Goal: Ask a question: Seek information or help from site administrators or community

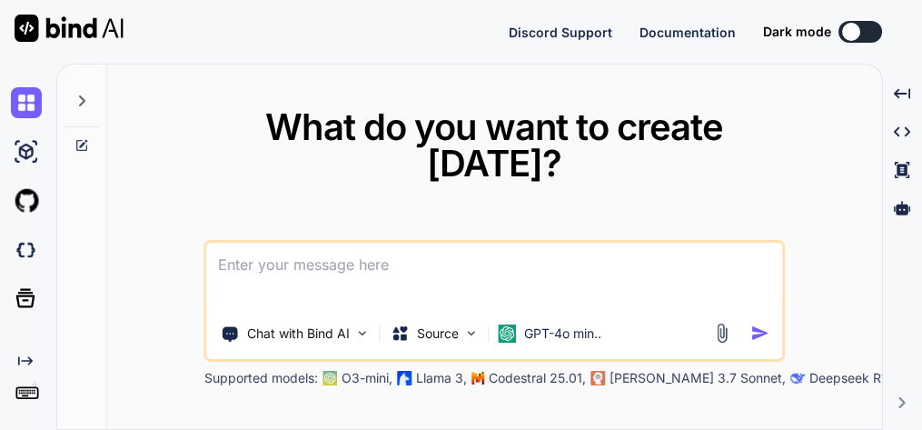
type textarea "x"
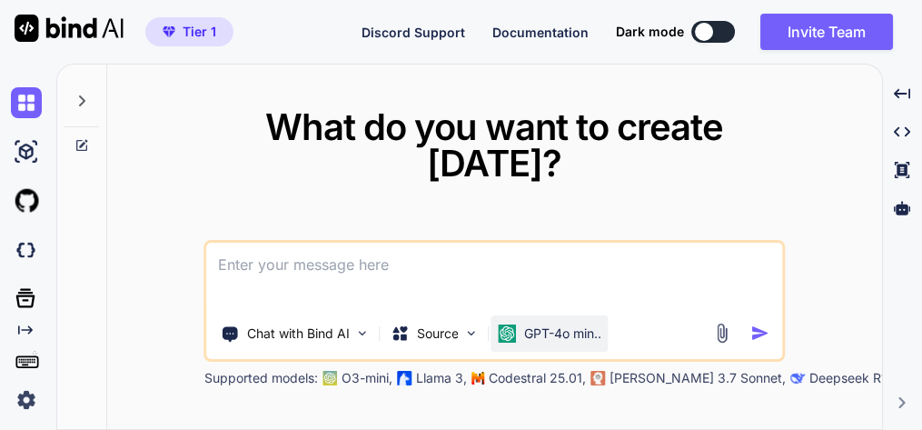
click at [571, 324] on p "GPT-4o min.." at bounding box center [562, 333] width 77 height 18
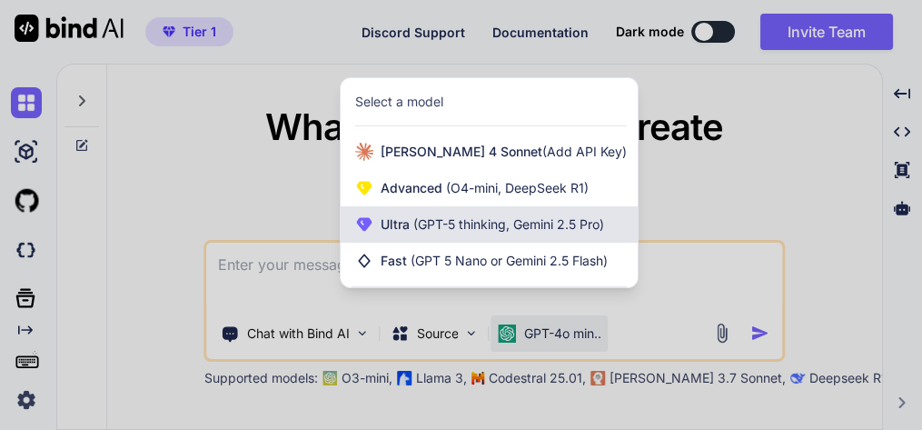
click at [468, 236] on div "Ultra (GPT-5 thinking, Gemini 2.5 Pro)" at bounding box center [489, 224] width 297 height 36
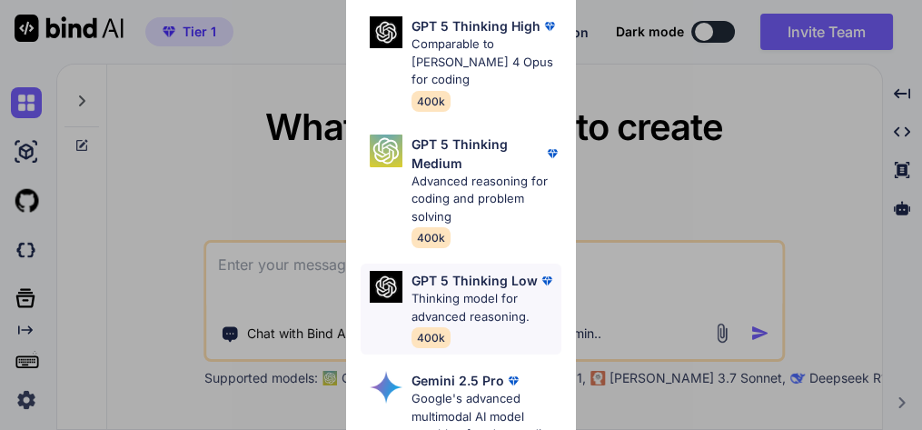
scroll to position [145, 0]
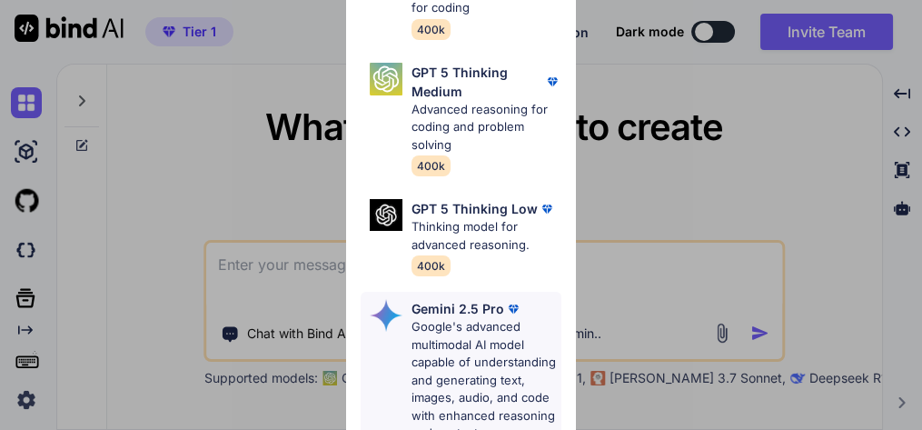
click at [456, 318] on p "Gemini 2.5 Pro" at bounding box center [458, 308] width 93 height 19
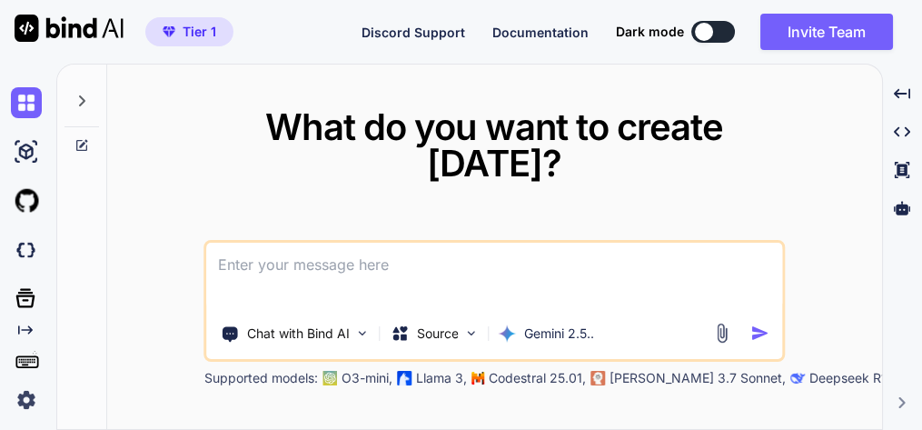
click at [371, 251] on textarea at bounding box center [495, 276] width 576 height 67
paste textarea "here is html code - index.html "<!DOCTYPE html> <html lang="en"> <head> <meta c…"
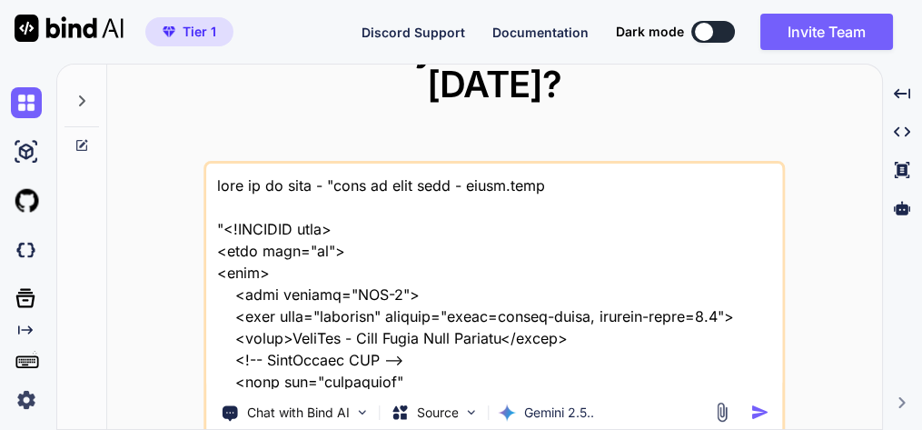
scroll to position [46890, 0]
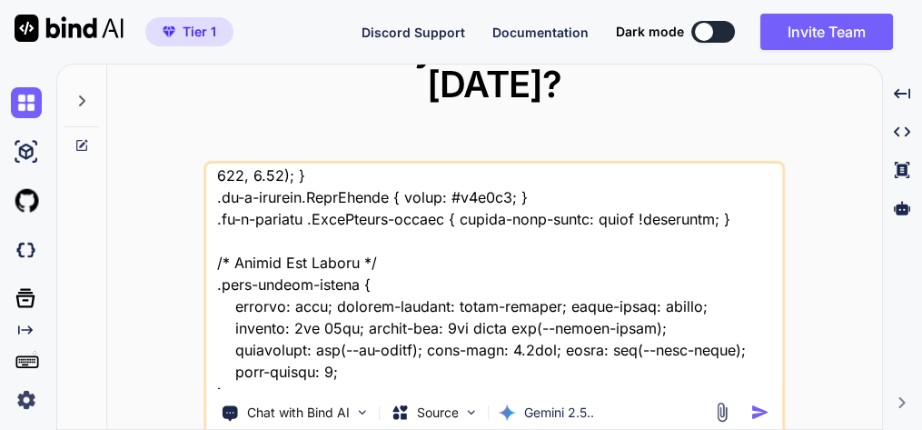
click at [441, 364] on textarea at bounding box center [495, 276] width 576 height 225
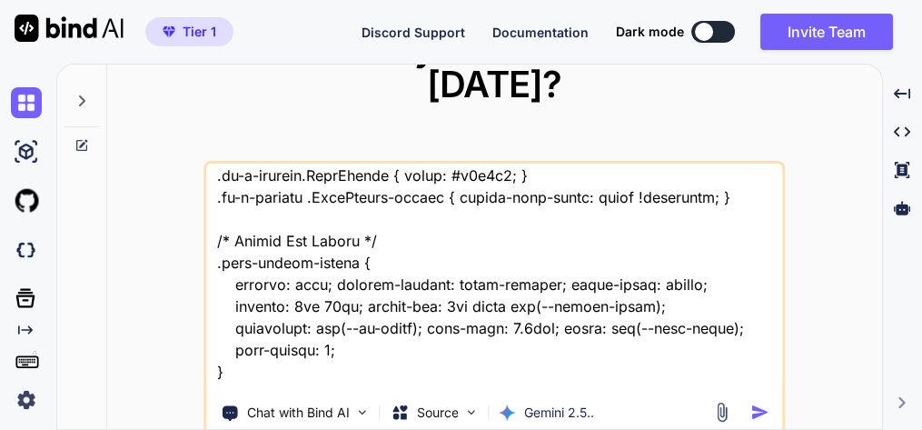
scroll to position [46913, 0]
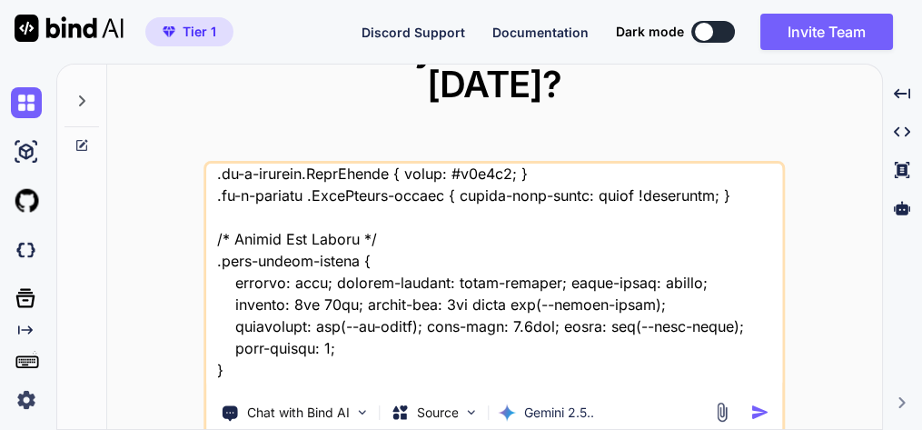
drag, startPoint x: 308, startPoint y: 363, endPoint x: 432, endPoint y: 366, distance: 124.5
click at [432, 366] on textarea at bounding box center [495, 276] width 576 height 225
click at [444, 356] on textarea at bounding box center [495, 276] width 576 height 225
click at [443, 356] on textarea at bounding box center [495, 276] width 576 height 225
paste textarea "create new project"
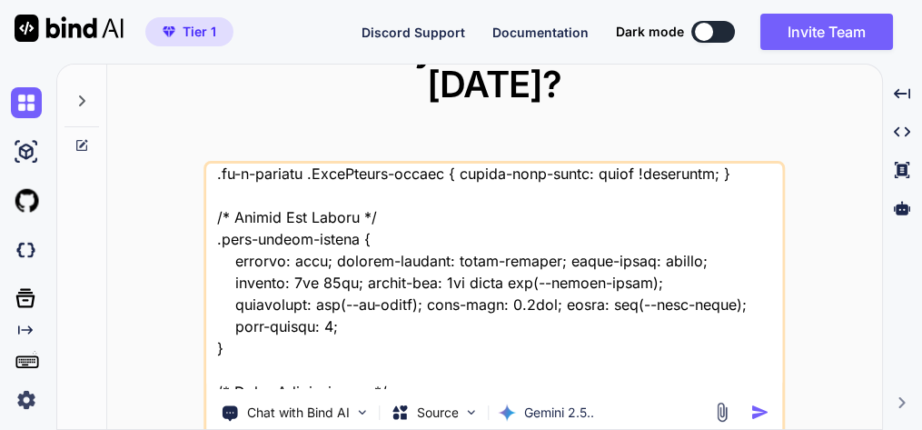
drag, startPoint x: 595, startPoint y: 363, endPoint x: 610, endPoint y: 356, distance: 15.9
click at [597, 363] on textarea at bounding box center [495, 276] width 576 height 225
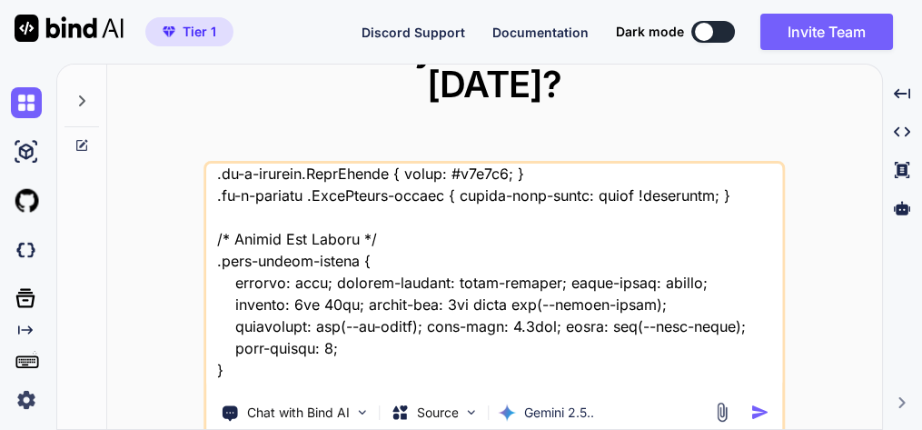
type textarea "this is my tool - "here is html code - index.html "<!DOCTYPE html> <html lang="…"
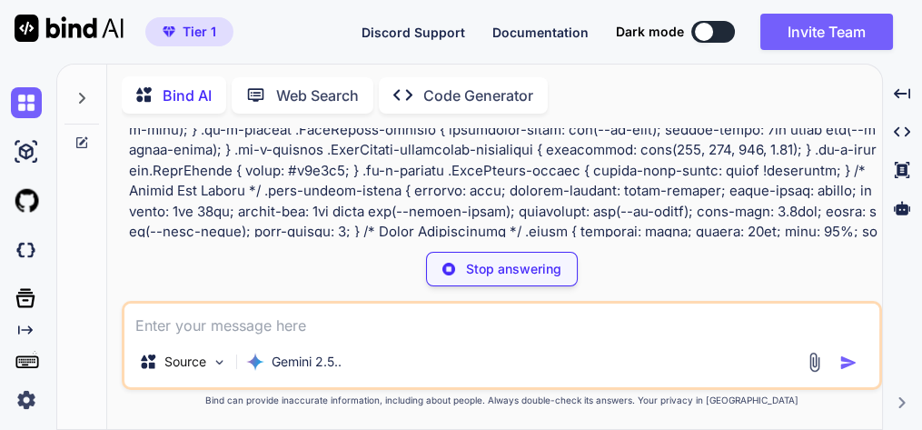
scroll to position [12787, 0]
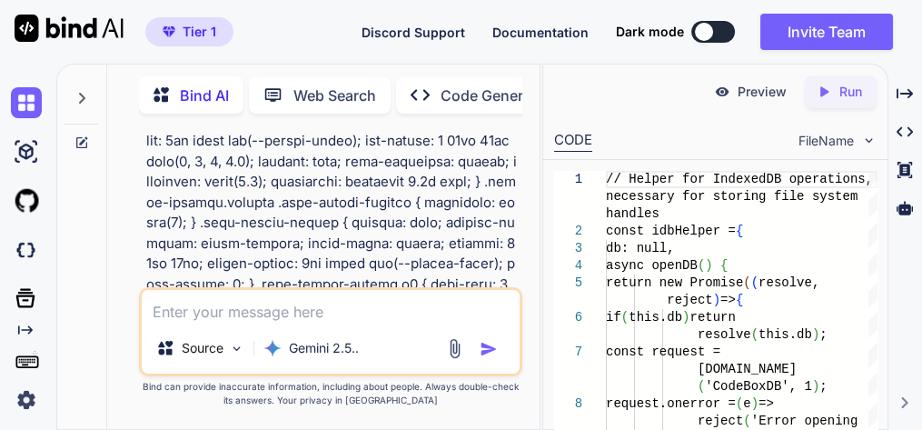
type textarea "x"
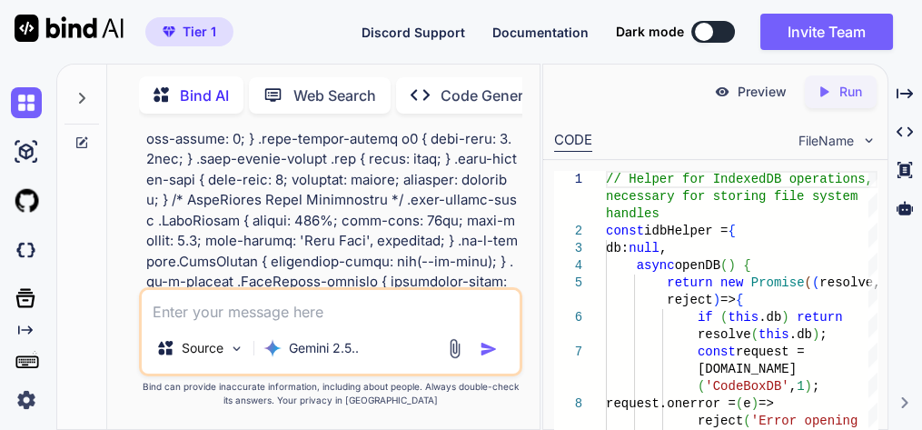
click at [283, 309] on textarea at bounding box center [331, 306] width 378 height 33
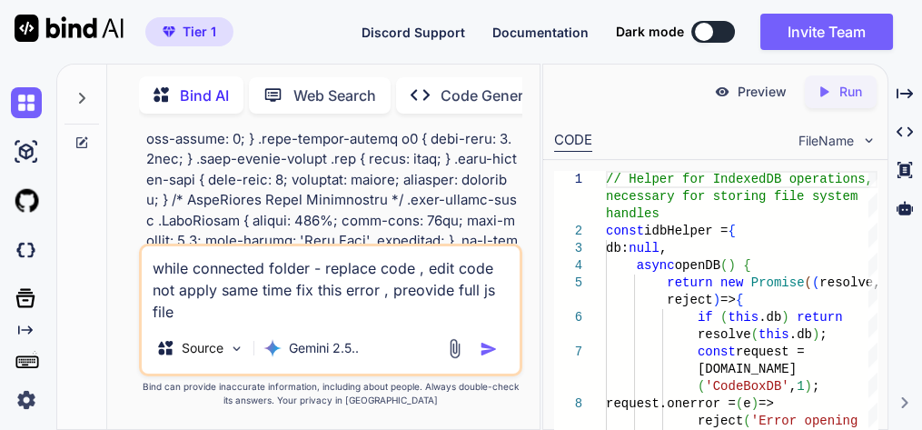
type textarea "while connected folder - replace code , edit code not apply same time fix this …"
click at [494, 351] on img "button" at bounding box center [489, 349] width 18 height 18
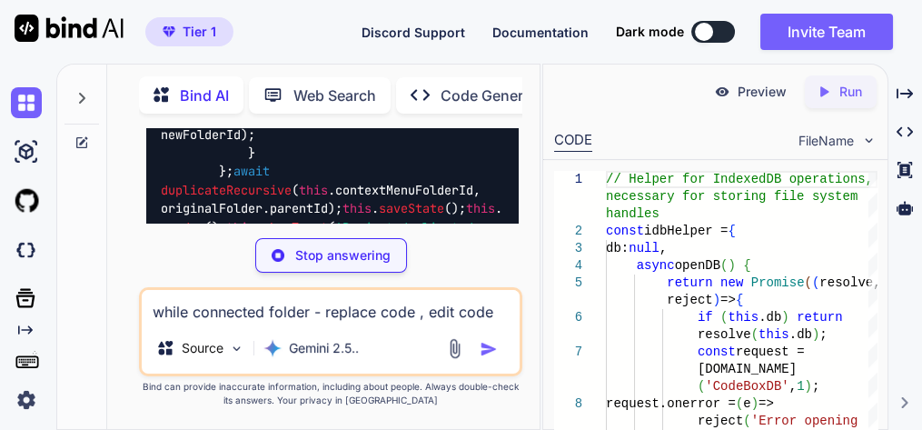
scroll to position [64688, 0]
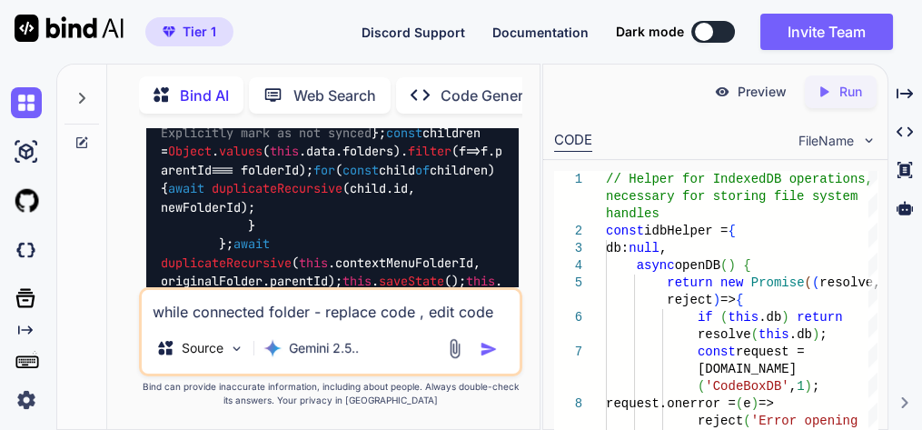
click at [33, 101] on img at bounding box center [26, 102] width 31 height 31
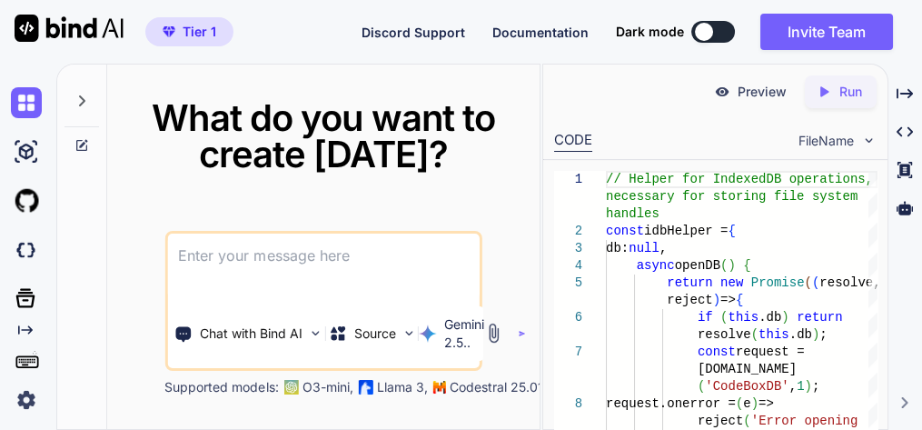
click at [304, 248] on textarea at bounding box center [323, 266] width 312 height 67
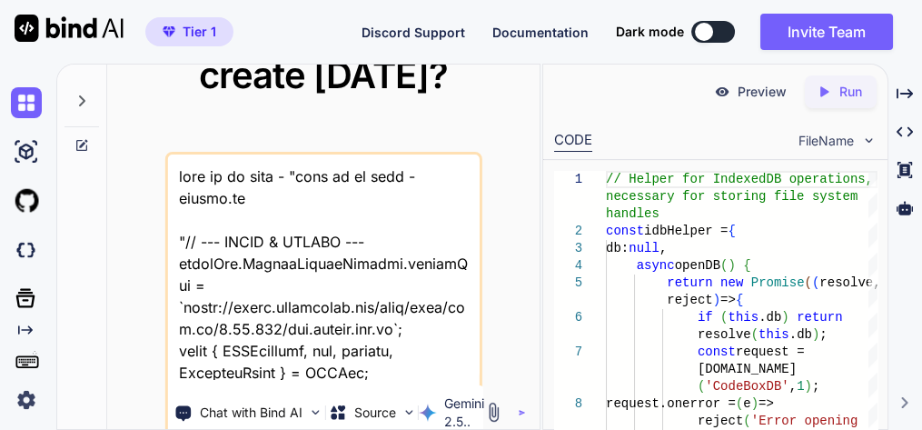
scroll to position [58355, 0]
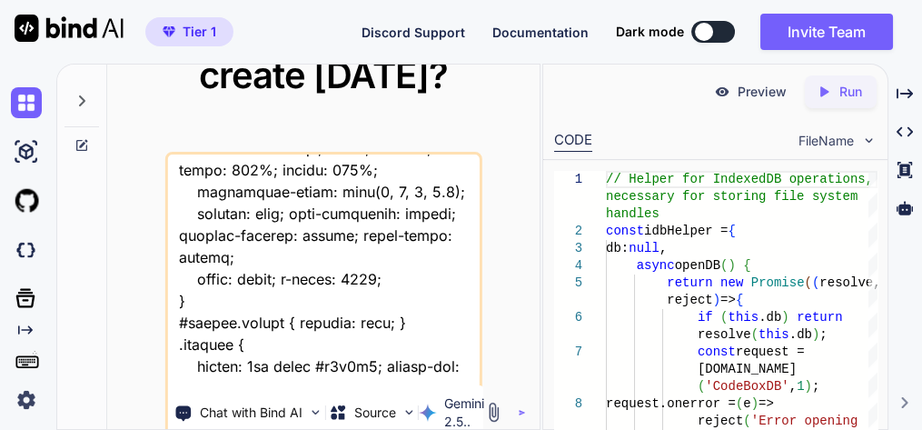
click at [363, 365] on textarea at bounding box center [323, 266] width 312 height 225
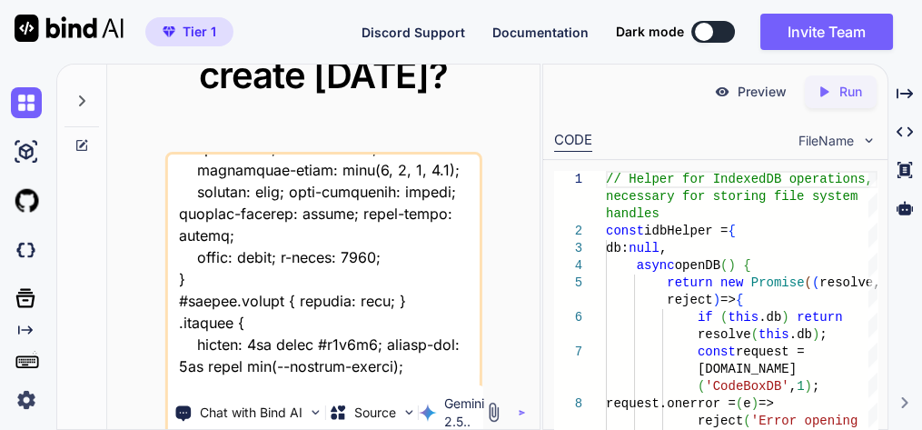
scroll to position [58423, 0]
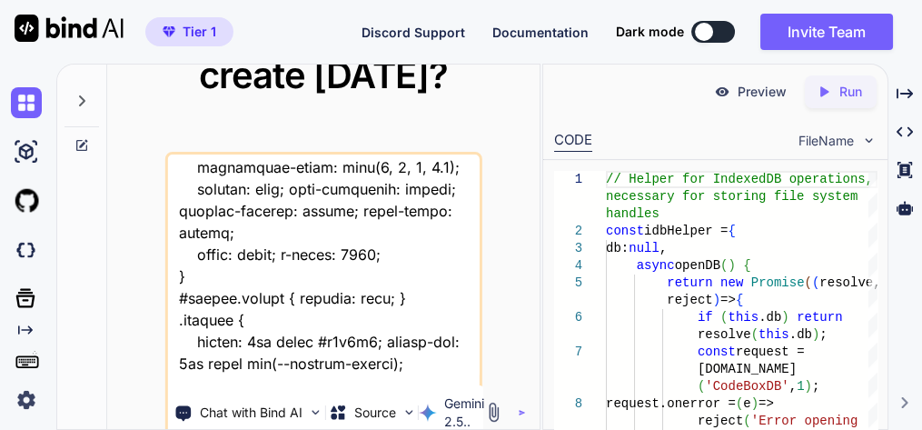
drag, startPoint x: 430, startPoint y: 352, endPoint x: 449, endPoint y: 377, distance: 31.8
click at [449, 377] on textarea at bounding box center [323, 266] width 312 height 225
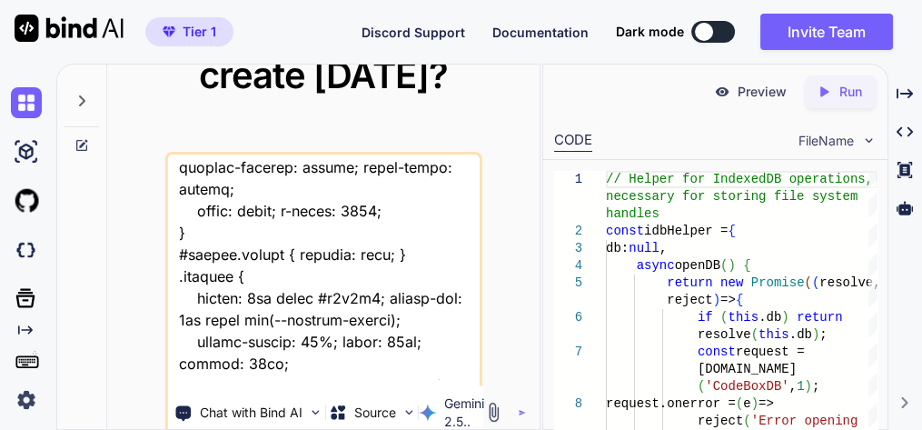
drag, startPoint x: 265, startPoint y: 372, endPoint x: 234, endPoint y: 374, distance: 30.9
click at [234, 374] on textarea at bounding box center [323, 266] width 312 height 225
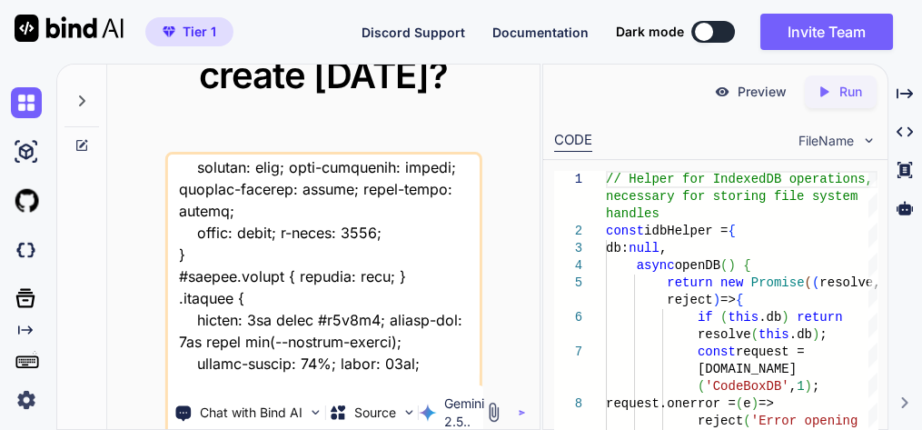
click at [341, 367] on textarea at bounding box center [323, 266] width 312 height 225
click at [438, 348] on textarea at bounding box center [323, 266] width 312 height 225
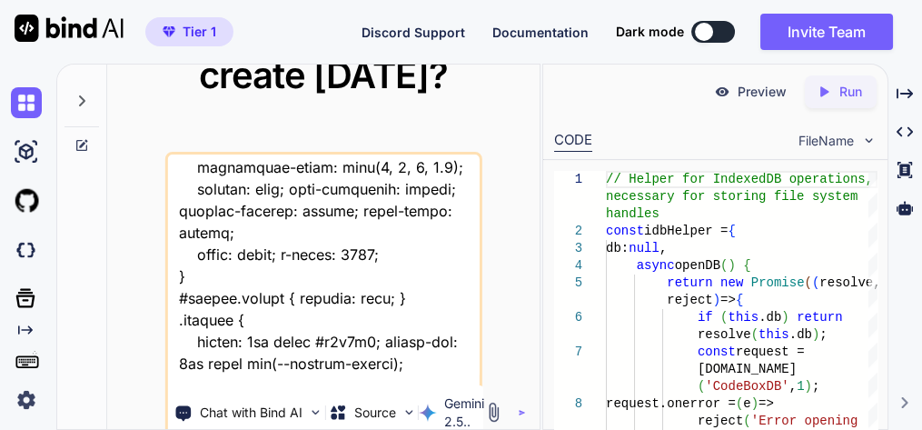
click at [243, 372] on textarea at bounding box center [323, 266] width 312 height 225
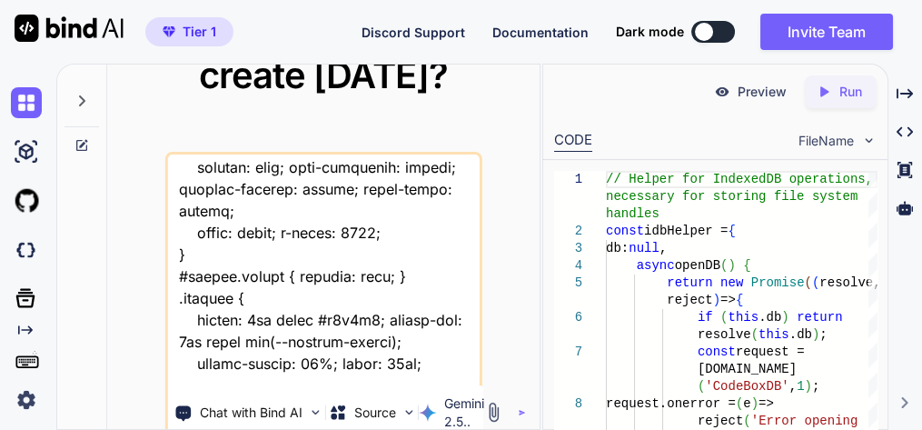
click at [378, 373] on textarea at bounding box center [323, 266] width 312 height 225
type textarea "this is my tool - "here is js code - script.js "// --- SETUP & CONFIG --- pdfjs…"
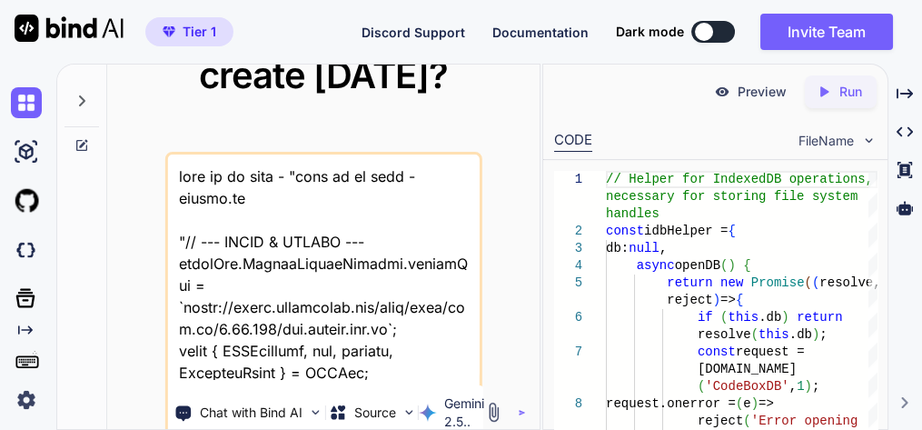
scroll to position [58423, 0]
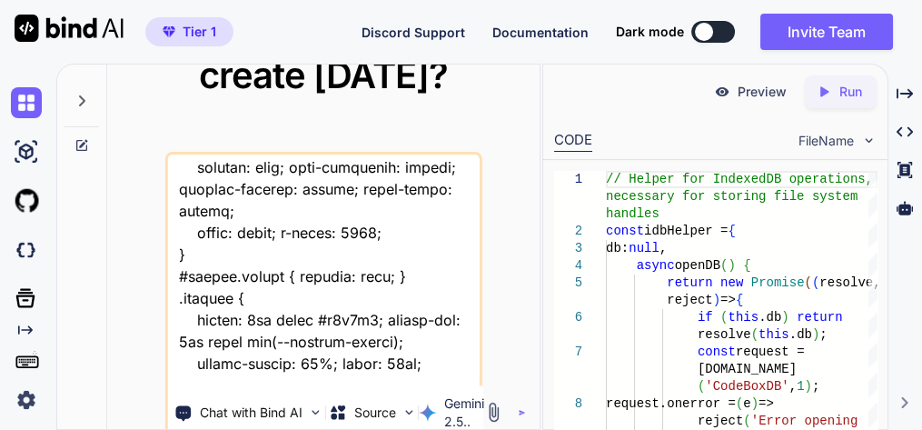
type textarea "this is my tool - "here is js code - script.js "// --- SETUP & CONFIG --- pdfjs…"
type textarea "x"
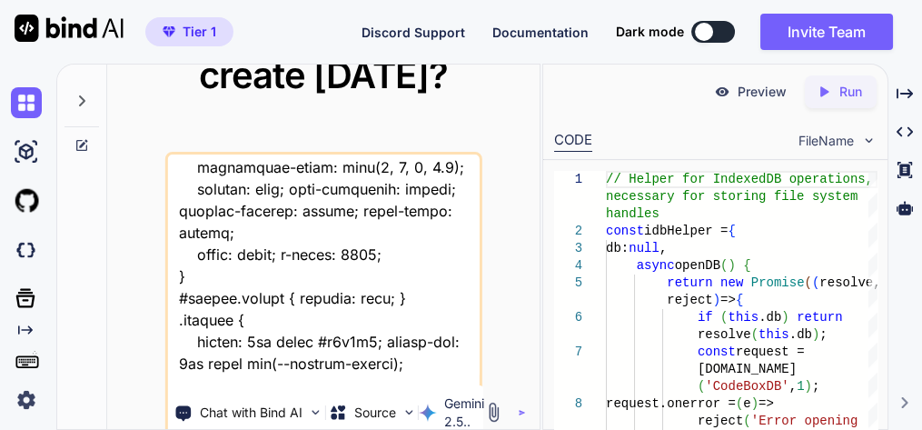
type textarea "this is my tool - "here is js code - script.js "// --- SETUP & CONFIG --- pdfjs…"
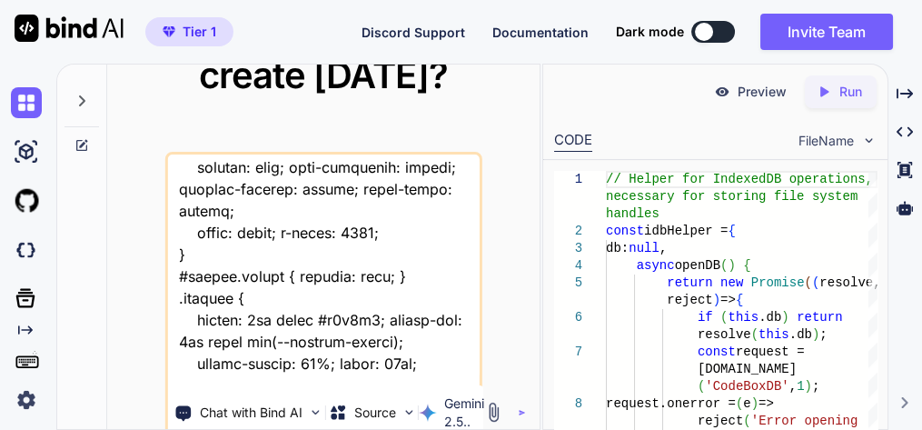
type textarea "x"
type textarea "this is my tool - "here is js code - script.js "// --- SETUP & CONFIG --- pdfjs…"
type textarea "x"
type textarea "this is my tool - "here is js code - script.js "// --- SETUP & CONFIG --- pdfjs…"
type textarea "x"
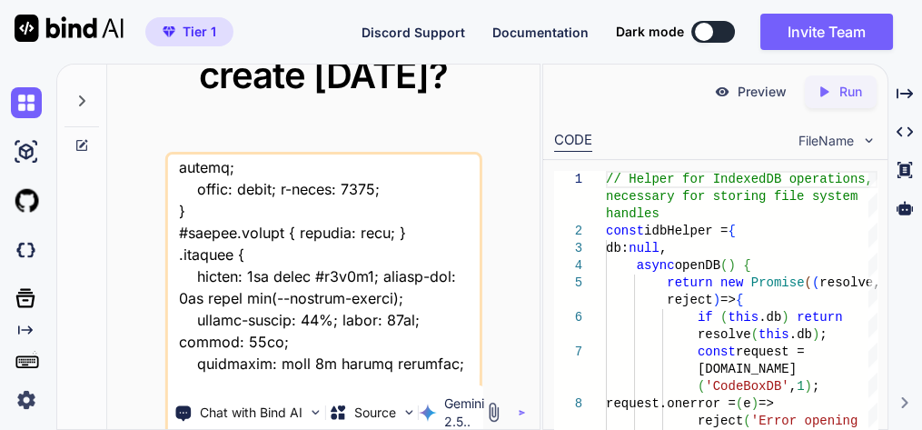
type textarea "this is my tool - "here is js code - script.js "// --- SETUP & CONFIG --- pdfjs…"
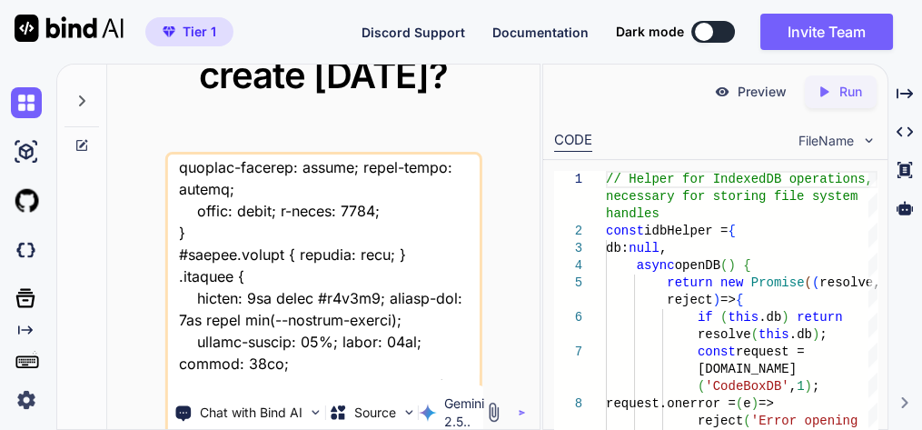
type textarea "x"
type textarea "this is my tool - "here is js code - script.js "// --- SETUP & CONFIG --- pdfjs…"
type textarea "x"
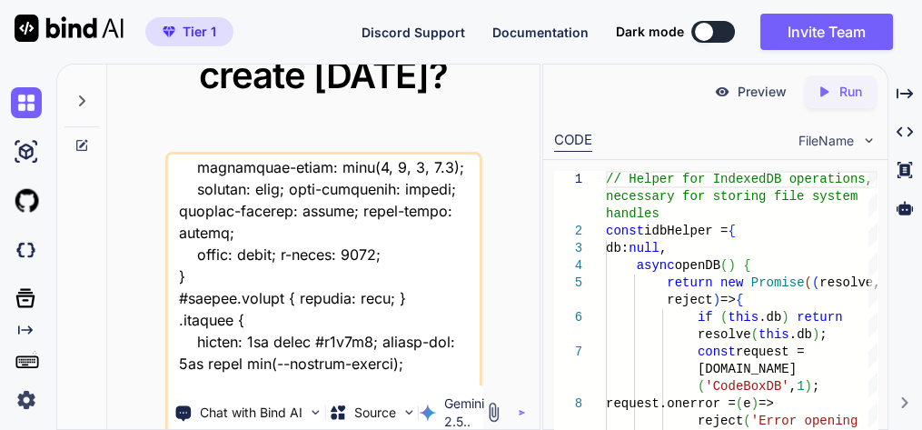
type textarea "this is my tool - "here is js code - script.js "// --- SETUP & CONFIG --- pdfjs…"
type textarea "x"
type textarea "this is my tool - "here is js code - script.js "// --- SETUP & CONFIG --- pdfjs…"
type textarea "x"
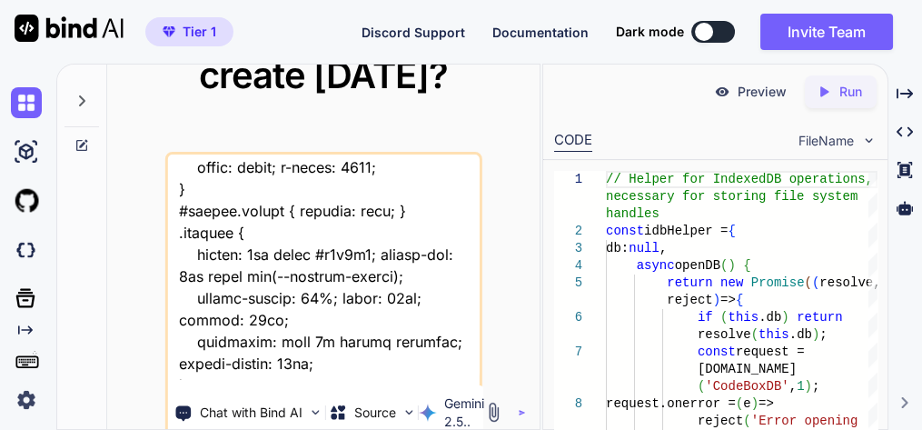
type textarea "this is my tool - "here is js code - script.js "// --- SETUP & CONFIG --- pdfjs…"
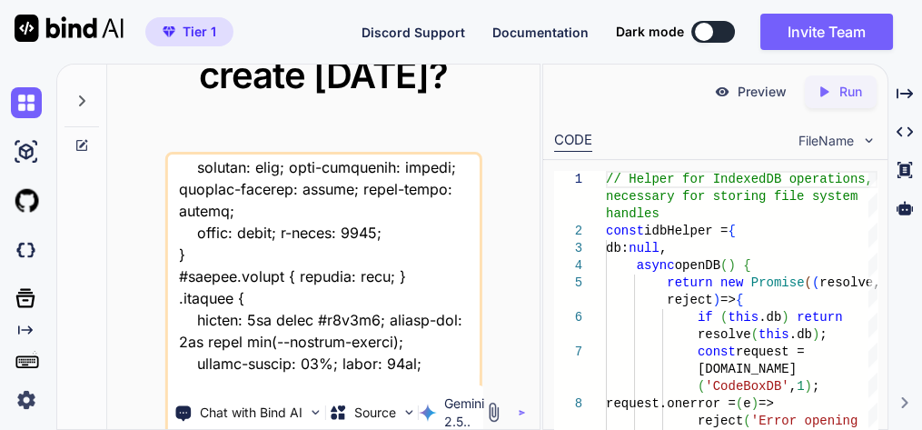
type textarea "x"
type textarea "this is my tool - "here is js code - script.js "// --- SETUP & CONFIG --- pdfjs…"
type textarea "x"
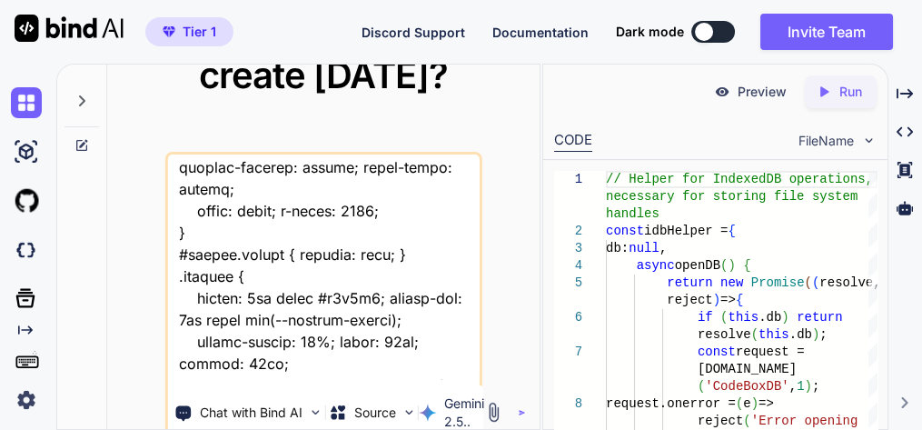
type textarea "this is my tool - "here is js code - script.js "// --- SETUP & CONFIG --- pdfjs…"
type textarea "x"
type textarea "this is my tool - "here is js code - script.js "// --- SETUP & CONFIG --- pdfjs…"
type textarea "x"
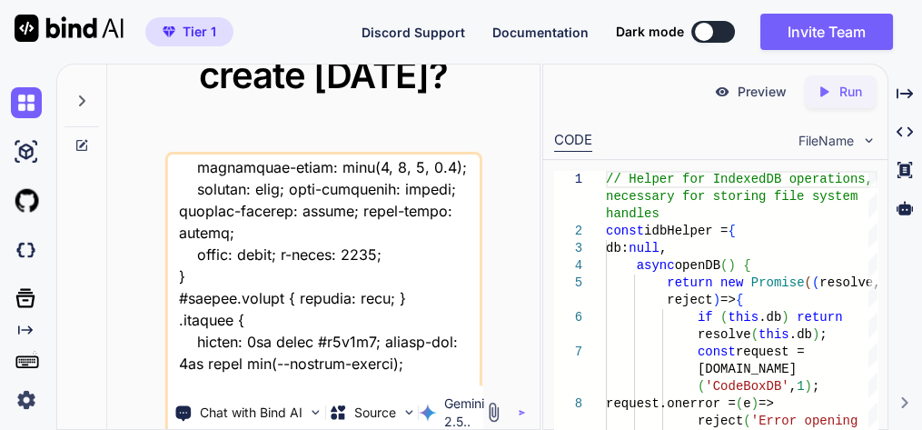
type textarea "this is my tool - "here is js code - script.js "// --- SETUP & CONFIG --- pdfjs…"
type textarea "x"
type textarea "this is my tool - "here is js code - script.js "// --- SETUP & CONFIG --- pdfjs…"
type textarea "x"
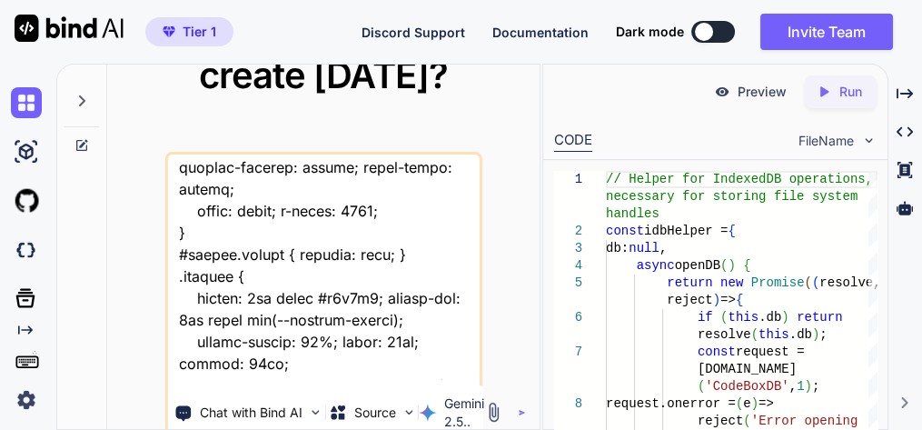
type textarea "this is my tool - "here is js code - script.js "// --- SETUP & CONFIG --- pdfjs…"
type textarea "x"
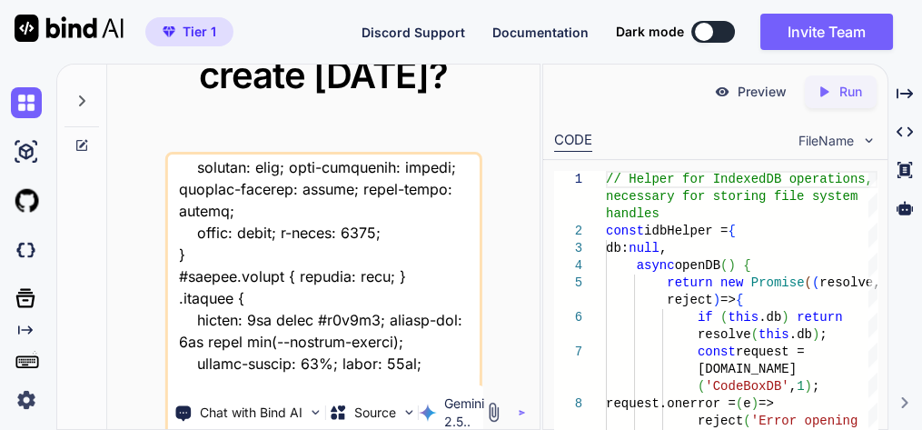
type textarea "this is my tool - "here is js code - script.js "// --- SETUP & CONFIG --- pdfjs…"
type textarea "x"
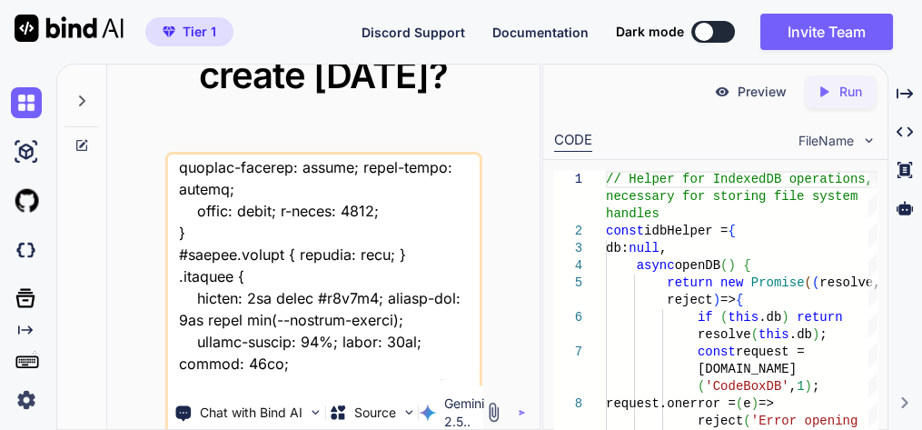
scroll to position [58443, 0]
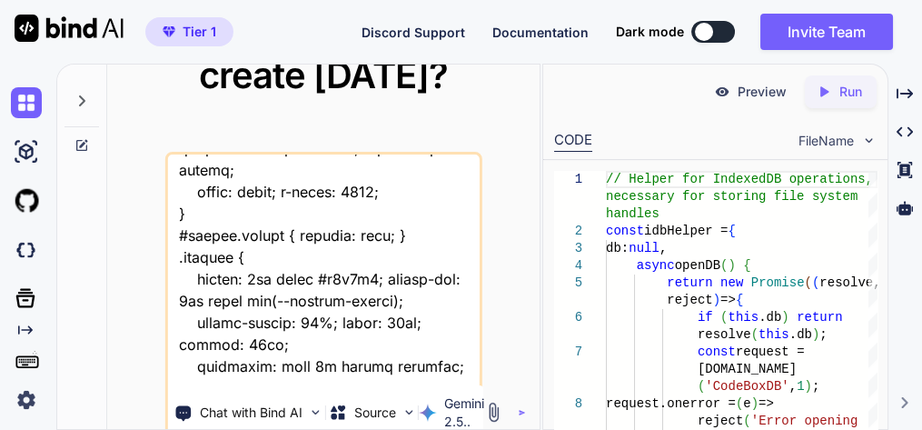
type textarea "this is my tool - "here is js code - script.js "// --- SETUP & CONFIG --- pdfjs…"
type textarea "x"
type textarea "this is my tool - "here is js code - script.js "// --- SETUP & CONFIG --- pdfjs…"
type textarea "x"
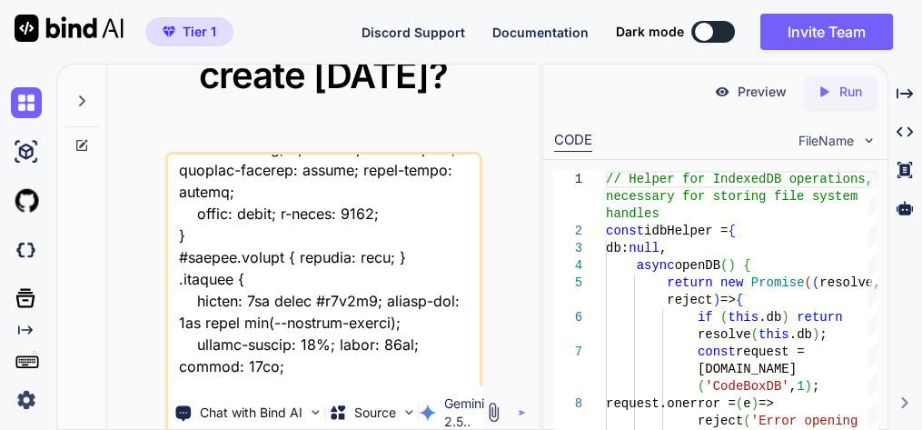
type textarea "this is my tool - "here is js code - script.js "// --- SETUP & CONFIG --- pdfjs…"
type textarea "x"
type textarea "this is my tool - "here is js code - script.js "// --- SETUP & CONFIG --- pdfjs…"
type textarea "x"
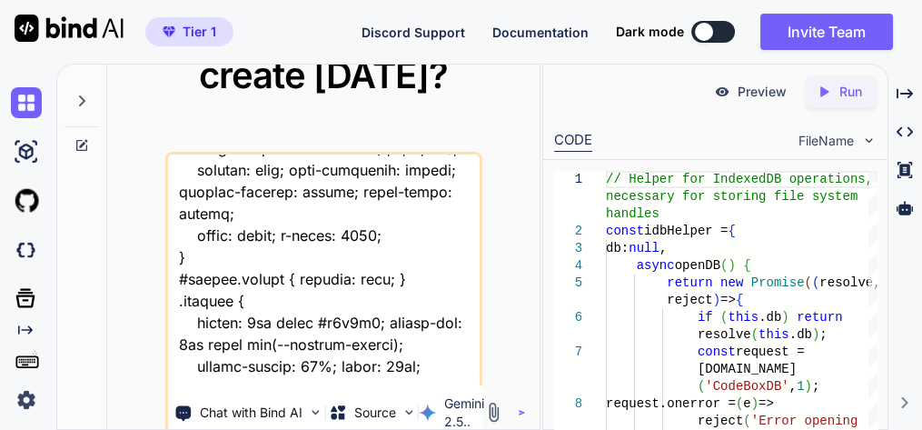
type textarea "this is my tool - "here is js code - script.js "// --- SETUP & CONFIG --- pdfjs…"
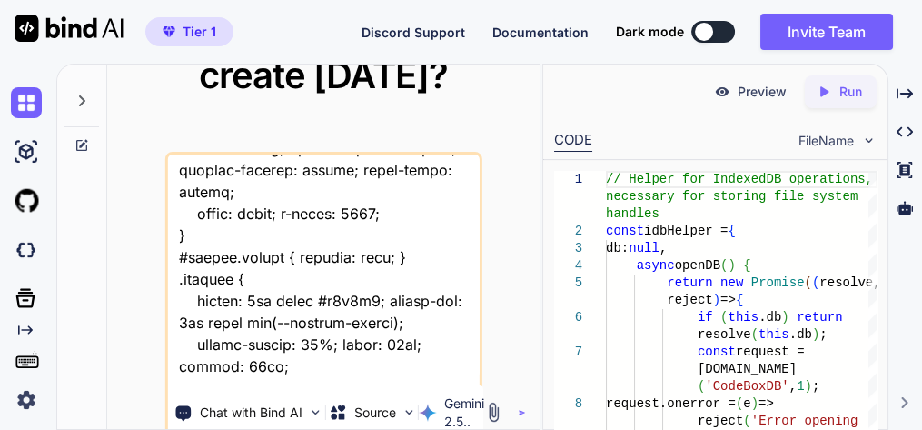
type textarea "x"
type textarea "this is my tool - "here is js code - script.js "// --- SETUP & CONFIG --- pdfjs…"
type textarea "x"
type textarea "this is my tool - "here is js code - script.js "// --- SETUP & CONFIG --- pdfjs…"
type textarea "x"
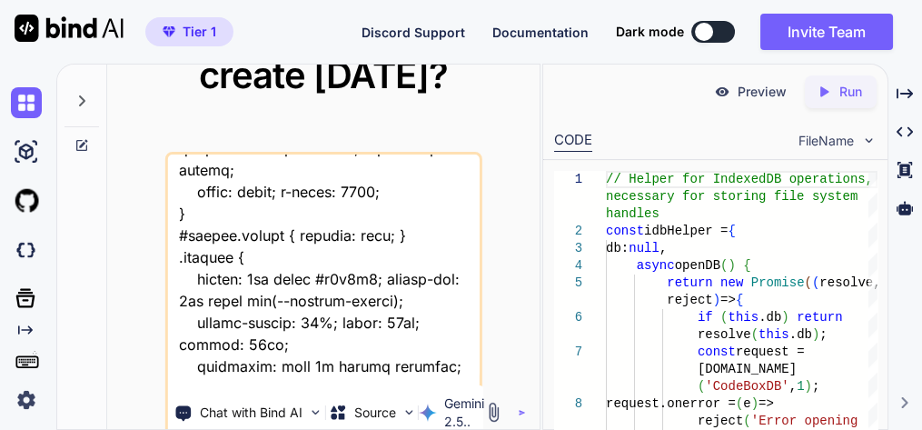
type textarea "this is my tool - "here is js code - script.js "// --- SETUP & CONFIG --- pdfjs…"
type textarea "x"
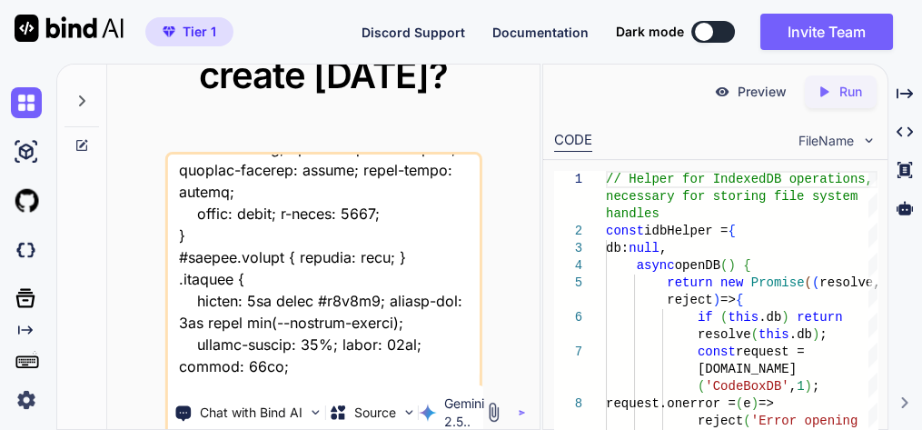
type textarea "this is my tool - "here is js code - script.js "// --- SETUP & CONFIG --- pdfjs…"
type textarea "x"
type textarea "this is my tool - "here is js code - script.js "// --- SETUP & CONFIG --- pdfjs…"
type textarea "x"
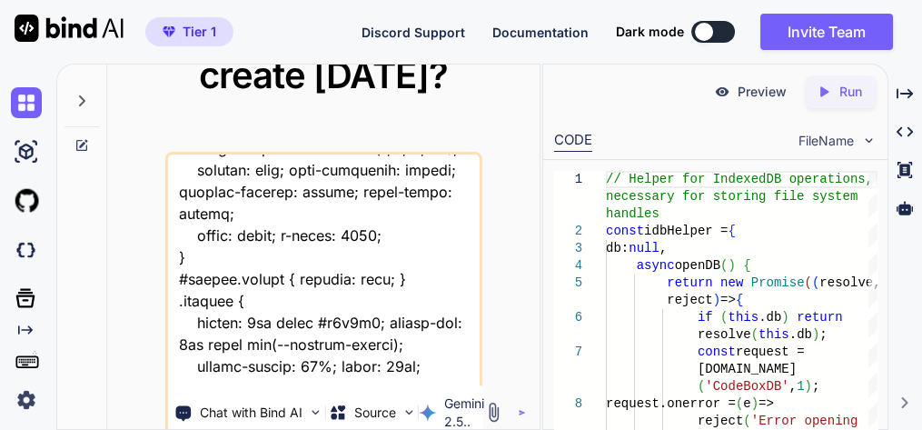
scroll to position [58445, 0]
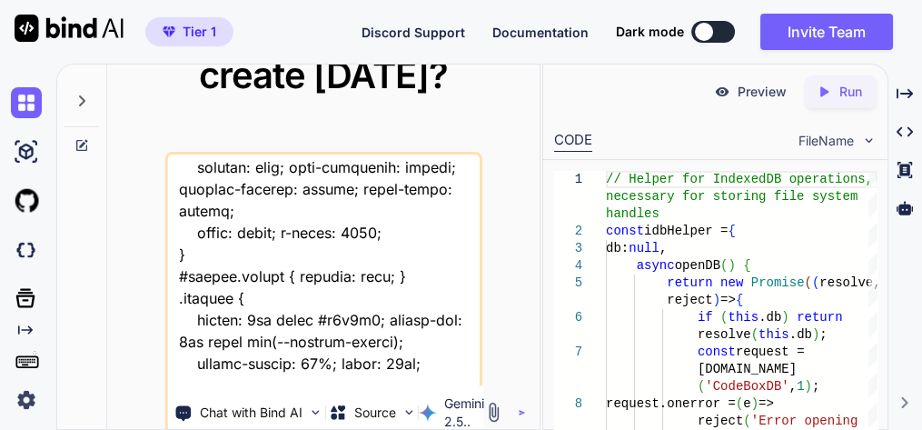
drag, startPoint x: 358, startPoint y: 351, endPoint x: 407, endPoint y: 374, distance: 54.5
click at [391, 383] on div "Chat with Bind AI Source Gemini 2.5.." at bounding box center [322, 301] width 317 height 298
type textarea "this is my tool - "here is js code - script.js "// --- SETUP & CONFIG --- pdfjs…"
type textarea "x"
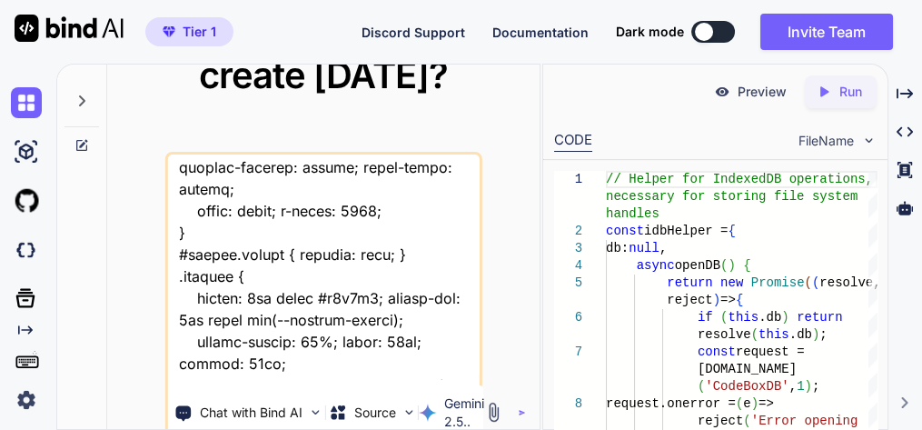
scroll to position [58423, 0]
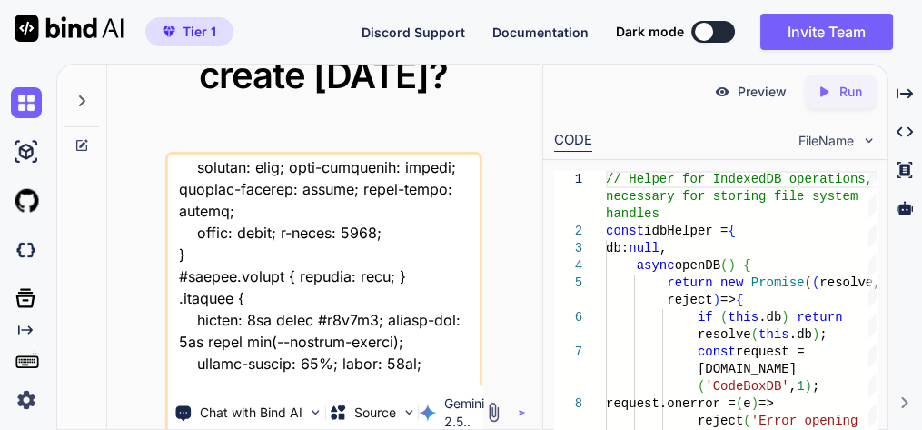
type textarea "this is my tool - "here is js code - script.js "// --- SETUP & CONFIG --- pdfjs…"
type textarea "x"
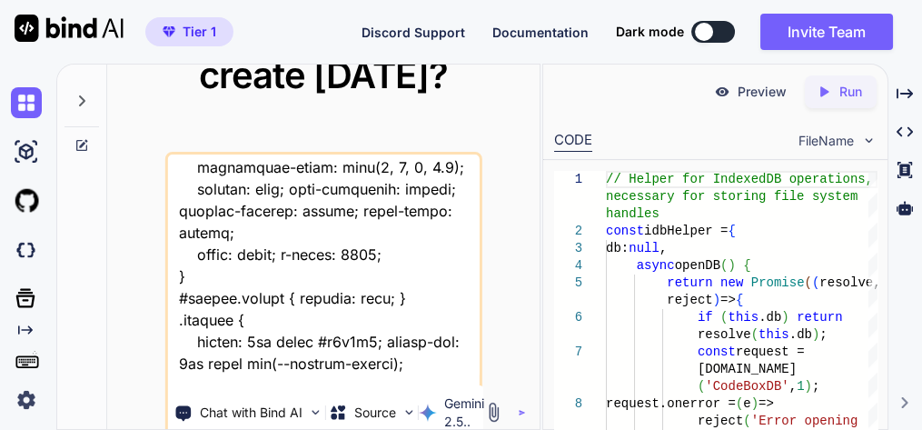
type textarea "this is my tool - "here is js code - script.js "// --- SETUP & CONFIG --- pdfjs…"
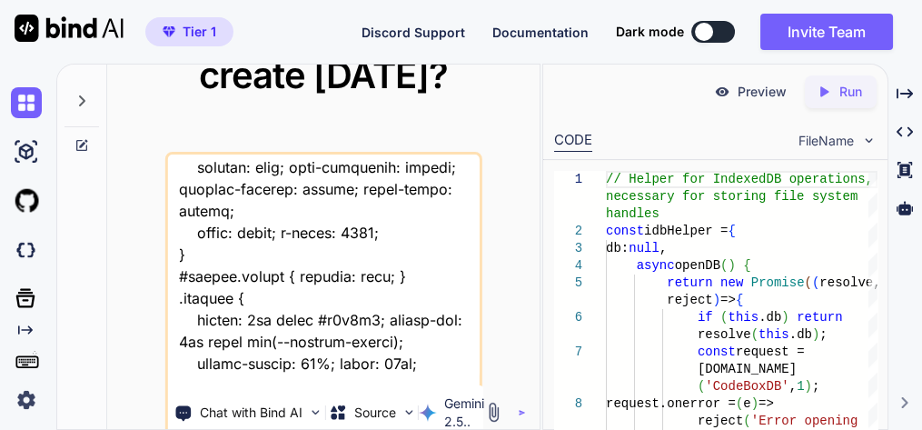
type textarea "x"
type textarea "this is my tool - "here is js code - script.js "// --- SETUP & CONFIG --- pdfjs…"
type textarea "x"
type textarea "this is my tool - "here is js code - script.js "// --- SETUP & CONFIG --- pdfjs…"
type textarea "x"
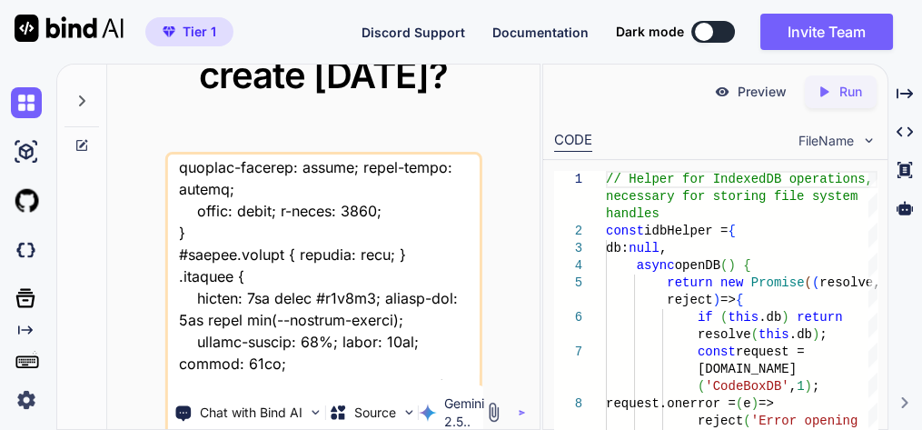
type textarea "this is my tool - "here is js code - script.js "// --- SETUP & CONFIG --- pdfjs…"
type textarea "x"
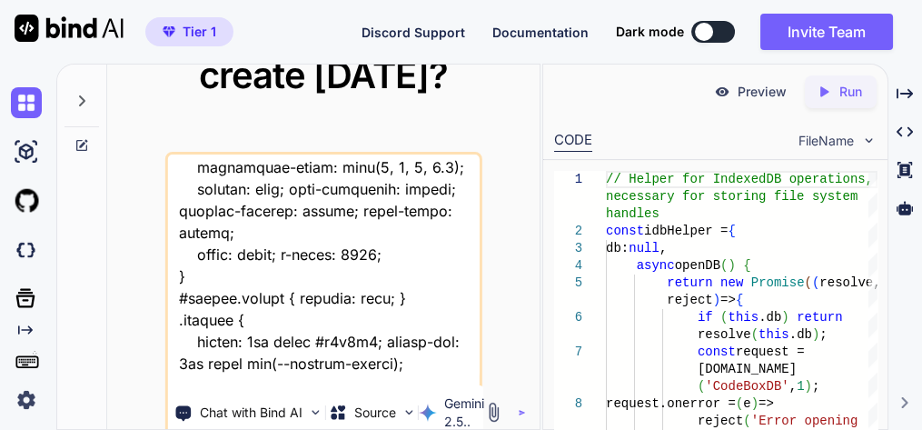
type textarea "this is my tool - "here is js code - script.js "// --- SETUP & CONFIG --- pdfjs…"
type textarea "x"
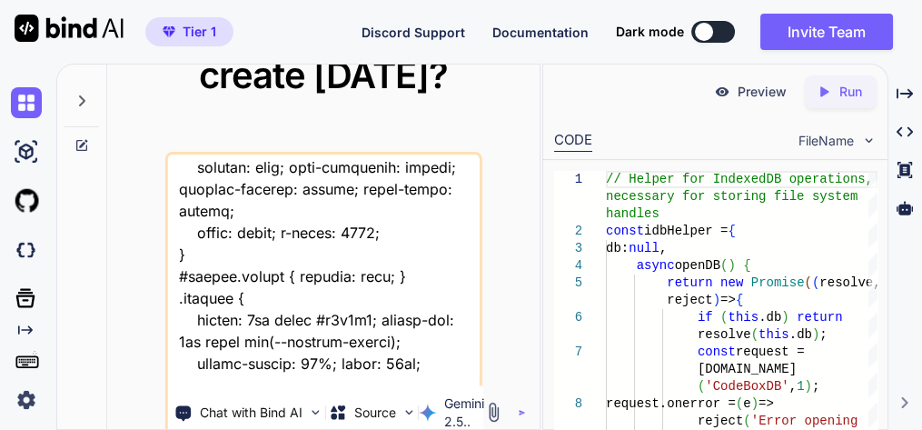
type textarea "this is my tool - "here is js code - script.js "// --- SETUP & CONFIG --- pdfjs…"
type textarea "x"
type textarea "this is my tool - "here is js code - script.js "// --- SETUP & CONFIG --- pdfjs…"
type textarea "x"
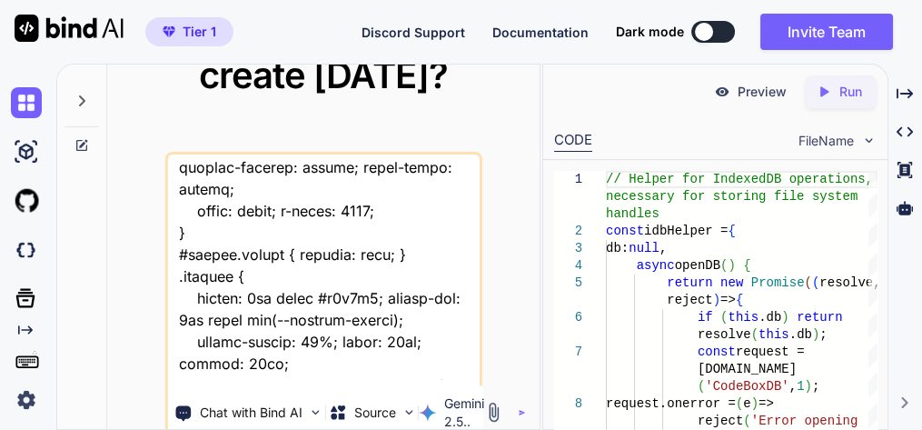
type textarea "this is my tool - "here is js code - script.js "// --- SETUP & CONFIG --- pdfjs…"
type textarea "x"
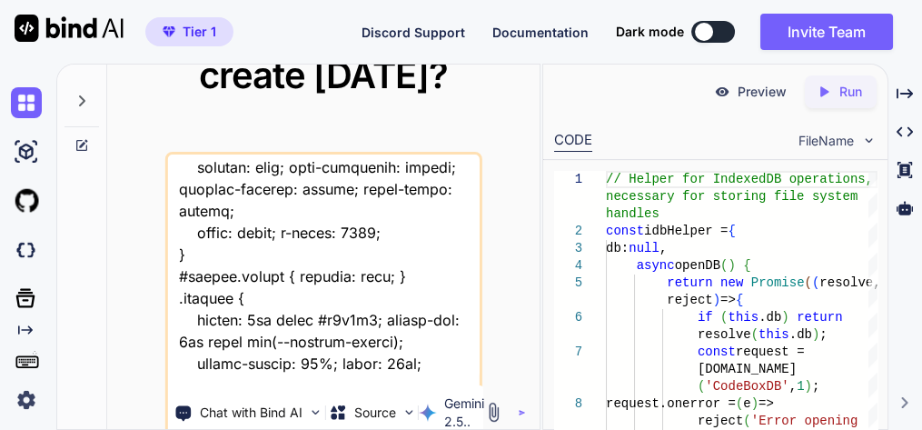
type textarea "this is my tool - "here is js code - script.js "// --- SETUP & CONFIG --- pdfjs…"
type textarea "x"
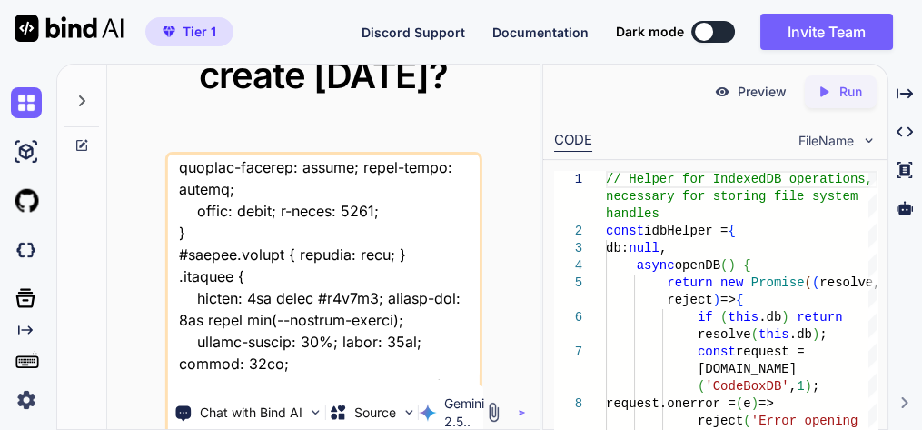
type textarea "this is my tool - "here is js code - script.js "// --- SETUP & CONFIG --- pdfjs…"
type textarea "x"
type textarea "this is my tool - "here is js code - script.js "// --- SETUP & CONFIG --- pdfjs…"
type textarea "x"
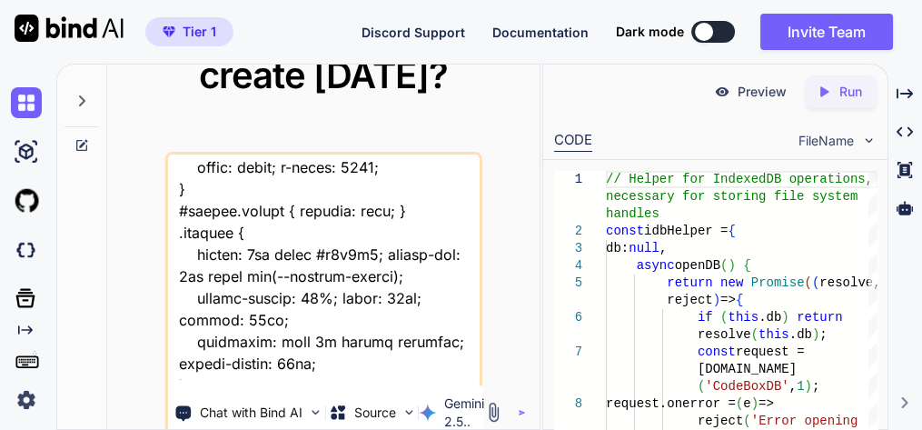
type textarea "this is my tool - "here is js code - script.js "// --- SETUP & CONFIG --- pdfjs…"
type textarea "x"
type textarea "this is my tool - "here is js code - script.js "// --- SETUP & CONFIG --- pdfjs…"
type textarea "x"
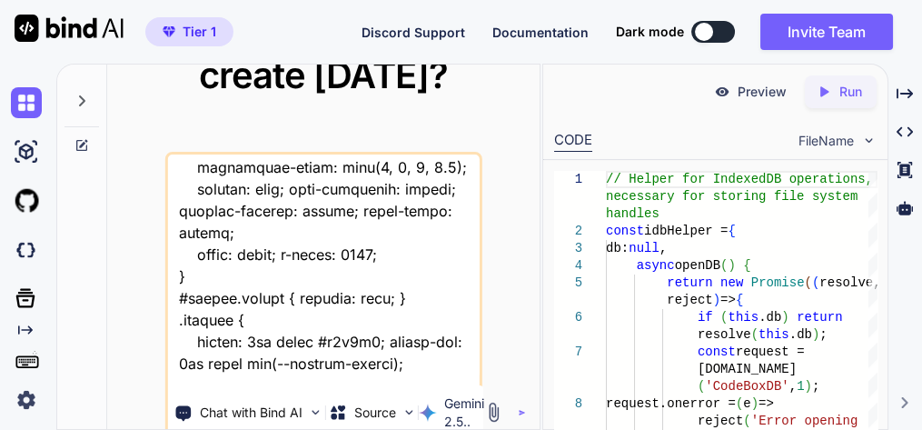
type textarea "this is my tool - "here is js code - script.js "// --- SETUP & CONFIG --- pdfjs…"
type textarea "x"
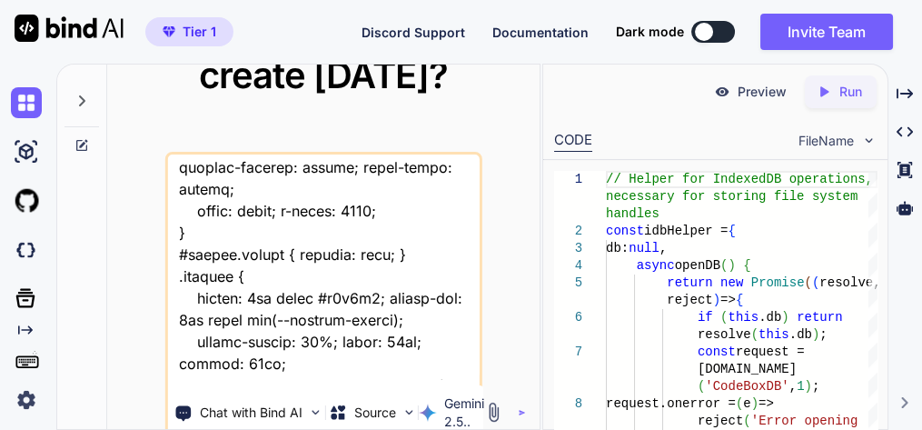
type textarea "this is my tool - "here is js code - script.js "// --- SETUP & CONFIG --- pdfjs…"
type textarea "x"
type textarea "this is my tool - "here is js code - script.js "// --- SETUP & CONFIG --- pdfjs…"
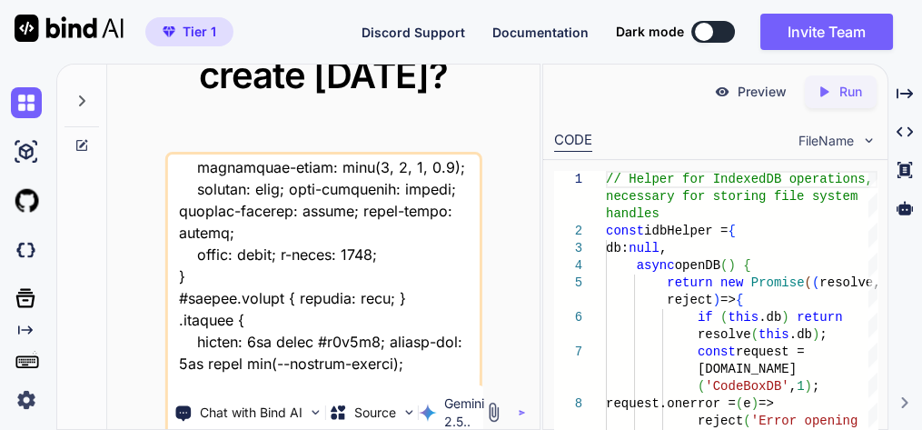
type textarea "x"
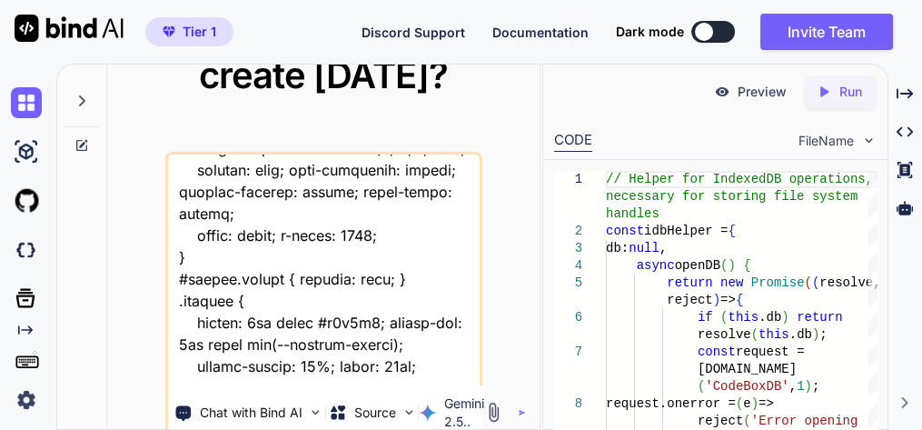
type textarea "this is my tool - "here is js code - script.js "// --- SETUP & CONFIG --- pdfjs…"
type textarea "x"
type textarea "this is my tool - "here is js code - script.js "// --- SETUP & CONFIG --- pdfjs…"
type textarea "x"
type textarea "this is my tool - "here is js code - script.js "// --- SETUP & CONFIG --- pdfjs…"
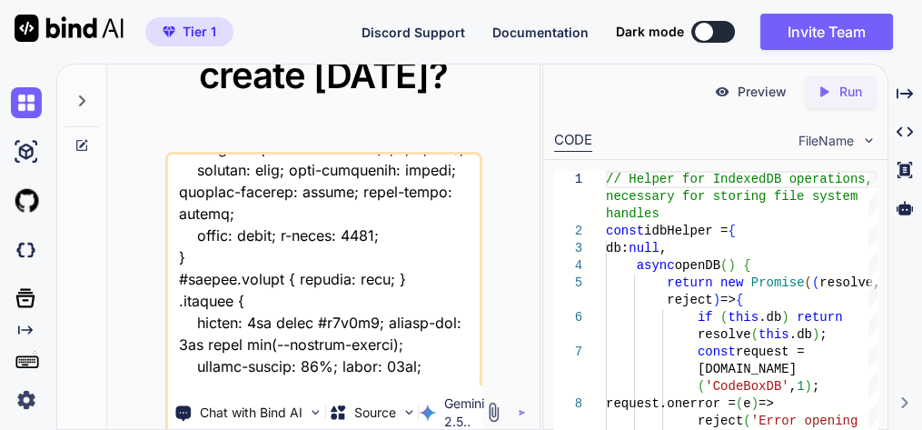
type textarea "x"
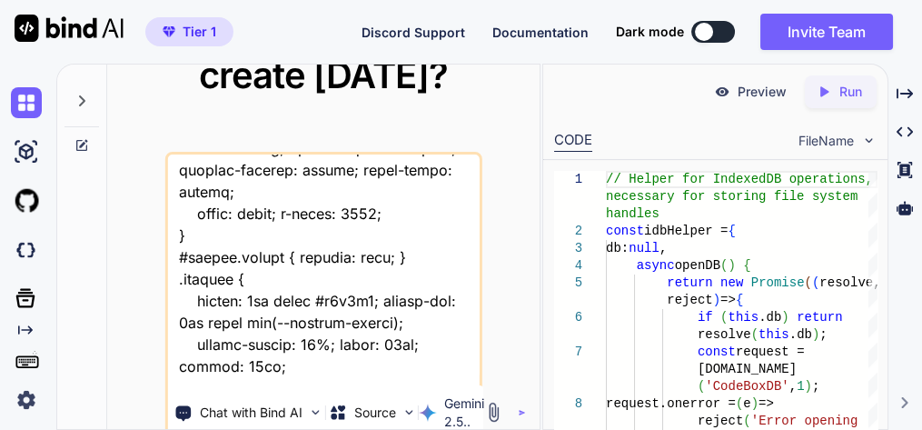
type textarea "this is my tool - "here is js code - script.js "// --- SETUP & CONFIG --- pdfjs…"
type textarea "x"
type textarea "this is my tool - "here is js code - script.js "// --- SETUP & CONFIG --- pdfjs…"
type textarea "x"
type textarea "this is my tool - "here is js code - script.js "// --- SETUP & CONFIG --- pdfjs…"
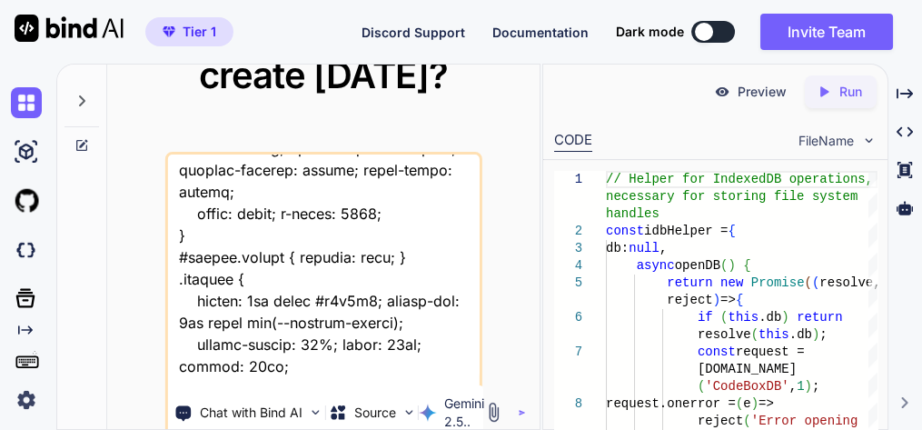
type textarea "x"
type textarea "this is my tool - "here is js code - script.js "// --- SETUP & CONFIG --- pdfjs…"
type textarea "x"
type textarea "this is my tool - "here is js code - script.js "// --- SETUP & CONFIG --- pdfjs…"
type textarea "x"
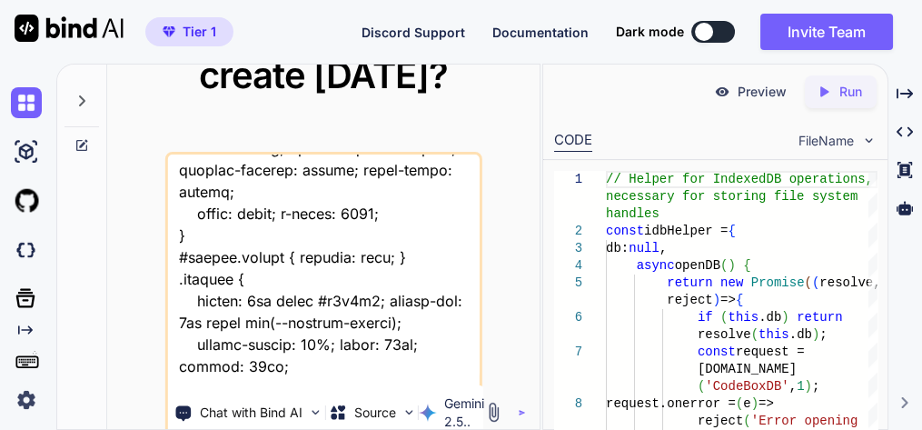
type textarea "this is my tool - "here is js code - script.js "// --- SETUP & CONFIG --- pdfjs…"
type textarea "x"
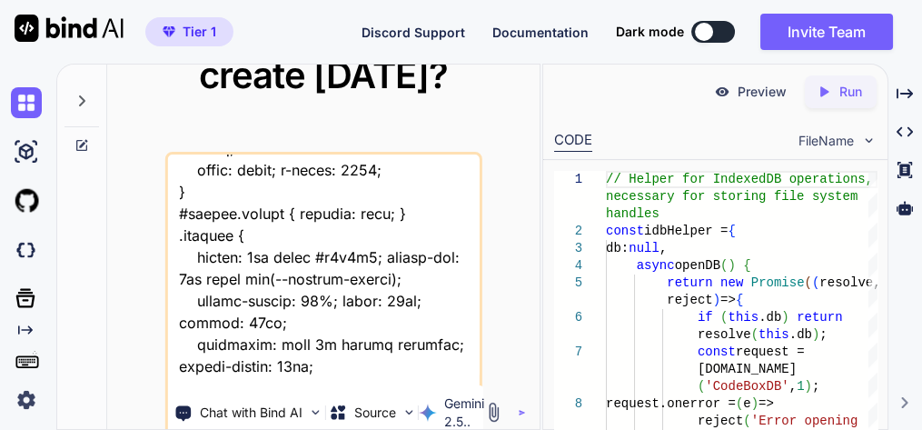
type textarea "this is my tool - "here is js code - script.js "// --- SETUP & CONFIG --- pdfjs…"
type textarea "x"
type textarea "this is my tool - "here is js code - script.js "// --- SETUP & CONFIG --- pdfjs…"
type textarea "x"
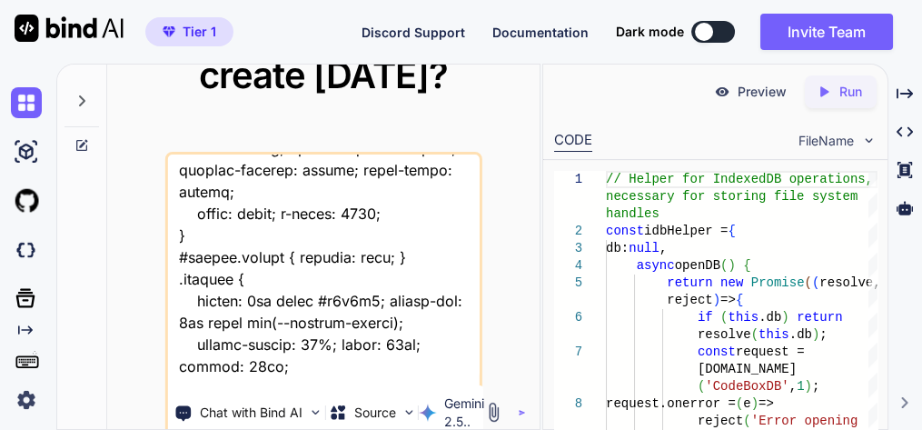
type textarea "this is my tool - "here is js code - script.js "// --- SETUP & CONFIG --- pdfjs…"
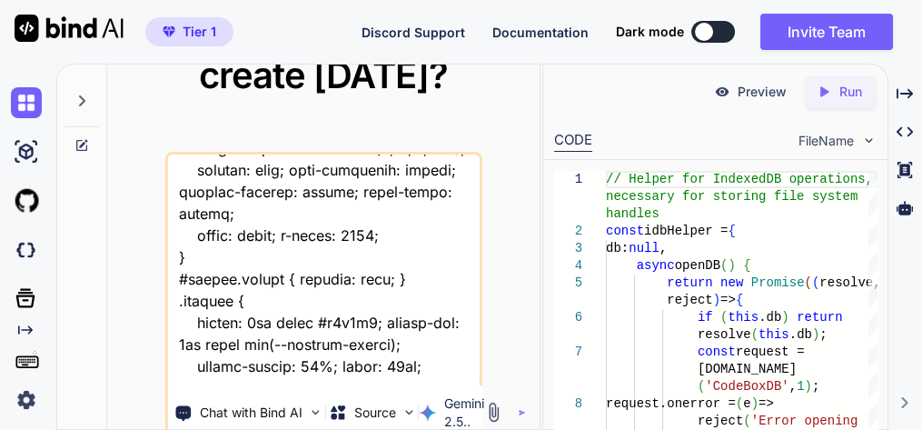
type textarea "x"
type textarea "this is my tool - "here is js code - script.js "// --- SETUP & CONFIG --- pdfjs…"
type textarea "x"
type textarea "this is my tool - "here is js code - script.js "// --- SETUP & CONFIG --- pdfjs…"
type textarea "x"
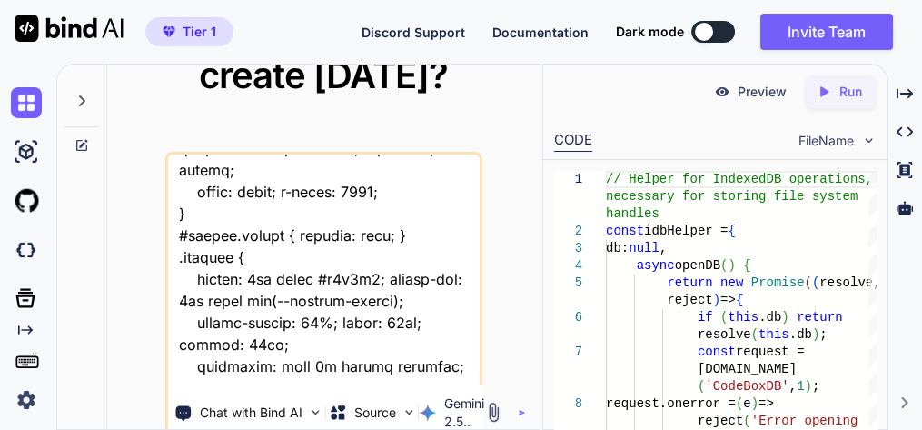
type textarea "this is my tool - "here is js code - script.js "// --- SETUP & CONFIG --- pdfjs…"
type textarea "x"
type textarea "this is my tool - "here is js code - script.js "// --- SETUP & CONFIG --- pdfjs…"
type textarea "x"
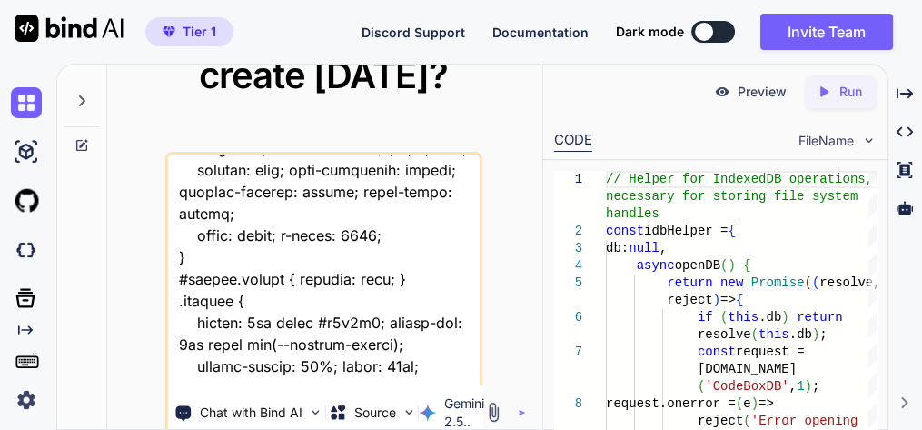
type textarea "this is my tool - "here is js code - script.js "// --- SETUP & CONFIG --- pdfjs…"
type textarea "x"
type textarea "this is my tool - "here is js code - script.js "// --- SETUP & CONFIG --- pdfjs…"
type textarea "x"
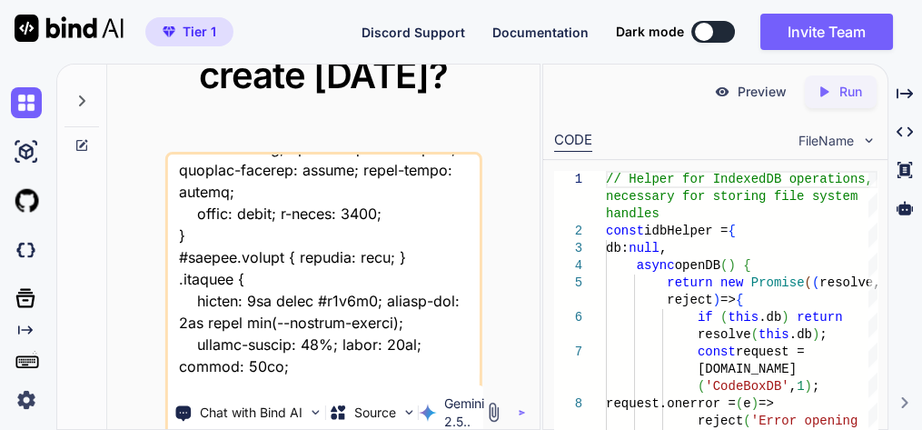
type textarea "this is my tool - "here is js code - script.js "// --- SETUP & CONFIG --- pdfjs…"
type textarea "x"
type textarea "this is my tool - "here is js code - script.js "// --- SETUP & CONFIG --- pdfjs…"
type textarea "x"
type textarea "this is my tool - "here is js code - script.js "// --- SETUP & CONFIG --- pdfjs…"
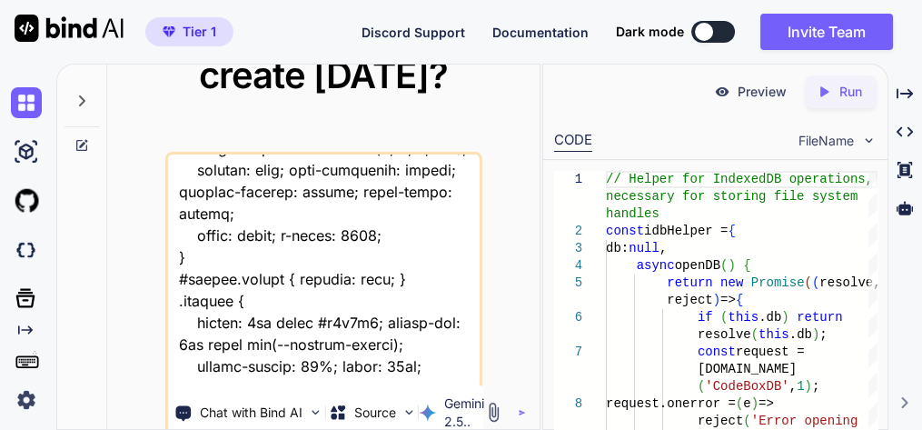
type textarea "x"
type textarea "this is my tool - "here is js code - script.js "// --- SETUP & CONFIG --- pdfjs…"
type textarea "x"
type textarea "this is my tool - "here is js code - script.js "// --- SETUP & CONFIG --- pdfjs…"
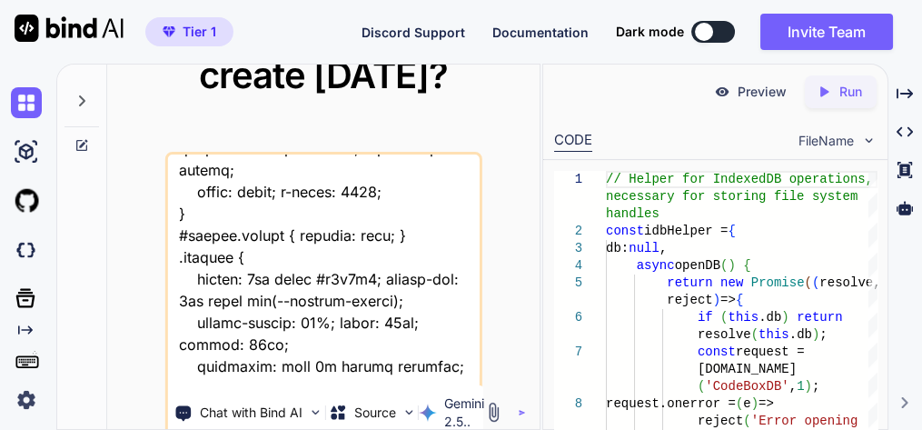
type textarea "x"
type textarea "this is my tool - "here is js code - script.js "// --- SETUP & CONFIG --- pdfjs…"
type textarea "x"
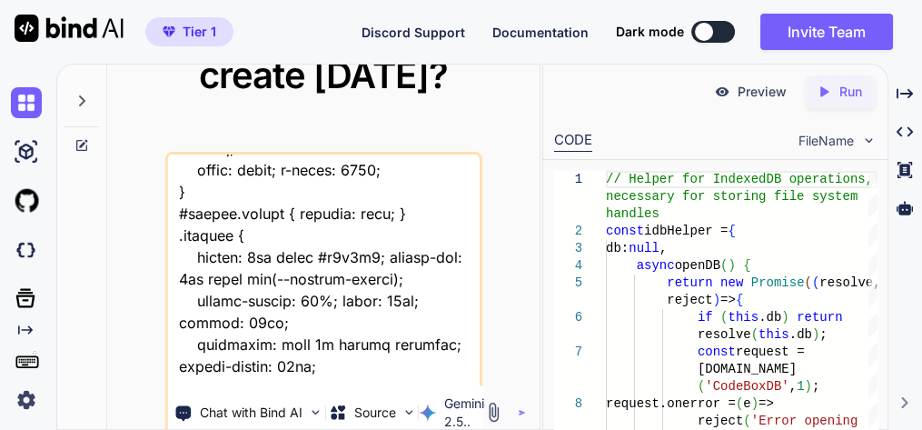
type textarea "this is my tool - "here is js code - script.js "// --- SETUP & CONFIG --- pdfjs…"
type textarea "x"
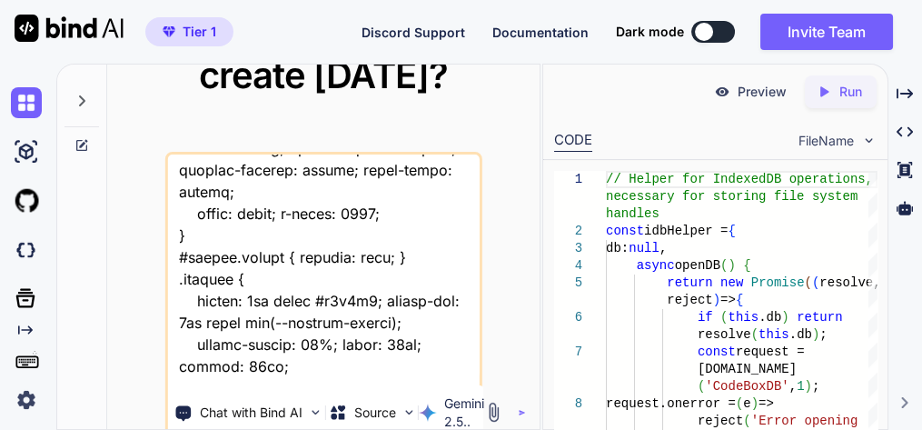
type textarea "this is my tool - "here is js code - script.js "// --- SETUP & CONFIG --- pdfjs…"
type textarea "x"
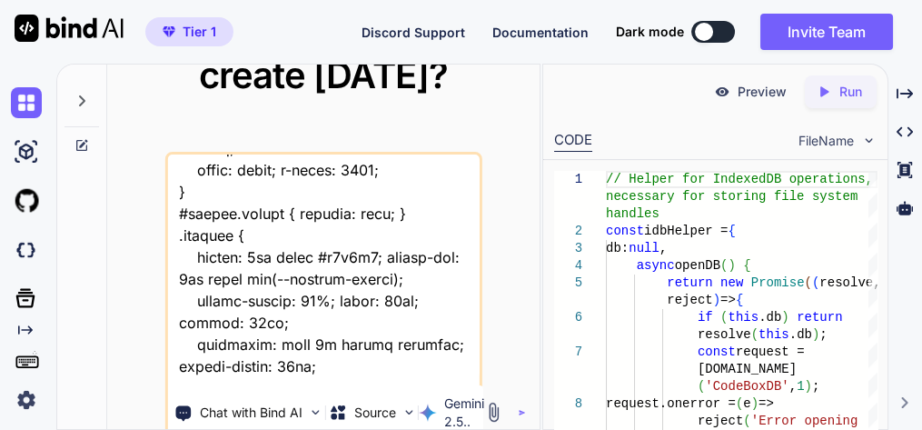
type textarea "this is my tool - "here is js code - script.js "// --- SETUP & CONFIG --- pdfjs…"
type textarea "x"
type textarea "this is my tool - "here is js code - script.js "// --- SETUP & CONFIG --- pdfjs…"
type textarea "x"
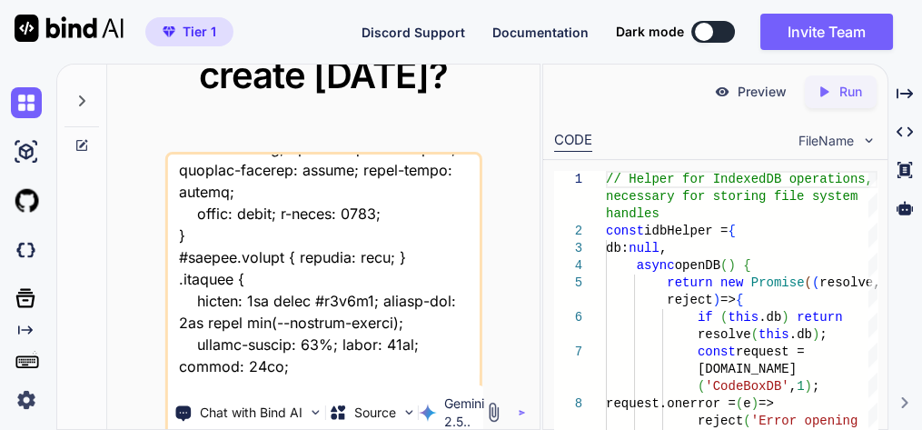
type textarea "this is my tool - "here is js code - script.js "// --- SETUP & CONFIG --- pdfjs…"
type textarea "x"
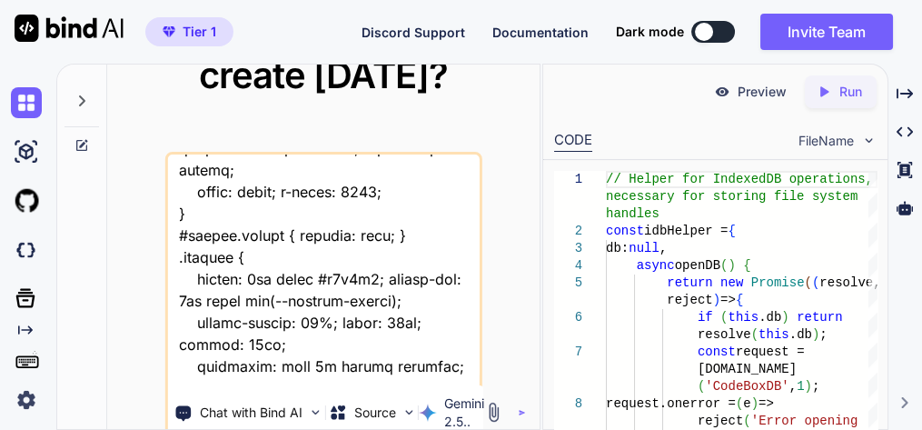
type textarea "this is my tool - "here is js code - script.js "// --- SETUP & CONFIG --- pdfjs…"
type textarea "x"
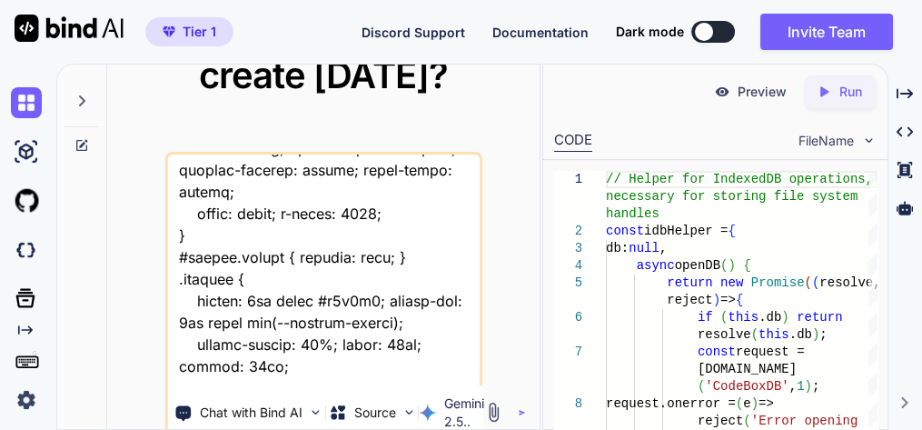
type textarea "this is my tool - "here is js code - script.js "// --- SETUP & CONFIG --- pdfjs…"
type textarea "x"
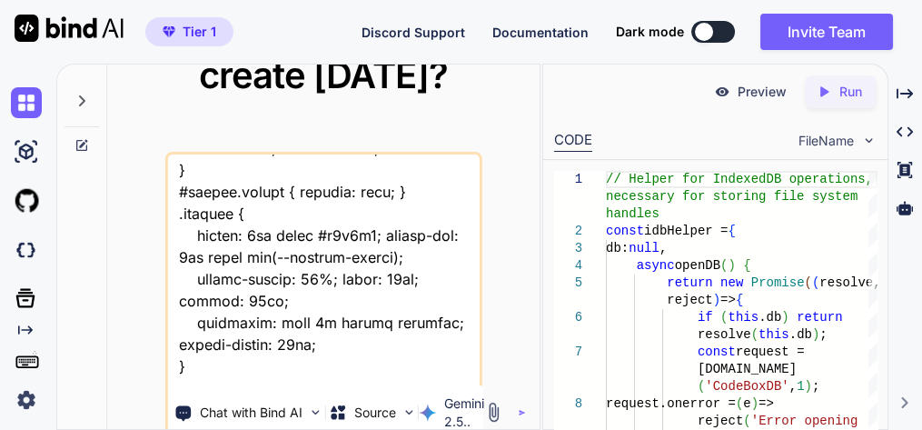
type textarea "this is my tool - "here is js code - script.js "// --- SETUP & CONFIG --- pdfjs…"
type textarea "x"
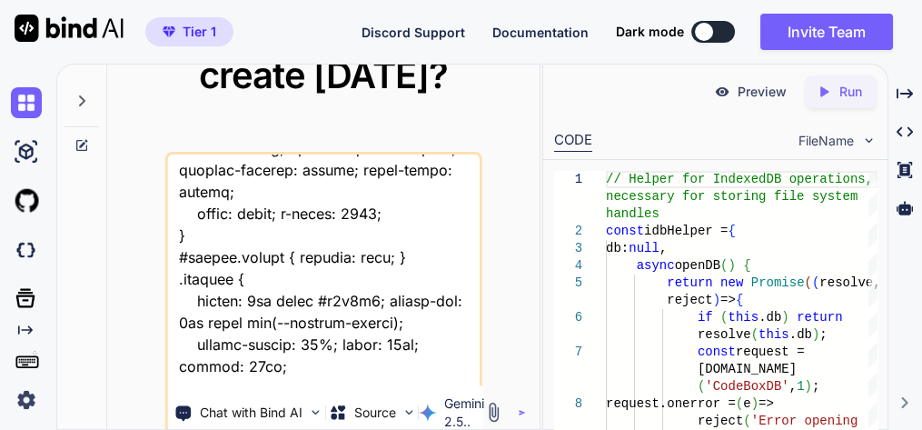
type textarea "this is my tool - "here is js code - script.js "// --- SETUP & CONFIG --- pdfjs…"
type textarea "x"
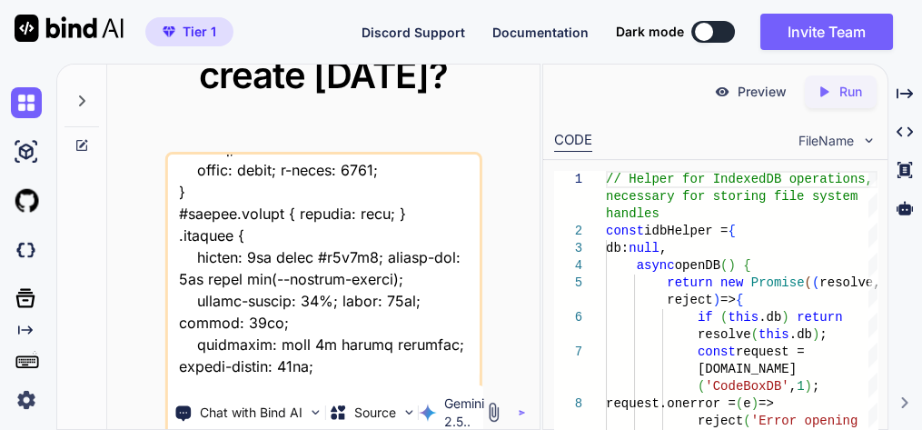
type textarea "this is my tool - "here is js code - script.js "// --- SETUP & CONFIG --- pdfjs…"
type textarea "x"
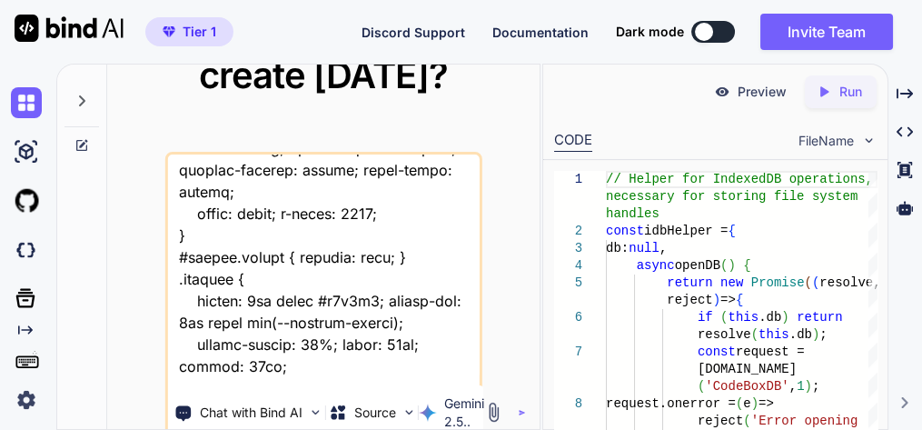
type textarea "this is my tool - "here is js code - script.js "// --- SETUP & CONFIG --- pdfjs…"
type textarea "x"
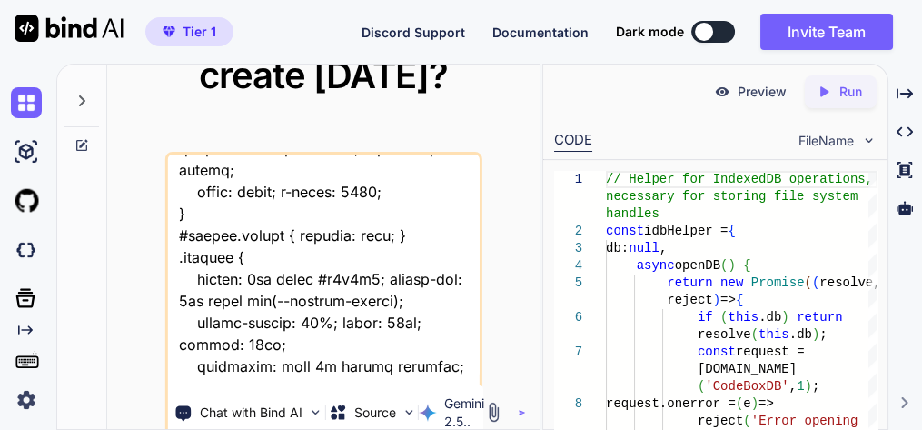
scroll to position [58464, 0]
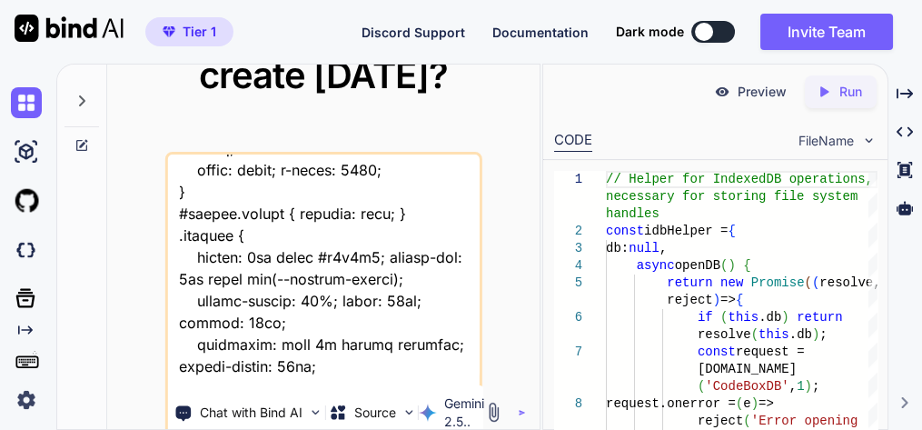
type textarea "this is my tool - "here is js code - script.js "// --- SETUP & CONFIG --- pdfjs…"
type textarea "x"
type textarea "this is my tool - "here is js code - script.js "// --- SETUP & CONFIG --- pdfjs…"
type textarea "x"
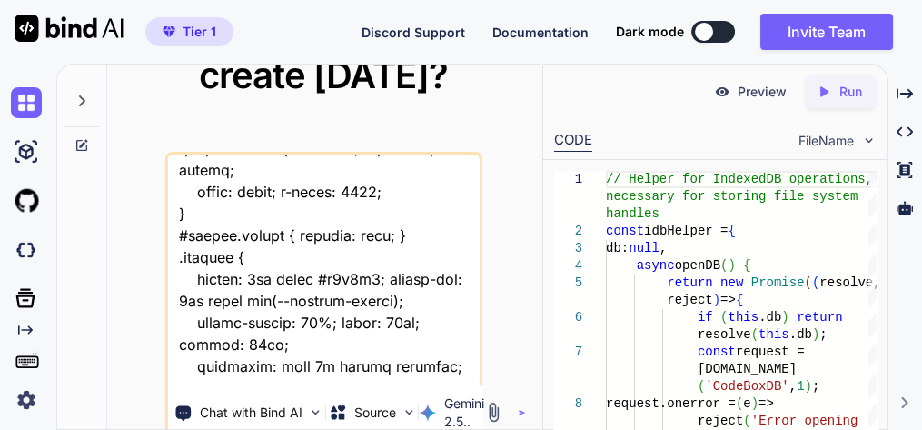
type textarea "this is my tool - "here is js code - script.js "// --- SETUP & CONFIG --- pdfjs…"
type textarea "x"
type textarea "this is my tool - "here is js code - script.js "// --- SETUP & CONFIG --- pdfjs…"
type textarea "x"
type textarea "this is my tool - "here is js code - script.js "// --- SETUP & CONFIG --- pdfjs…"
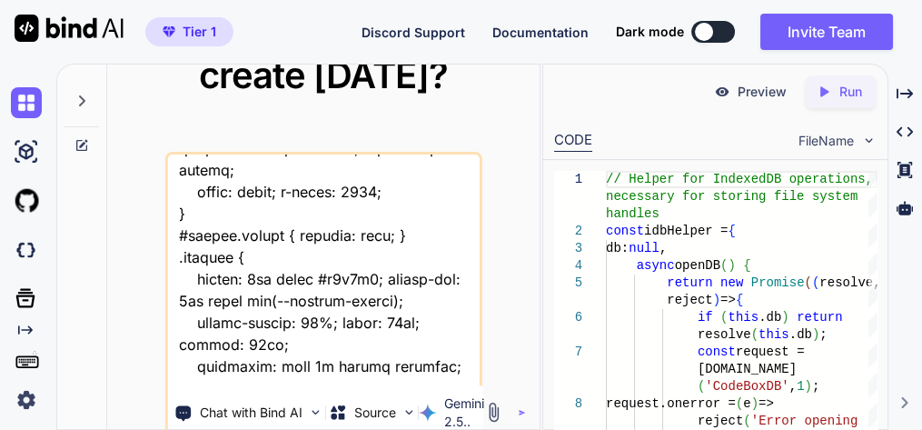
type textarea "x"
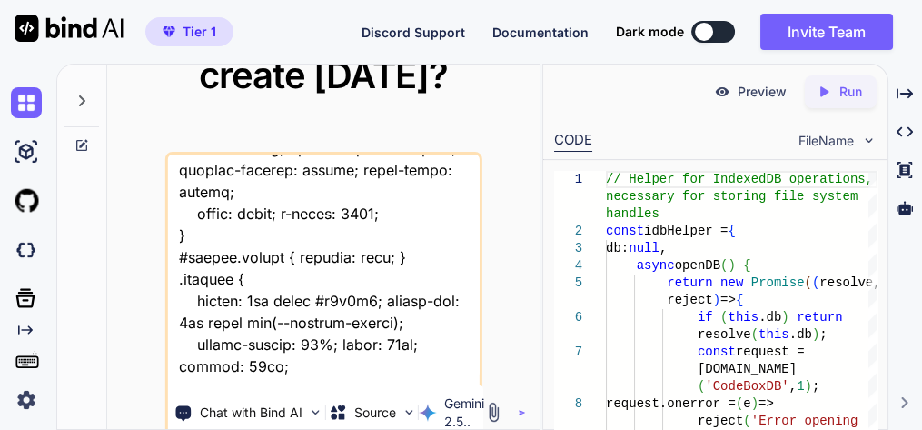
type textarea "this is my tool - "here is js code - script.js "// --- SETUP & CONFIG --- pdfjs…"
type textarea "x"
type textarea "this is my tool - "here is js code - script.js "// --- SETUP & CONFIG --- pdfjs…"
type textarea "x"
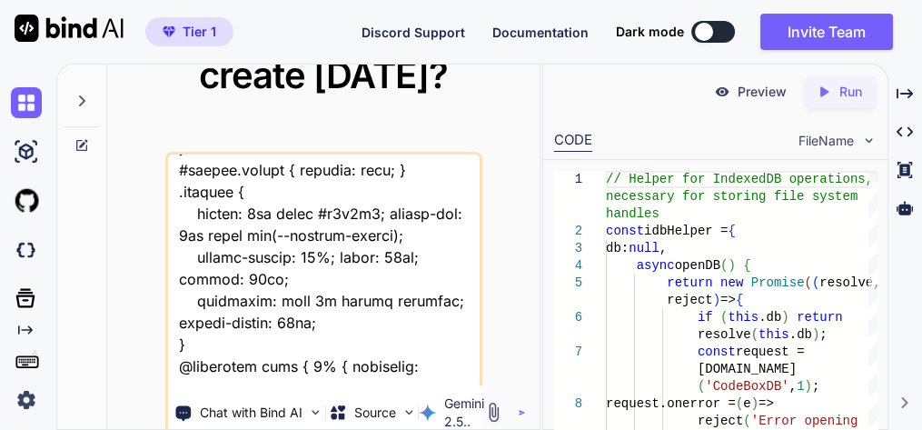
type textarea "this is my tool - "here is js code - script.js "// --- SETUP & CONFIG --- pdfjs…"
type textarea "x"
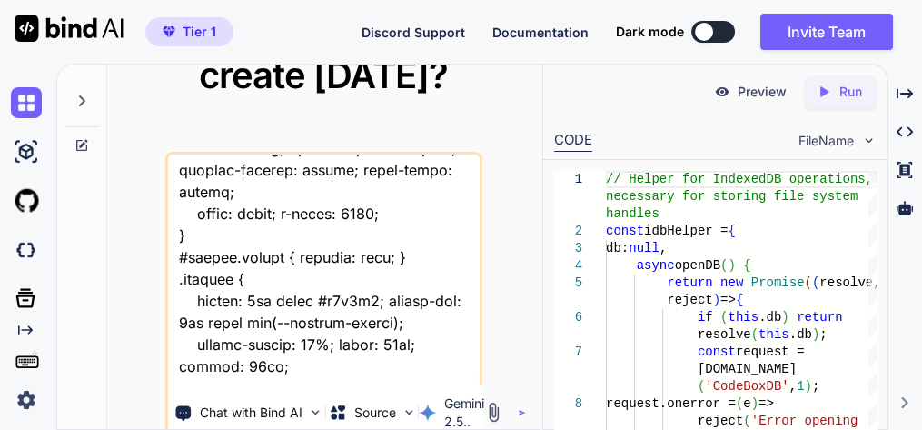
type textarea "this is my tool - "here is js code - script.js "// --- SETUP & CONFIG --- pdfjs…"
type textarea "x"
type textarea "this is my tool - "here is js code - script.js "// --- SETUP & CONFIG --- pdfjs…"
type textarea "x"
type textarea "this is my tool - "here is js code - script.js "// --- SETUP & CONFIG --- pdfjs…"
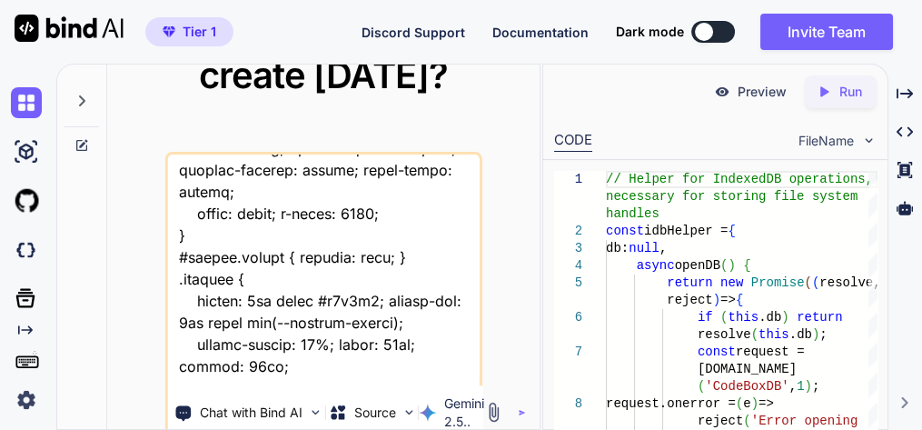
type textarea "x"
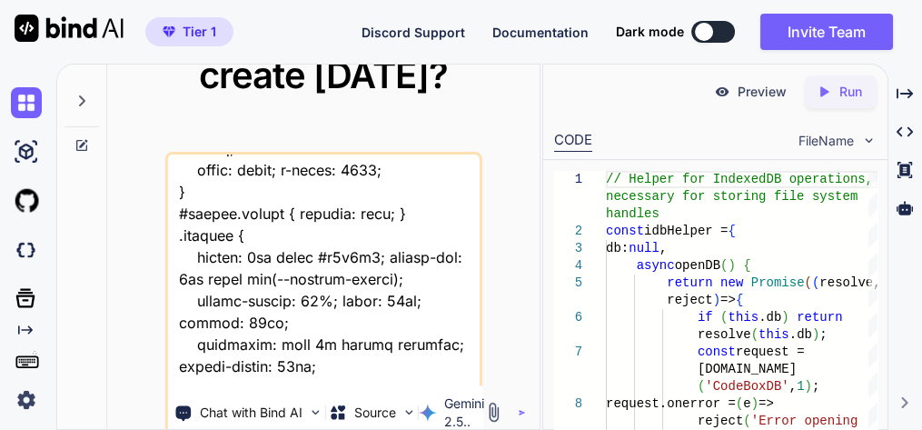
type textarea "this is my tool - "here is js code - script.js "// --- SETUP & CONFIG --- pdfjs…"
type textarea "x"
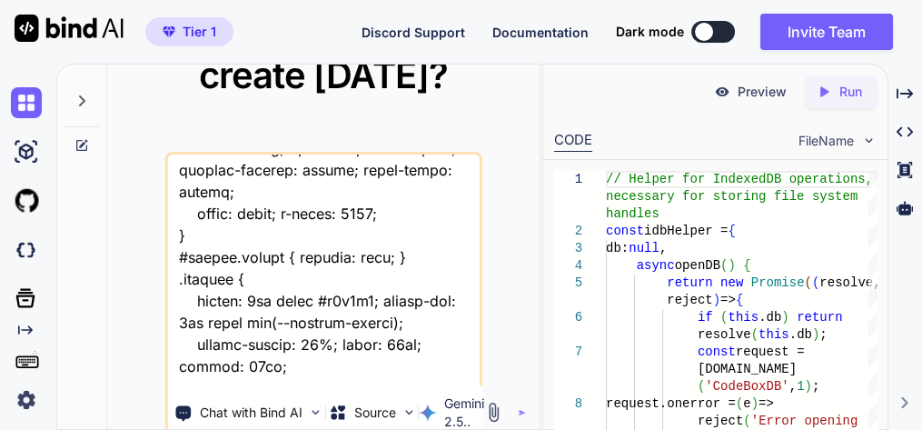
type textarea "this is my tool - "here is js code - script.js "// --- SETUP & CONFIG --- pdfjs…"
type textarea "x"
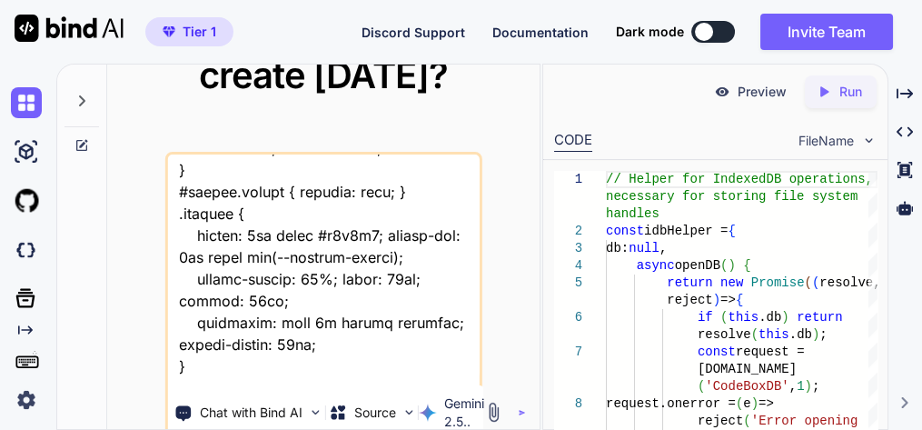
type textarea "this is my tool - "here is js code - script.js "// --- SETUP & CONFIG --- pdfjs…"
type textarea "x"
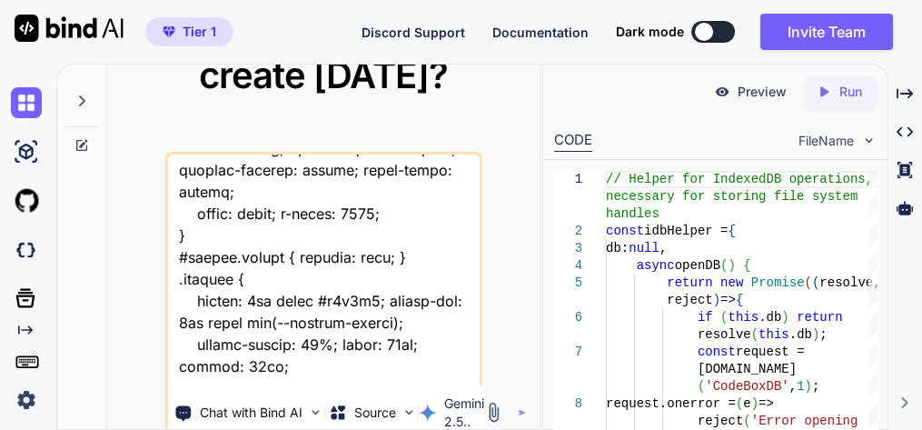
type textarea "this is my tool - "here is js code - script.js "// --- SETUP & CONFIG --- pdfjs…"
type textarea "x"
type textarea "this is my tool - "here is js code - script.js "// --- SETUP & CONFIG --- pdfjs…"
type textarea "x"
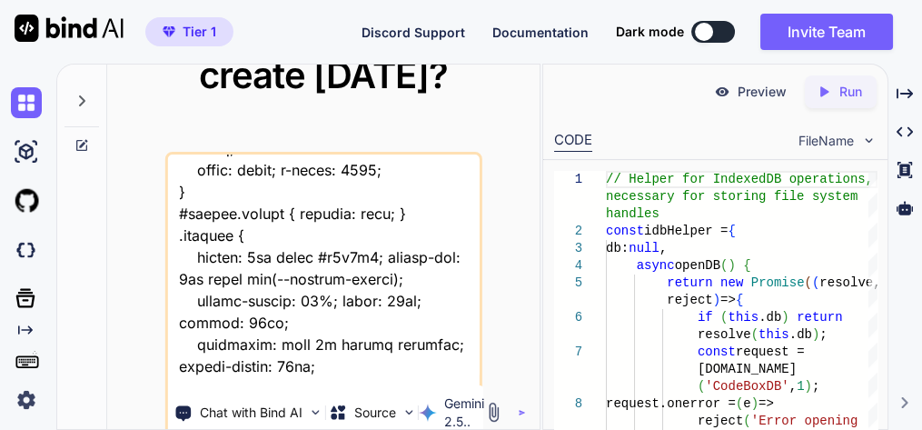
type textarea "this is my tool - "here is js code - script.js "// --- SETUP & CONFIG --- pdfjs…"
type textarea "x"
type textarea "this is my tool - "here is js code - script.js "// --- SETUP & CONFIG --- pdfjs…"
type textarea "x"
type textarea "this is my tool - "here is js code - script.js "// --- SETUP & CONFIG --- pdfjs…"
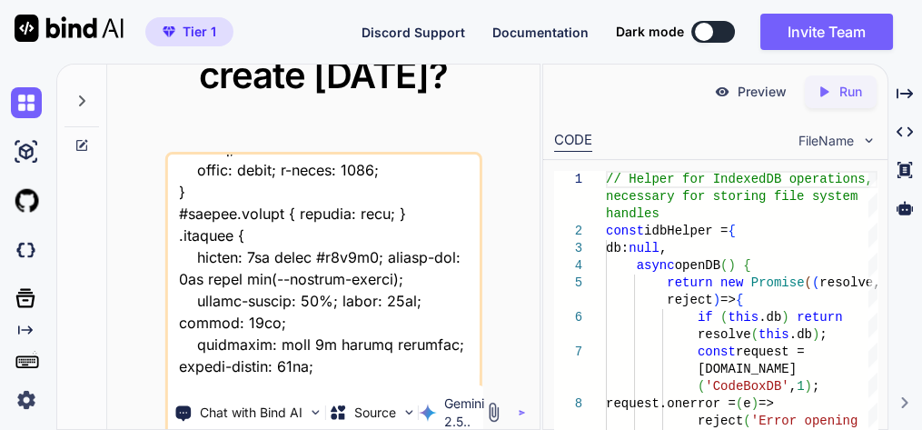
type textarea "x"
type textarea "this is my tool - "here is js code - script.js "// --- SETUP & CONFIG --- pdfjs…"
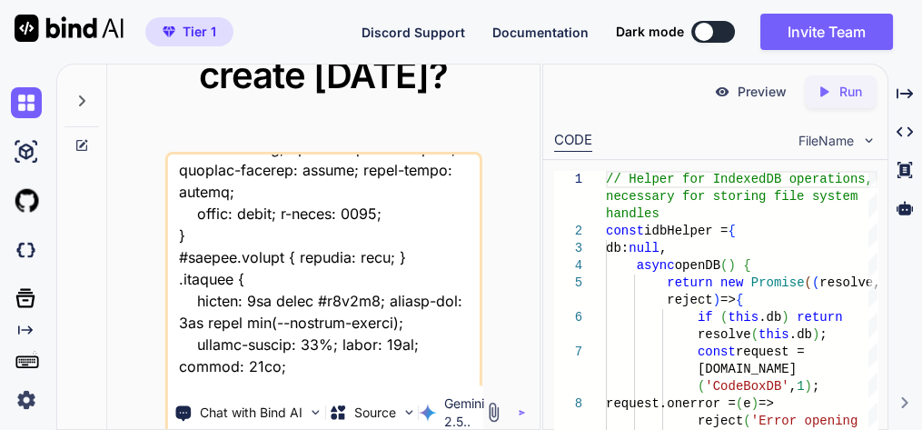
type textarea "x"
type textarea "this is my tool - "here is js code - script.js "// --- SETUP & CONFIG --- pdfjs…"
type textarea "x"
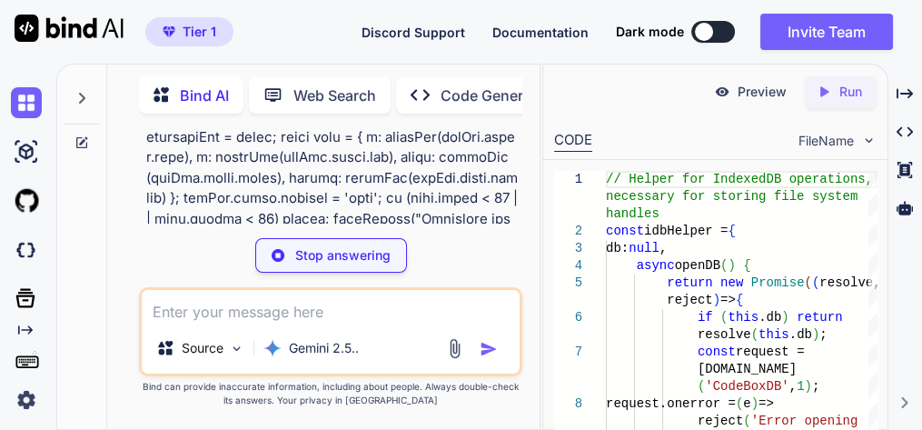
scroll to position [12574, 0]
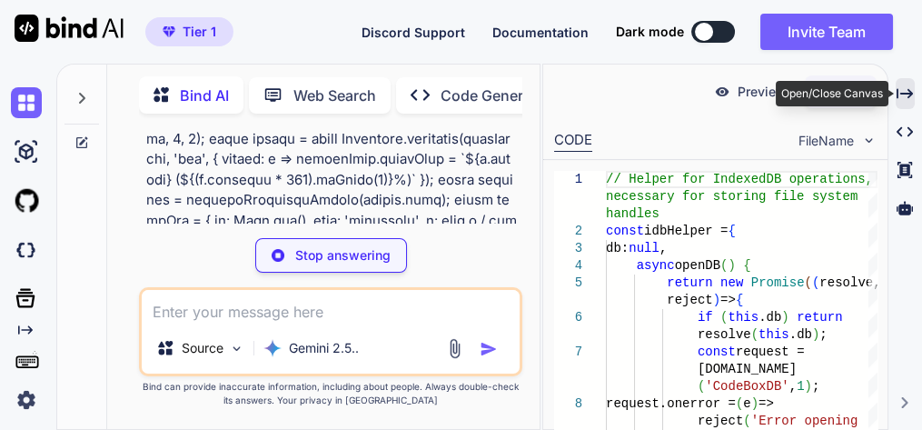
click at [913, 97] on div "Created with Pixso." at bounding box center [905, 93] width 19 height 31
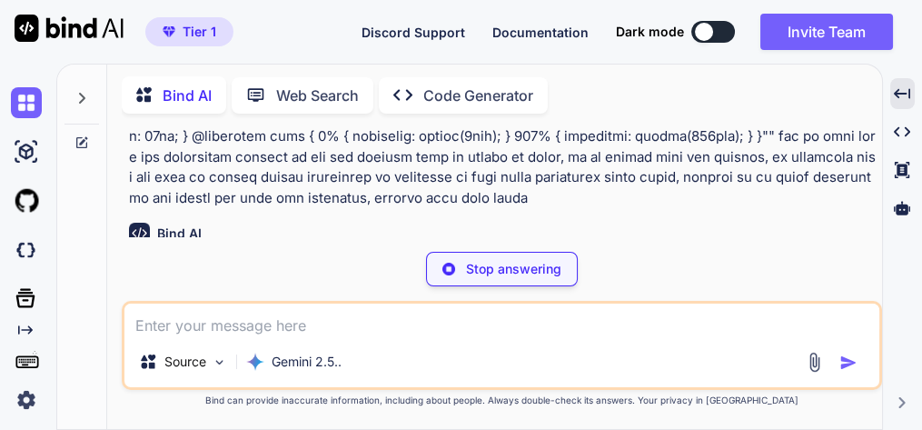
scroll to position [10830, 0]
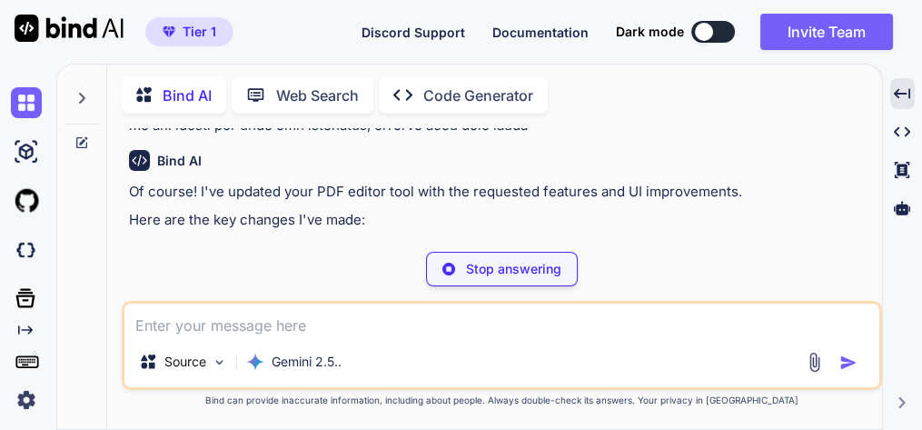
type textarea "x"
click at [194, 272] on div "Stop answering" at bounding box center [502, 269] width 760 height 35
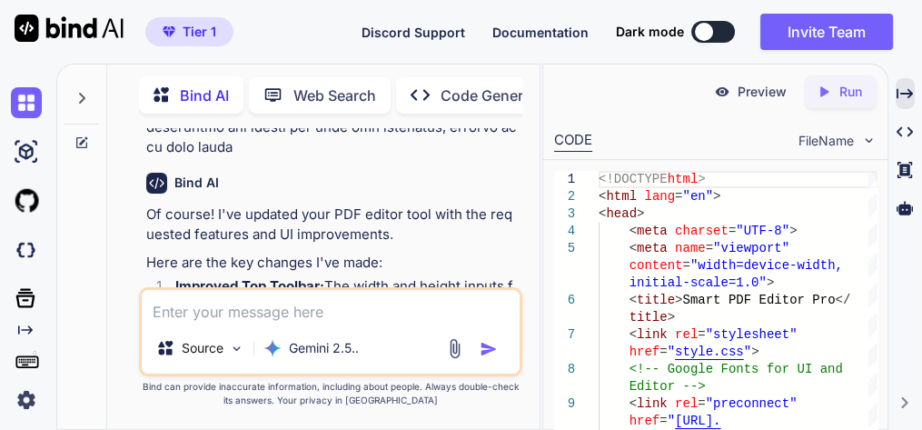
scroll to position [21850, 0]
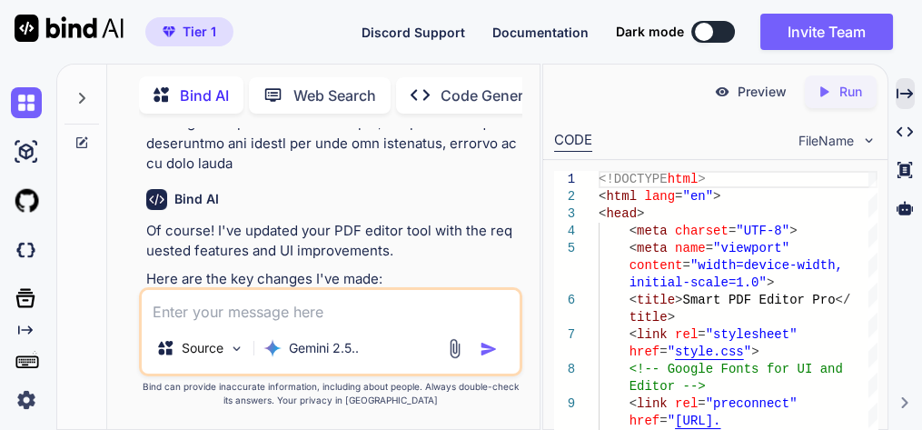
click at [909, 89] on icon "Created with Pixso." at bounding box center [905, 93] width 16 height 16
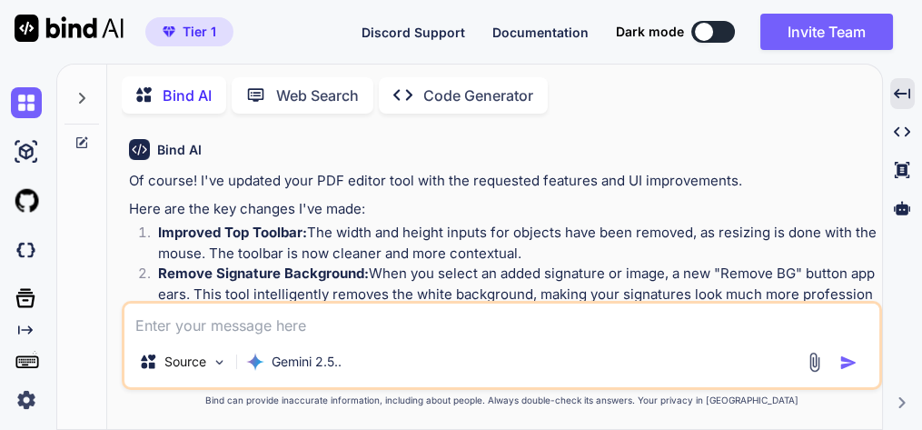
scroll to position [10913, 0]
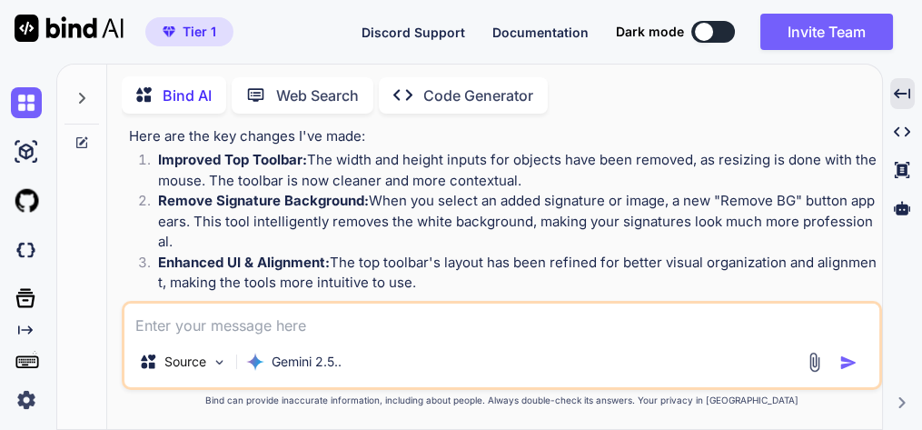
click at [836, 421] on img at bounding box center [833, 428] width 15 height 15
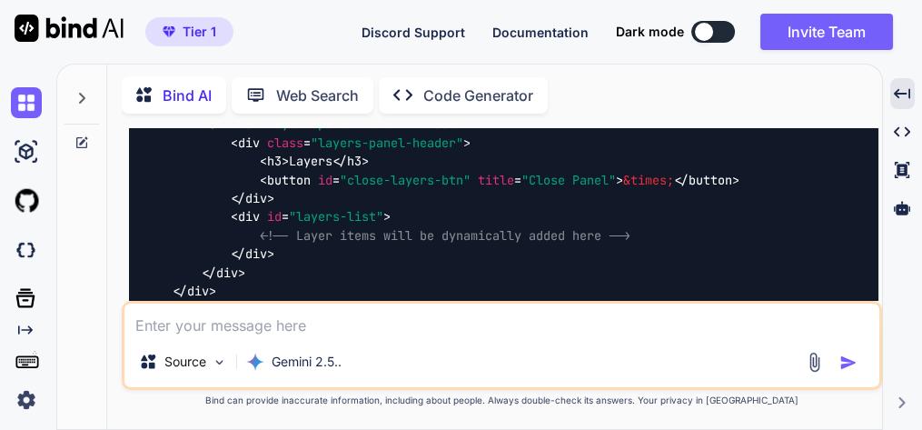
scroll to position [14620, 0]
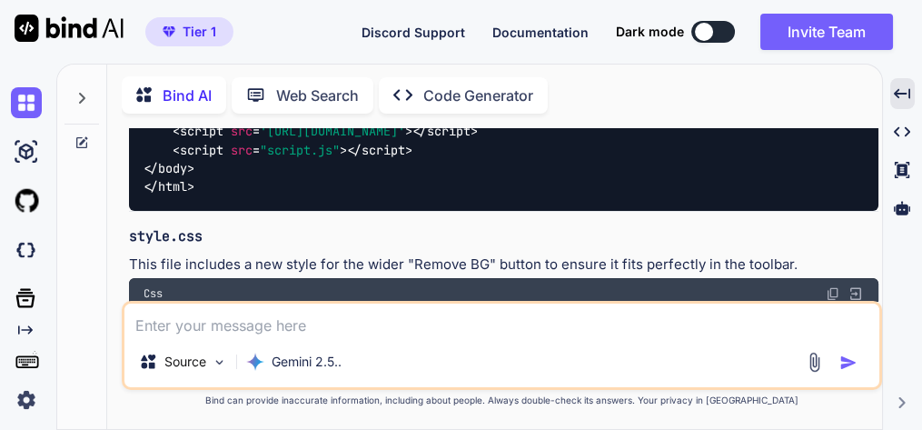
click at [832, 286] on img at bounding box center [833, 293] width 15 height 15
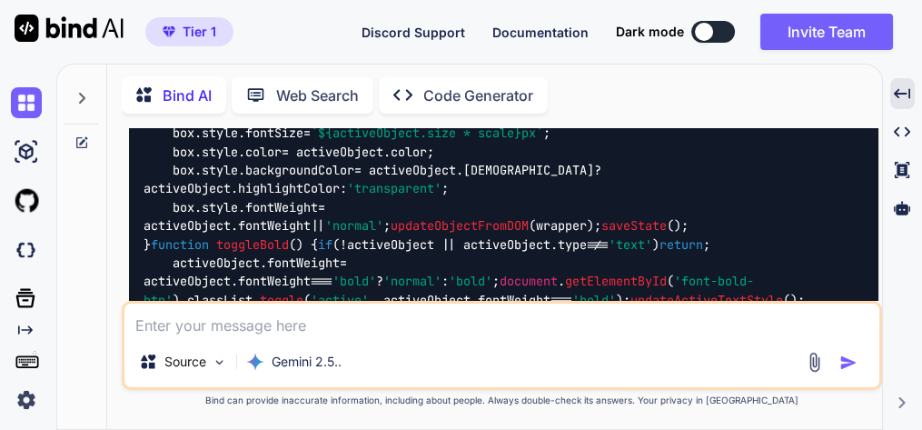
scroll to position [22688, 0]
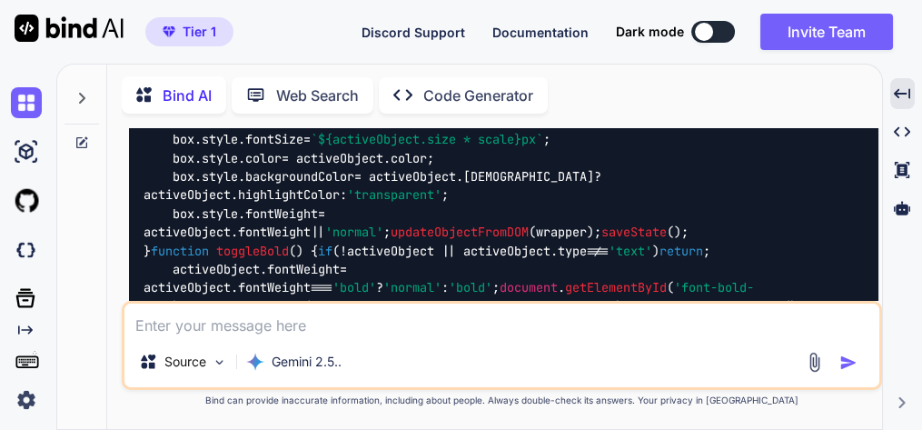
drag, startPoint x: 832, startPoint y: 249, endPoint x: 778, endPoint y: 257, distance: 55.1
click at [263, 323] on textarea at bounding box center [501, 319] width 755 height 33
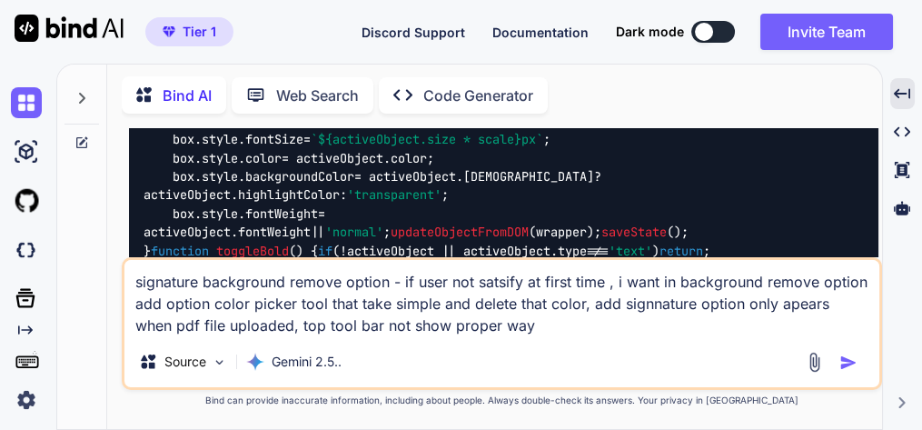
drag, startPoint x: 343, startPoint y: 331, endPoint x: 558, endPoint y: 313, distance: 216.1
click at [488, 329] on textarea "signature background remove option - if user not satsify at first time , i want…" at bounding box center [501, 298] width 755 height 76
click at [640, 330] on textarea "signature background remove option - if user not satsify at first time , i want…" at bounding box center [501, 298] width 755 height 76
click at [636, 329] on textarea "signature background remove option - if user not satsify at first time , i want…" at bounding box center [501, 298] width 755 height 76
click at [746, 328] on textarea "signature background remove option - if user not satsify at first time , i want…" at bounding box center [501, 298] width 755 height 76
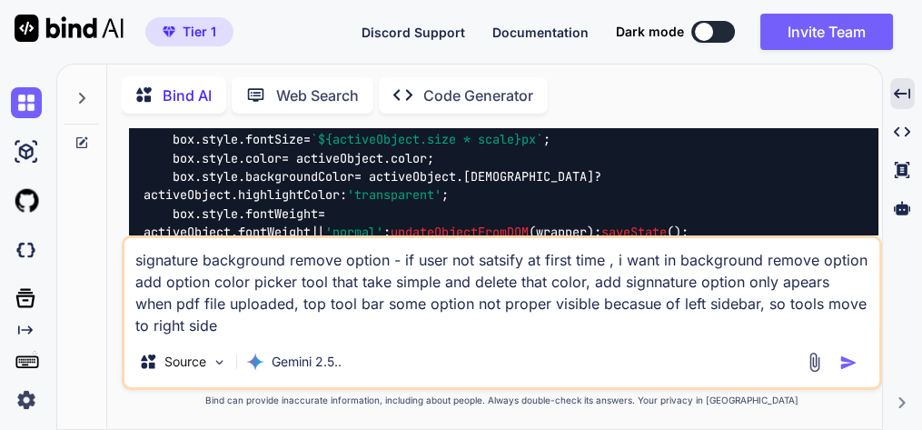
click at [198, 316] on textarea "signature background remove option - if user not satsify at first time , i want…" at bounding box center [501, 287] width 755 height 98
click at [161, 330] on textarea "signature background remove option - if user not satsify at first time , i want…" at bounding box center [501, 287] width 755 height 98
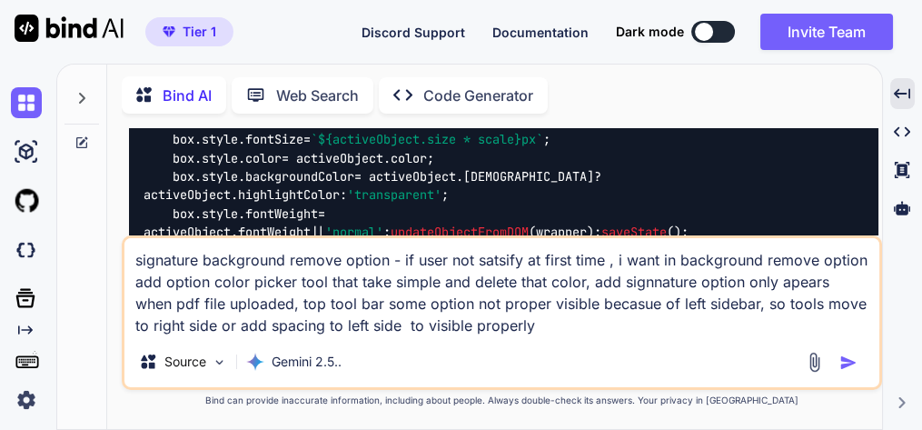
drag, startPoint x: 481, startPoint y: 331, endPoint x: 582, endPoint y: 305, distance: 104.9
click at [482, 331] on textarea "signature background remove option - if user not satsify at first time , i want…" at bounding box center [501, 287] width 755 height 98
type textarea "signature background remove option - if user not satsify at first time , i want…"
click at [854, 360] on img "button" at bounding box center [848, 362] width 18 height 18
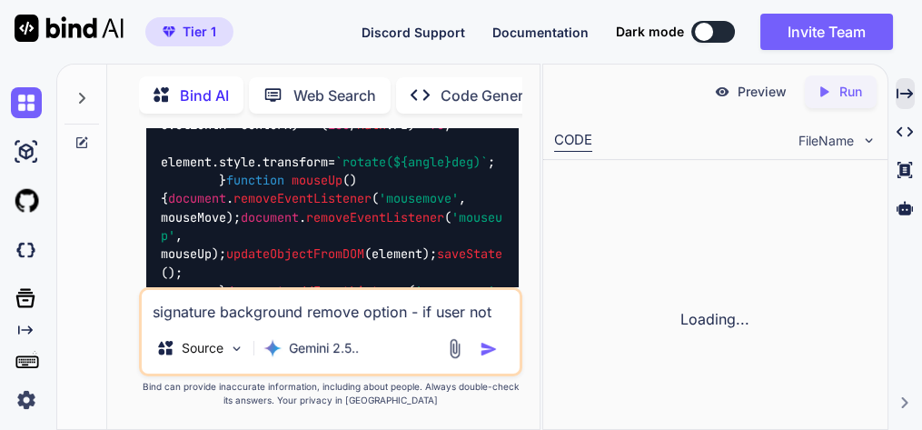
scroll to position [70426, 0]
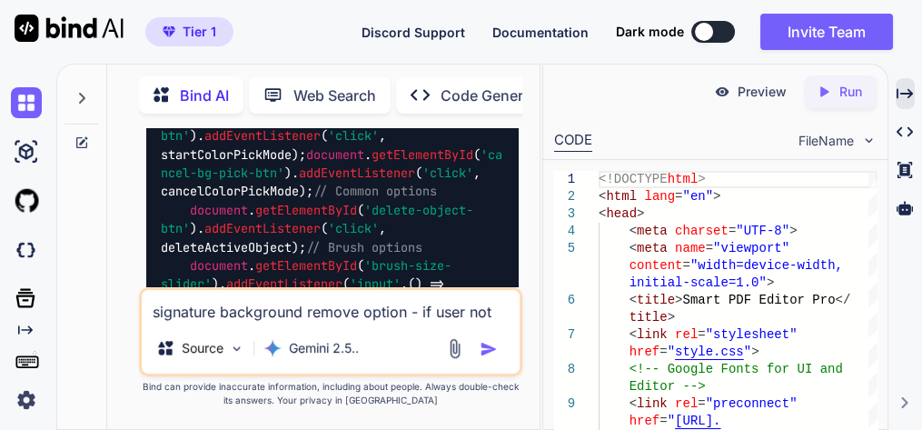
click at [902, 92] on icon "Created with Pixso." at bounding box center [905, 93] width 16 height 16
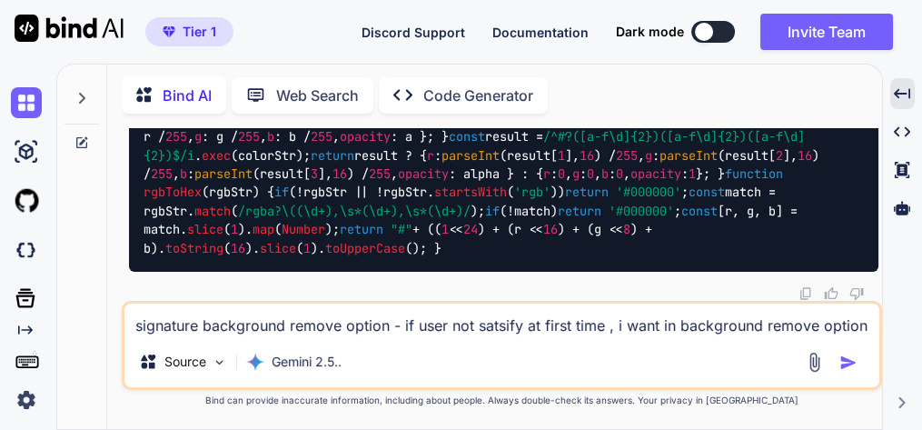
scroll to position [45915, 0]
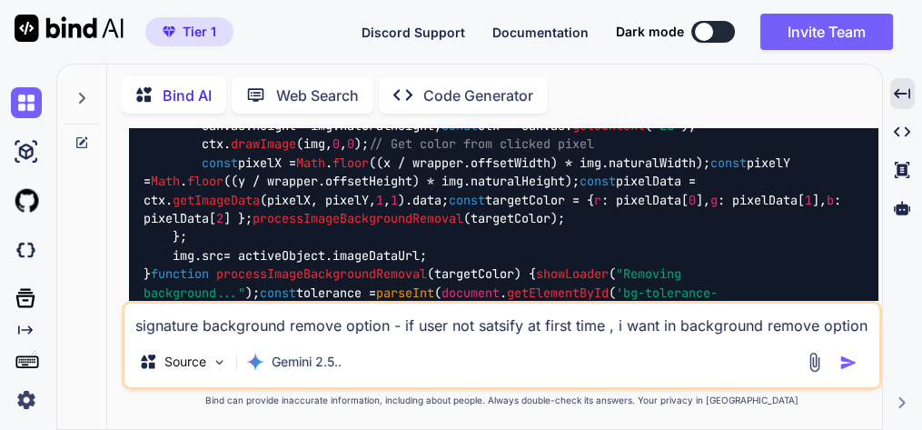
drag, startPoint x: 834, startPoint y: 182, endPoint x: 825, endPoint y: 189, distance: 11.6
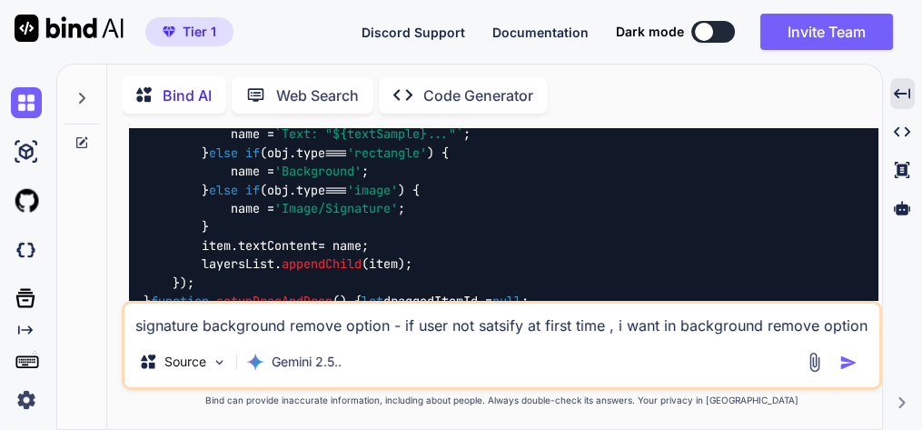
scroll to position [49767, 0]
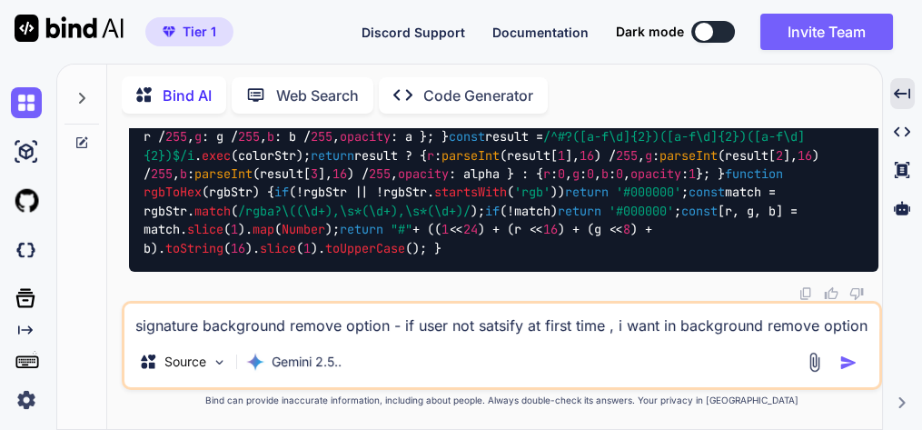
scroll to position [57980, 0]
drag, startPoint x: 834, startPoint y: 257, endPoint x: 802, endPoint y: 257, distance: 31.8
click at [314, 336] on textarea "signature background remove option - if user not satsify at first time , i want…" at bounding box center [501, 319] width 755 height 33
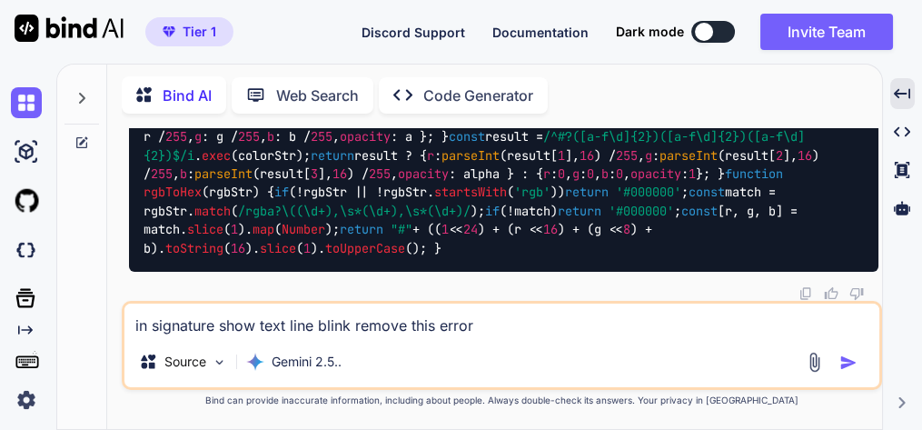
click at [216, 327] on textarea "in signature show text line blink remove this error" at bounding box center [501, 319] width 755 height 33
click at [402, 328] on textarea "in signature image show text line blink remove this error" at bounding box center [501, 319] width 755 height 33
click at [541, 327] on textarea "in signature image show text line blink, remove this error" at bounding box center [501, 319] width 755 height 33
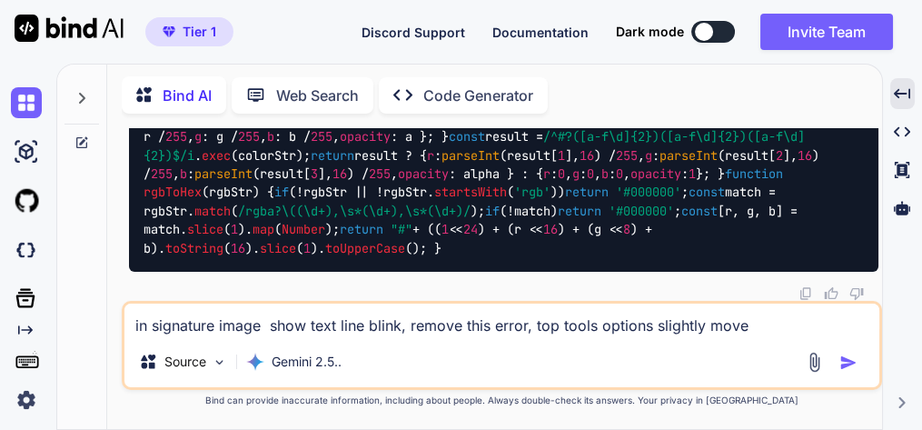
click at [767, 323] on textarea "in signature image show text line blink, remove this error, top tools options s…" at bounding box center [501, 319] width 755 height 33
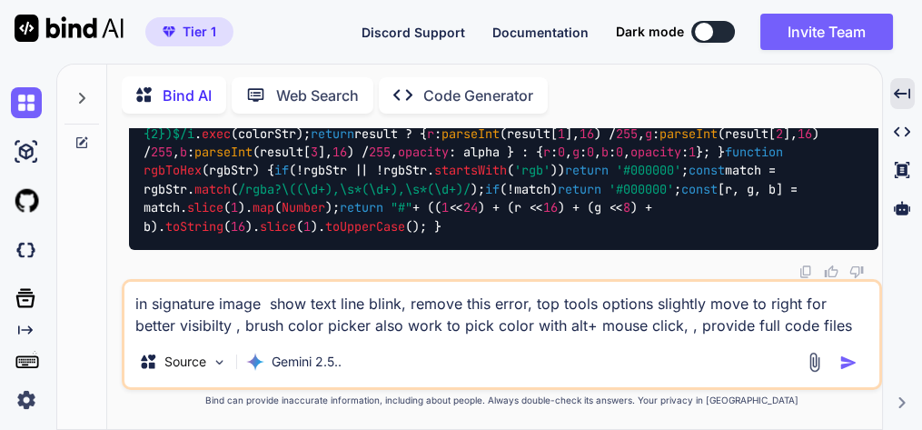
type textarea "in signature image show text line blink, remove this error, top tools options s…"
click at [847, 360] on img "button" at bounding box center [848, 362] width 18 height 18
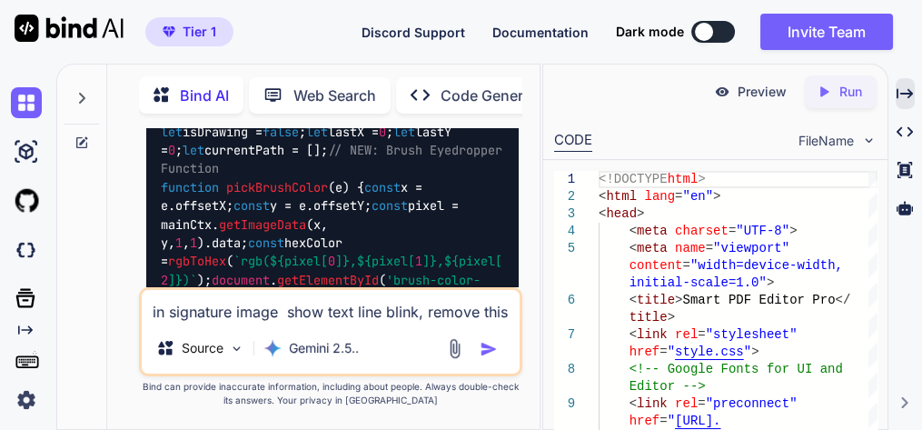
scroll to position [120922, 0]
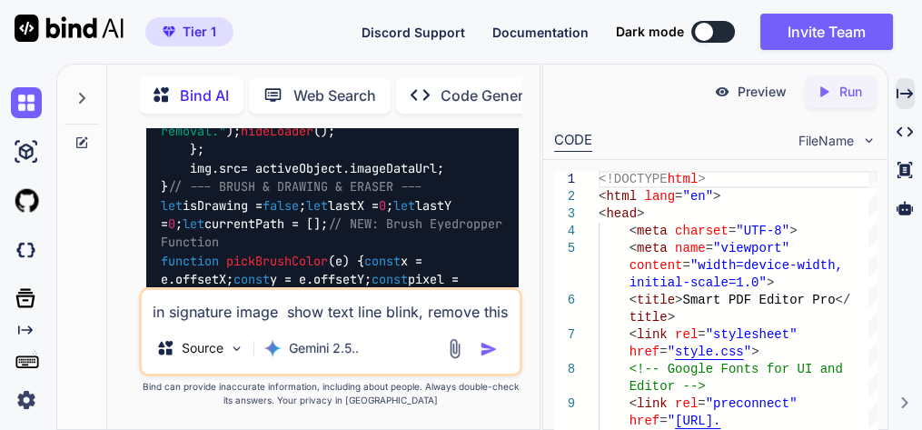
drag, startPoint x: 475, startPoint y: 192, endPoint x: 448, endPoint y: 214, distance: 35.5
click at [909, 93] on icon at bounding box center [905, 93] width 16 height 10
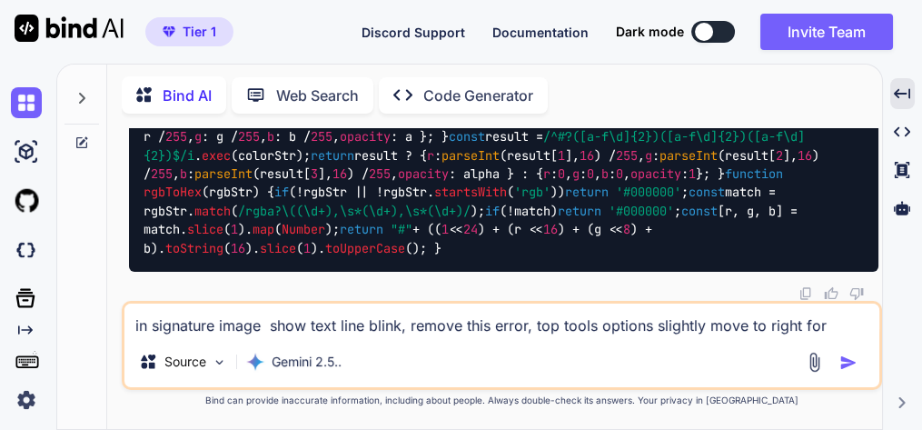
scroll to position [82226, 0]
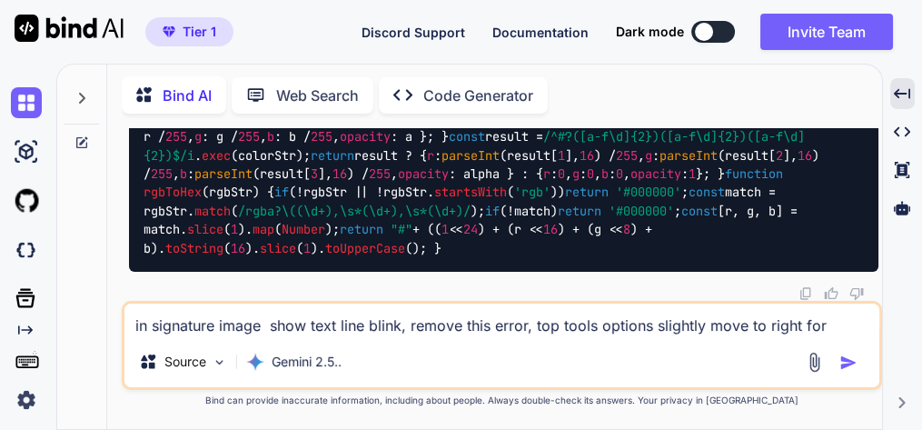
click at [355, 320] on textarea "in signature image show text line blink, remove this error, top tools options s…" at bounding box center [501, 319] width 755 height 33
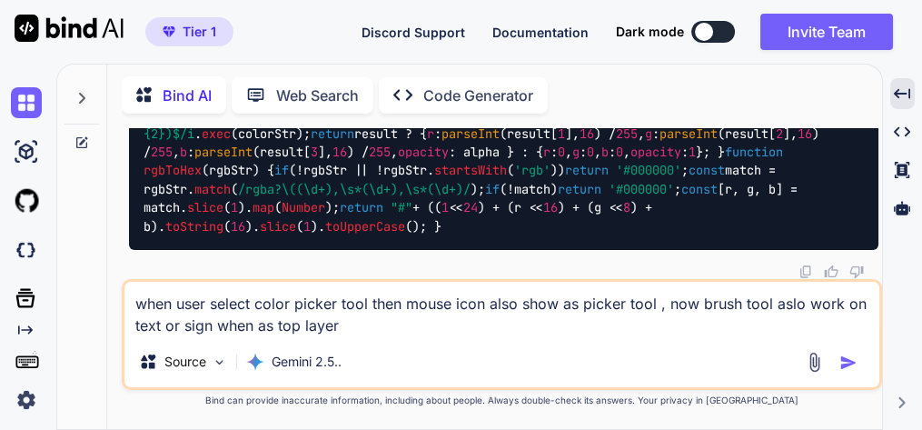
drag, startPoint x: 214, startPoint y: 332, endPoint x: 345, endPoint y: 324, distance: 131.0
click at [343, 331] on textarea "when user select color picker tool then mouse icon also show as picker tool , n…" at bounding box center [501, 309] width 755 height 55
type textarea "when user select color picker tool then mouse icon also show as picker tool , n…"
click at [853, 359] on img "button" at bounding box center [848, 362] width 18 height 18
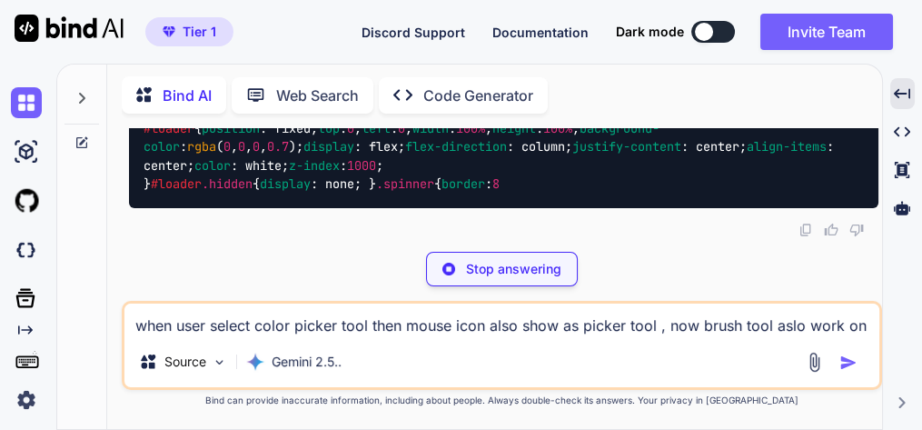
scroll to position [118640, 0]
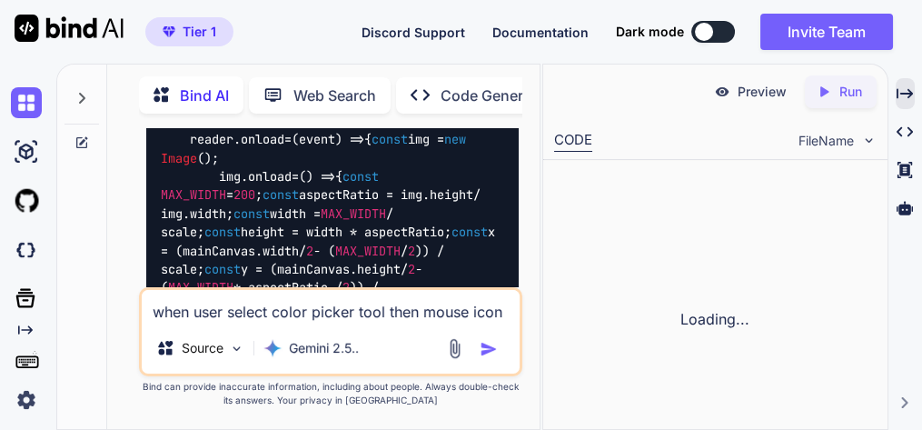
scroll to position [171923, 0]
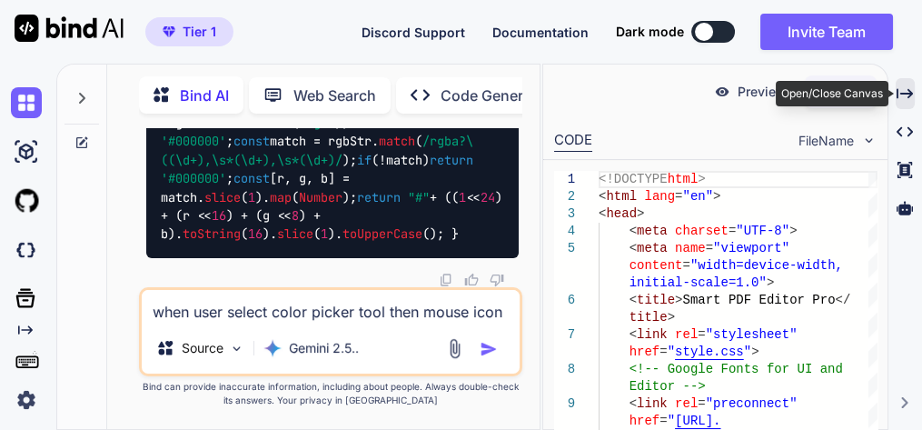
click at [906, 95] on icon "Created with Pixso." at bounding box center [905, 93] width 16 height 16
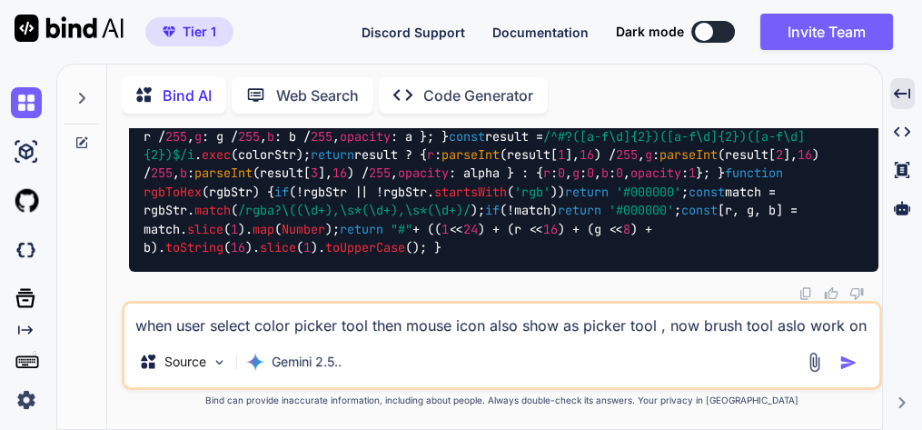
scroll to position [122783, 0]
click at [293, 329] on textarea "when user select color picker tool then mouse icon also show as picker tool , n…" at bounding box center [501, 319] width 755 height 33
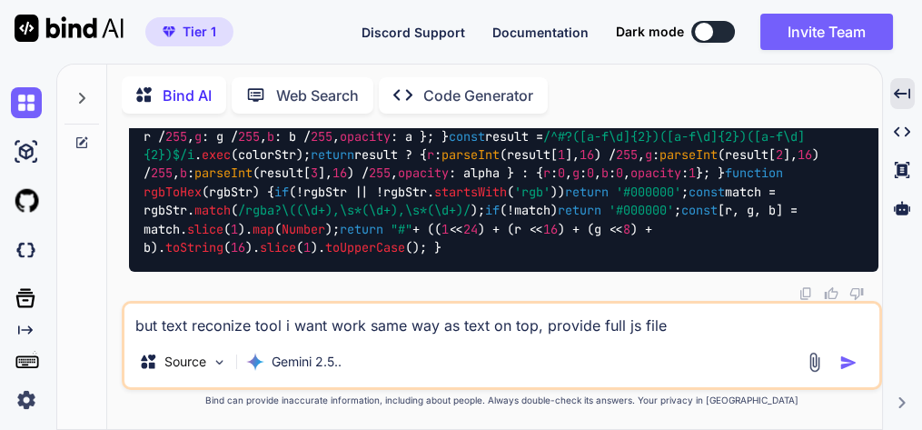
type textarea "but text reconize tool i want work same way as text on top, provide full js file"
click at [857, 360] on img "button" at bounding box center [848, 362] width 18 height 18
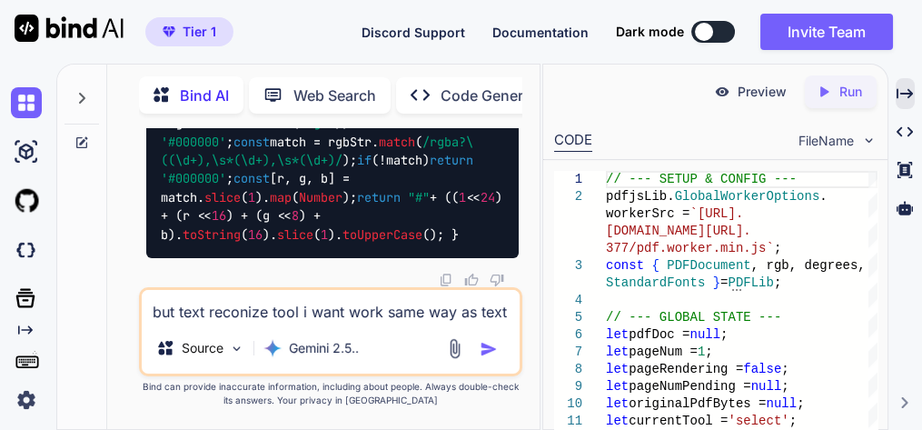
scroll to position [223004, 0]
click at [282, 312] on textarea "but text reconize tool i want work same way as text on top, provide full js file" at bounding box center [331, 306] width 378 height 33
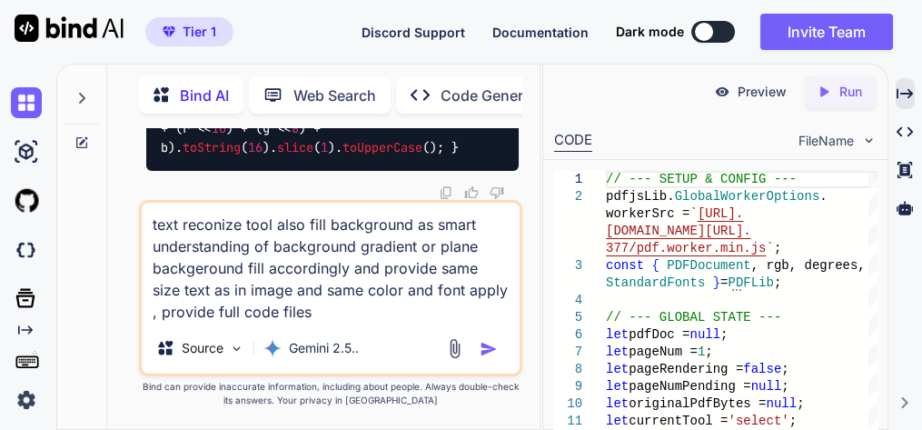
type textarea "text reconize tool also fill background as smart understanding of background gr…"
click at [484, 347] on img "button" at bounding box center [489, 349] width 18 height 18
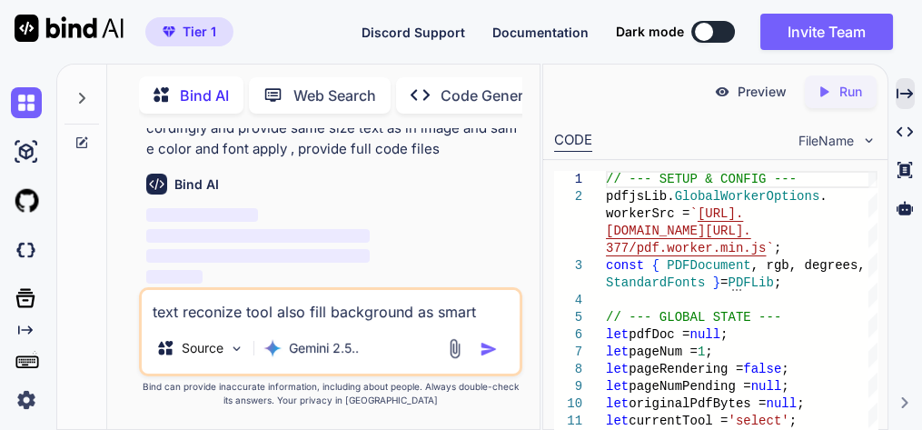
scroll to position [258123, 0]
click at [908, 90] on icon "Created with Pixso." at bounding box center [905, 93] width 16 height 16
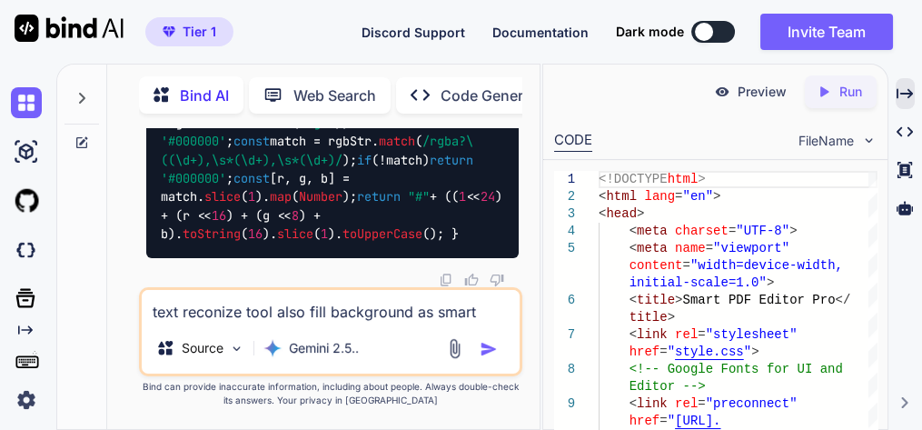
scroll to position [273946, 0]
click at [264, 298] on textarea "text reconize tool also fill background as smart understanding of background gr…" at bounding box center [331, 306] width 378 height 33
click at [258, 306] on textarea "text reconize tool also fill background as smart understanding of background gr…" at bounding box center [331, 306] width 378 height 33
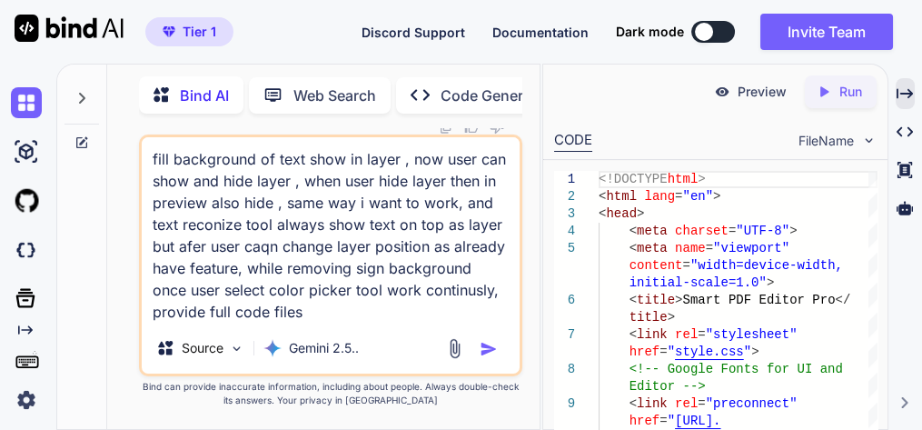
type textarea "fill background of text show in layer , now user can show and hide layer , when…"
click at [491, 345] on img "button" at bounding box center [489, 349] width 18 height 18
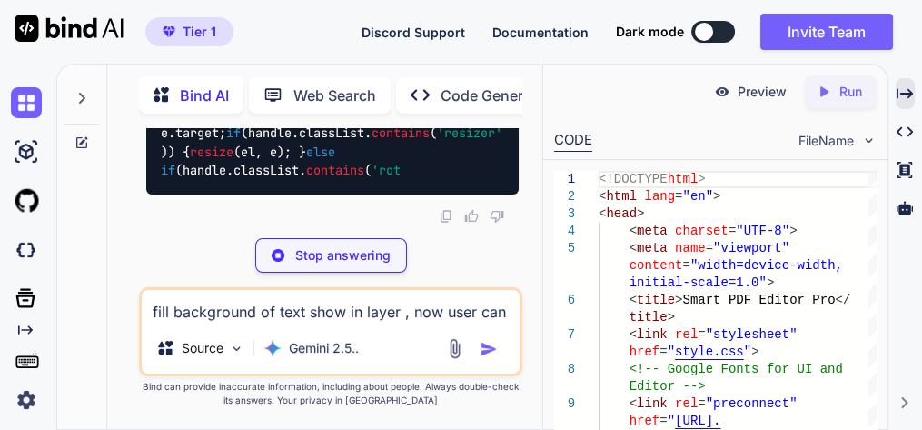
scroll to position [310234, 0]
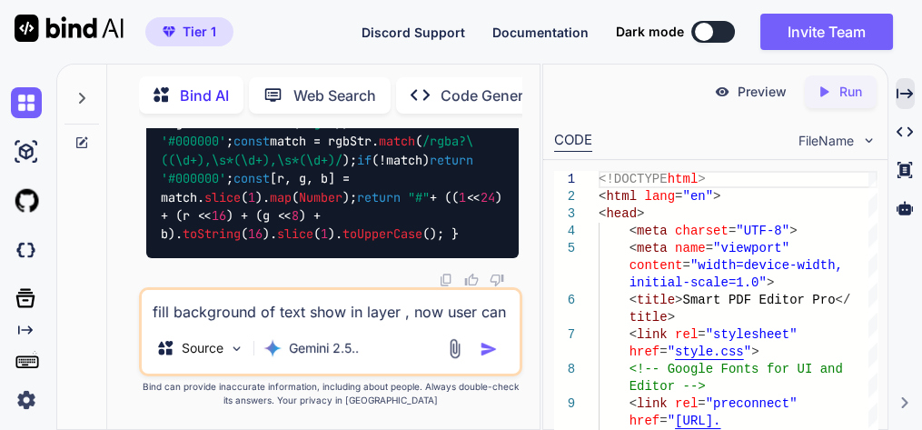
click at [243, 313] on textarea "fill background of text show in layer , now user can show and hide layer , when…" at bounding box center [331, 306] width 378 height 33
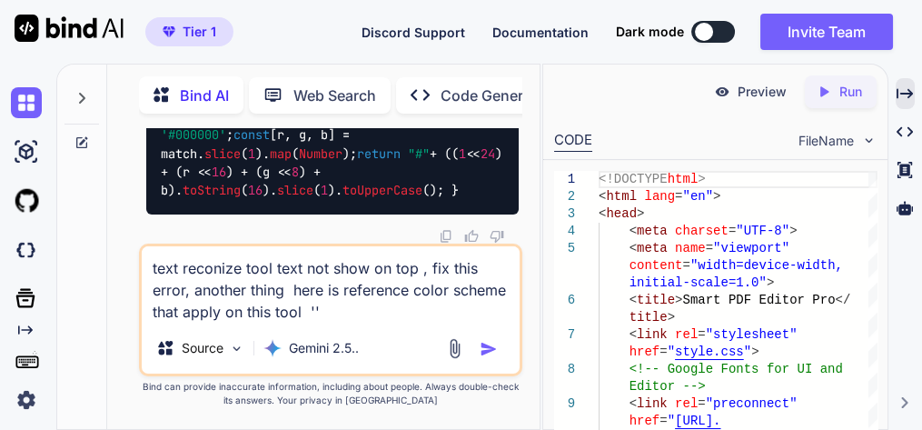
paste textarea "/* === FONT & THEME VARIABLES === */ :root { --font-family: 'Inter', -apple-sys…"
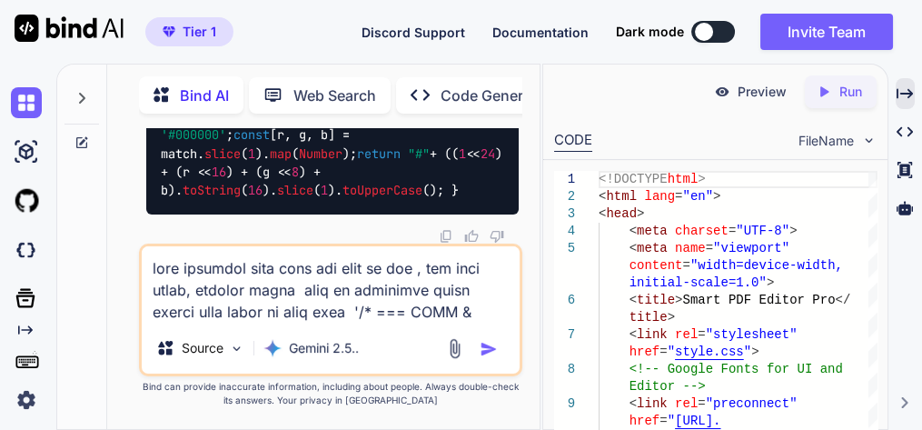
scroll to position [15086, 0]
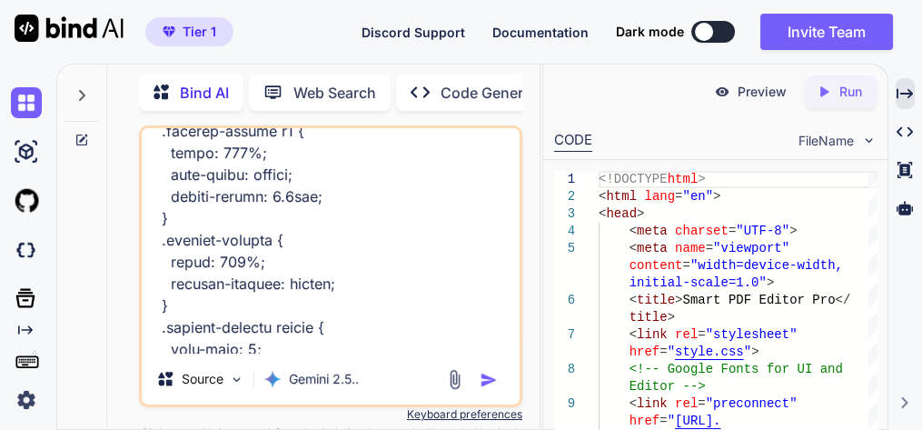
click at [193, 351] on textarea at bounding box center [331, 240] width 378 height 225
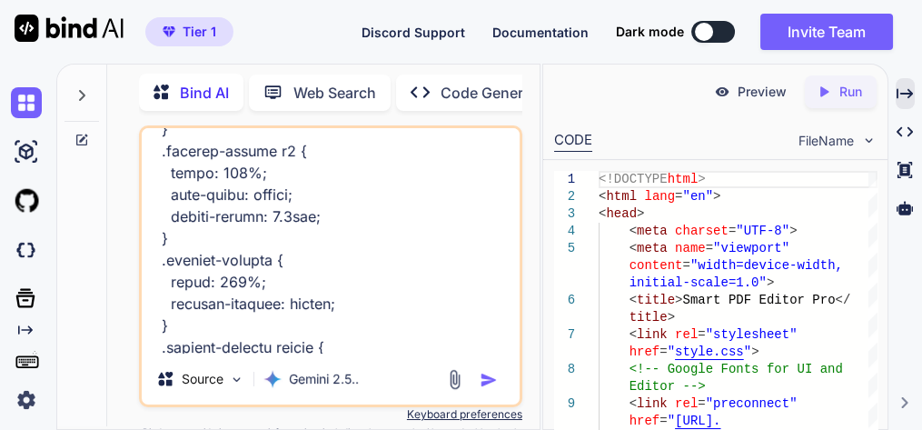
scroll to position [15107, 0]
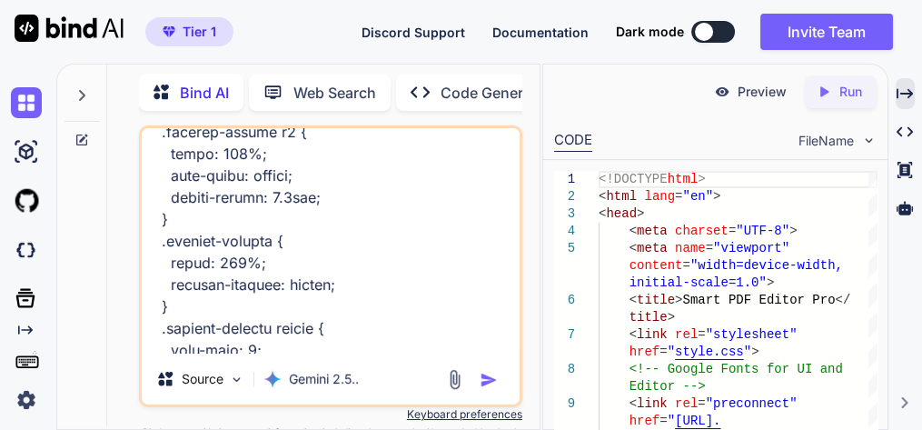
type textarea "text reconize tool text not show on top , fix this error, another thing here is…"
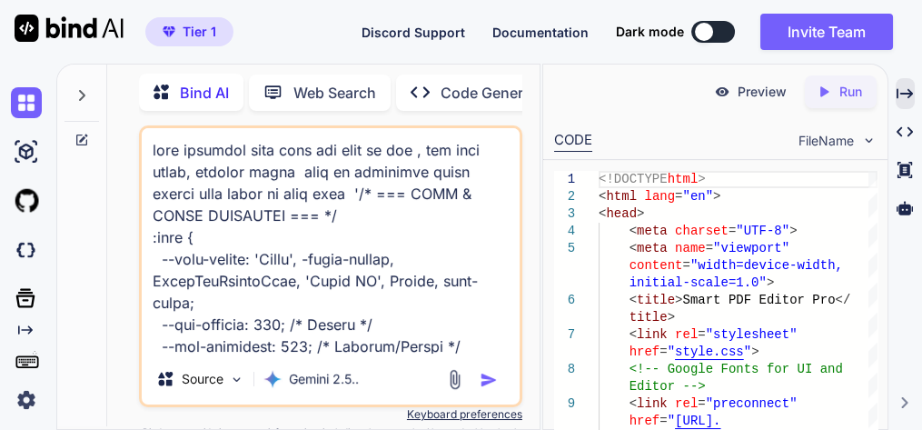
scroll to position [15107, 0]
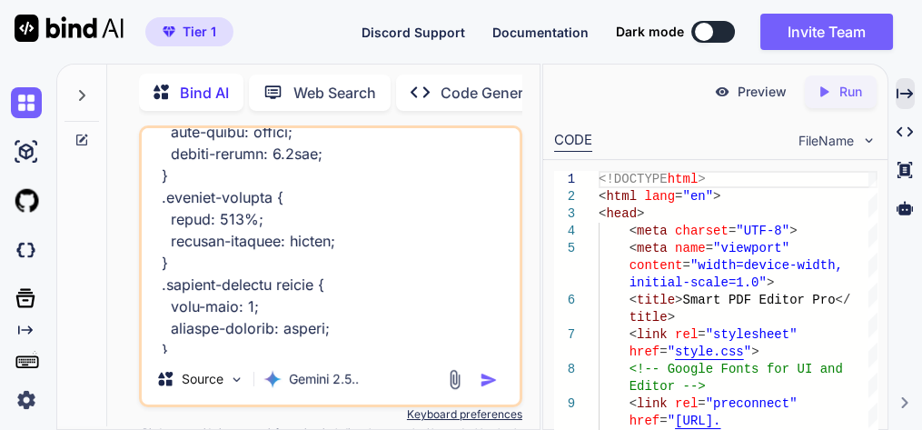
type textarea "text reconize tool text not show on top , fix this error, another thing here is…"
click at [493, 380] on img "button" at bounding box center [489, 380] width 18 height 18
type textarea "x"
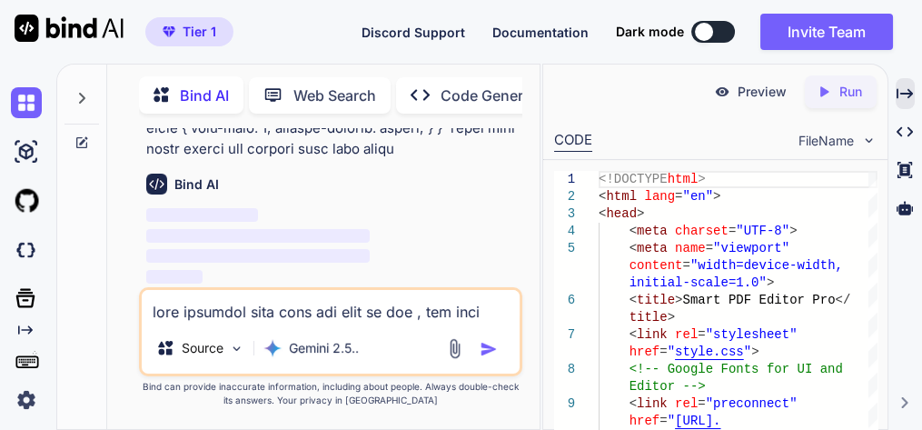
scroll to position [369048, 0]
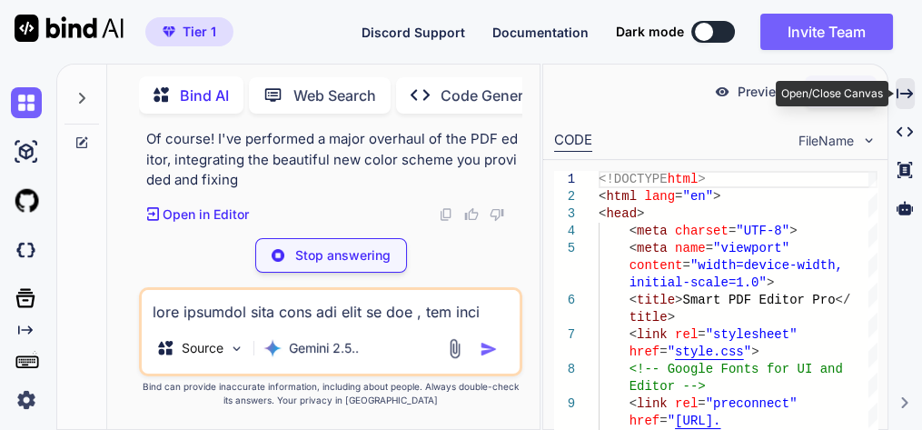
click at [906, 91] on icon "Created with Pixso." at bounding box center [905, 93] width 16 height 16
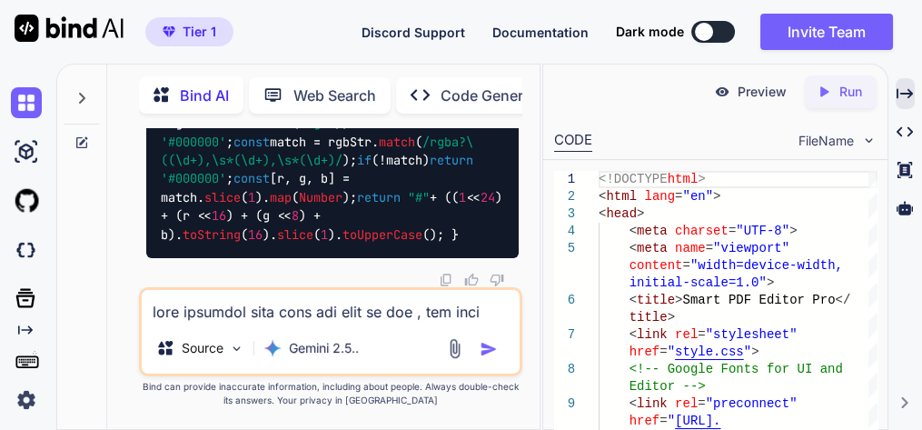
scroll to position [369732, 0]
click at [903, 92] on icon "Created with Pixso." at bounding box center [905, 93] width 16 height 16
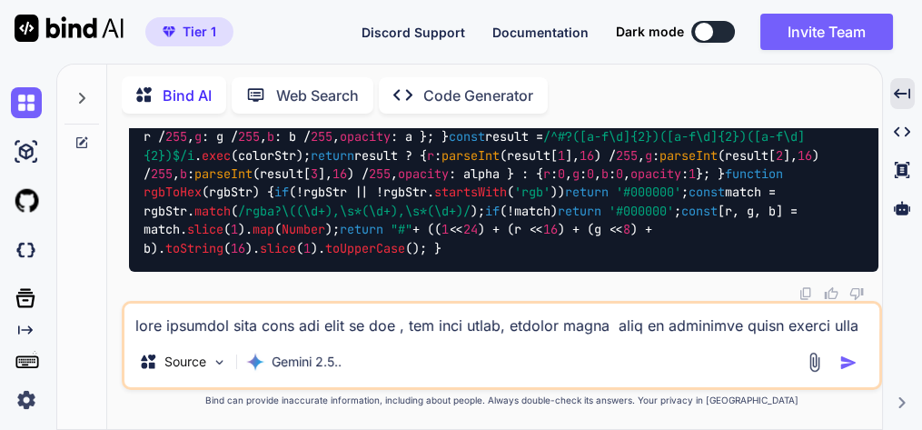
drag, startPoint x: 829, startPoint y: 184, endPoint x: 721, endPoint y: 215, distance: 111.6
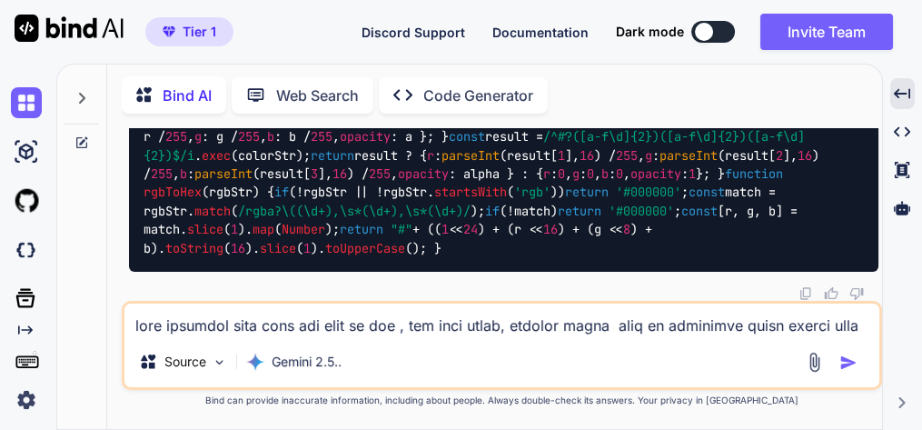
click at [333, 324] on textarea at bounding box center [501, 319] width 755 height 33
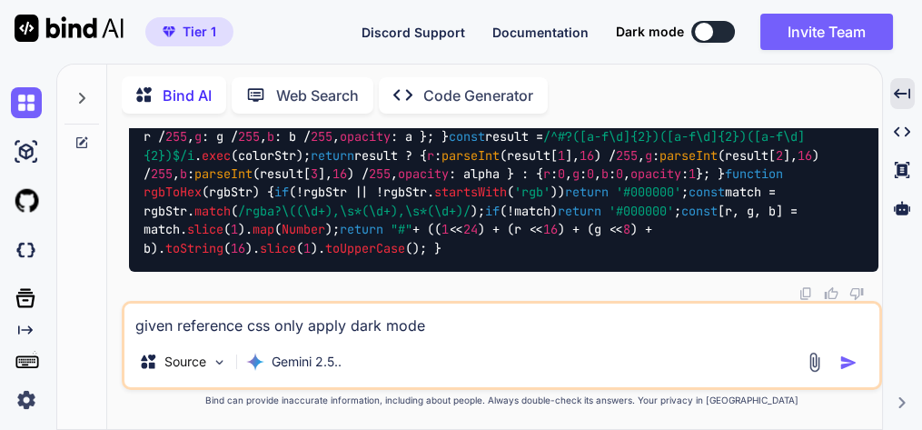
click at [424, 332] on textarea "given reference css only apply dark mode" at bounding box center [501, 319] width 755 height 33
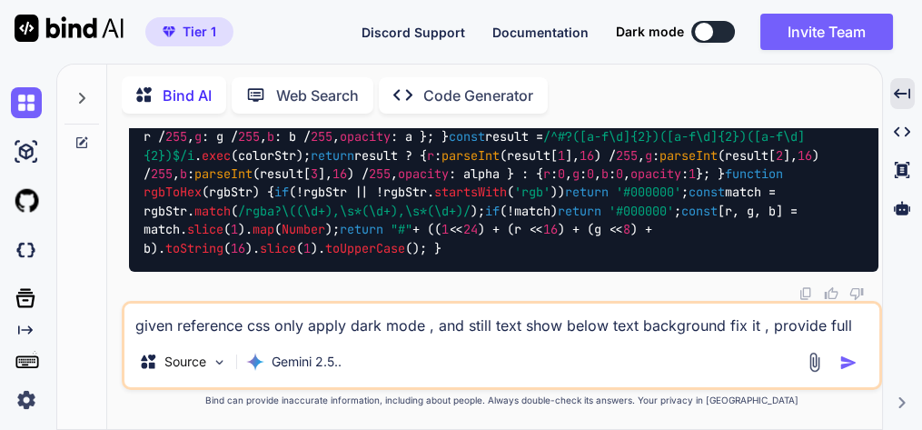
drag, startPoint x: 721, startPoint y: 329, endPoint x: 755, endPoint y: 323, distance: 34.1
click at [721, 329] on textarea "given reference css only apply dark mode , and still text show below text backg…" at bounding box center [501, 319] width 755 height 33
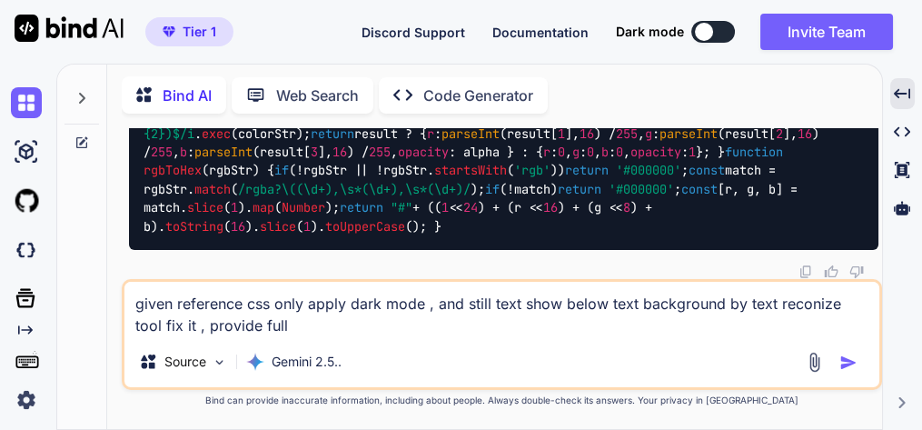
click at [272, 330] on textarea "given reference css only apply dark mode , and still text show below text backg…" at bounding box center [501, 309] width 755 height 55
type textarea "given reference css only apply dark mode , and still text show below text backg…"
click at [847, 357] on img "button" at bounding box center [848, 362] width 18 height 18
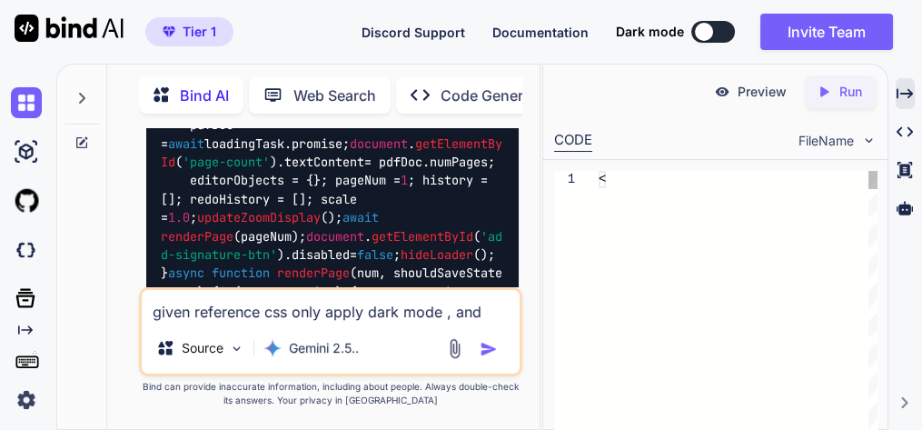
scroll to position [418367, 0]
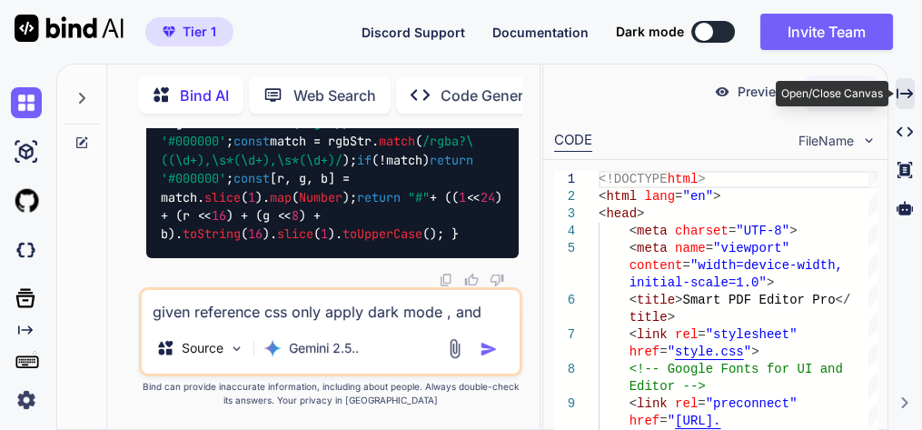
click at [904, 89] on icon "Created with Pixso." at bounding box center [905, 93] width 16 height 16
click at [915, 89] on div "Bind AI Web Search Created with Pixso. Code Generator You Bind AI Of course! I'…" at bounding box center [489, 247] width 866 height 366
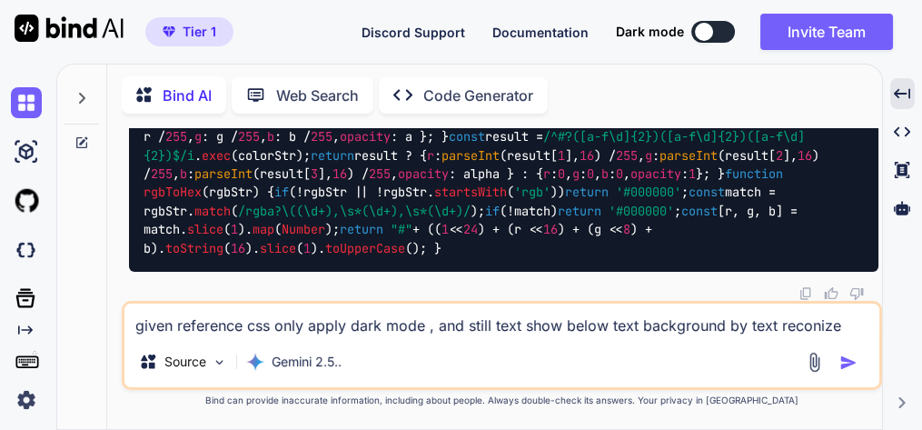
scroll to position [291250, 0]
drag, startPoint x: 835, startPoint y: 236, endPoint x: 853, endPoint y: 227, distance: 20.3
